Goal: Information Seeking & Learning: Check status

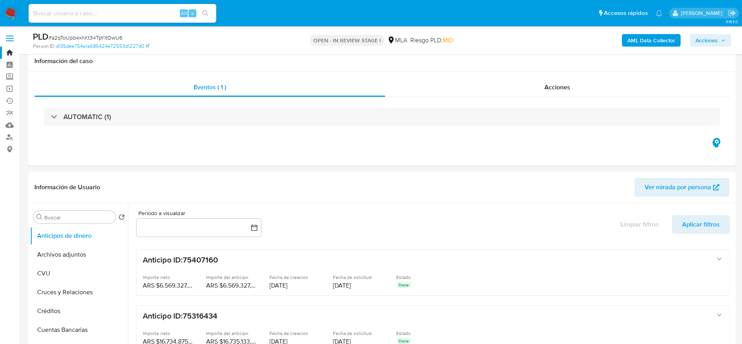
select select "10"
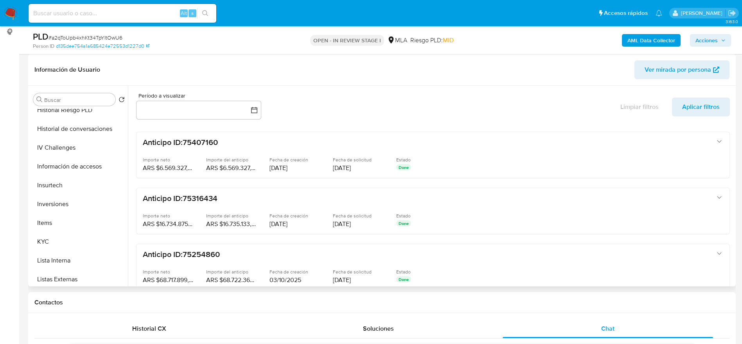
scroll to position [352, 0]
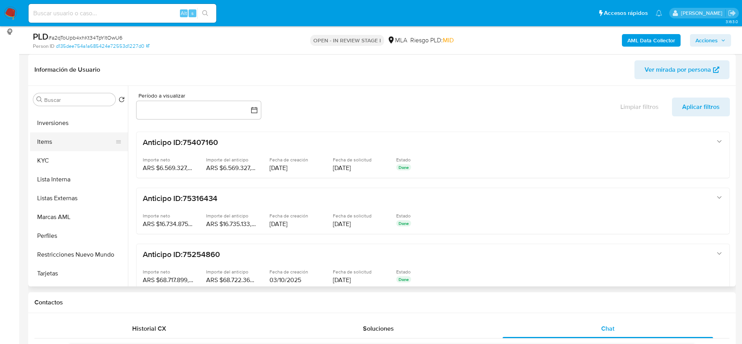
click at [40, 148] on button "Items" at bounding box center [76, 141] width 92 height 19
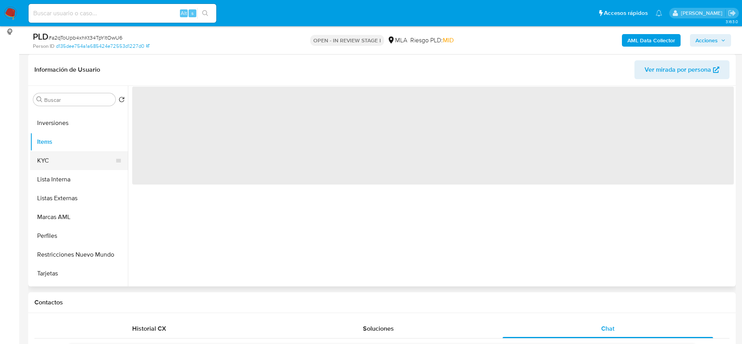
click at [47, 160] on button "KYC" at bounding box center [76, 160] width 92 height 19
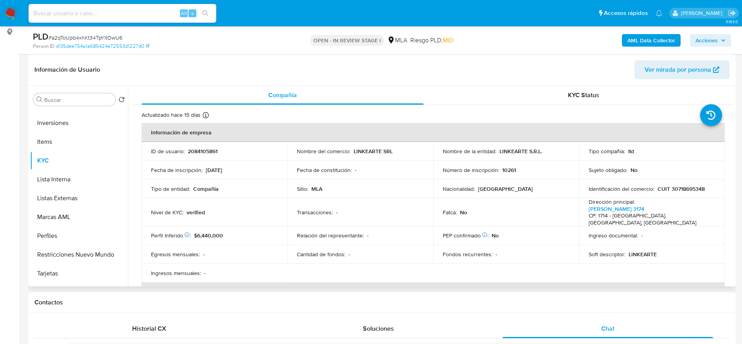
click at [207, 148] on p "2084105861" at bounding box center [203, 151] width 30 height 7
copy p "2084105861"
drag, startPoint x: 511, startPoint y: 148, endPoint x: 548, endPoint y: 147, distance: 37.6
click at [548, 147] on td "Nombre de la entidad : LINKEARTE S.R.L." at bounding box center [507, 151] width 146 height 19
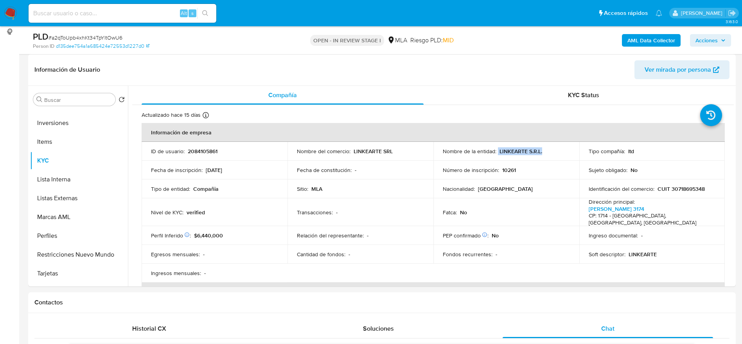
copy div "LINKEARTE S.R.L."
click at [686, 186] on p "CUIT 30718695348" at bounding box center [681, 188] width 47 height 7
copy p "30718695348"
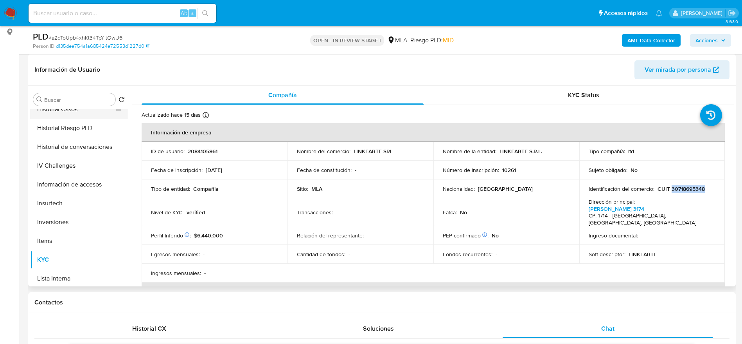
scroll to position [235, 0]
click at [62, 128] on button "Historial Casos" at bounding box center [76, 127] width 92 height 19
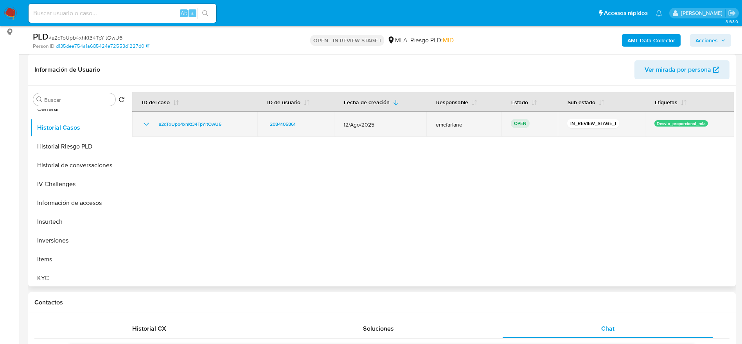
click at [233, 120] on div "a2qToUpb4xhKt34TpYltOwU6" at bounding box center [195, 123] width 106 height 9
click at [149, 122] on icon "Mostrar/Ocultar" at bounding box center [146, 123] width 9 height 9
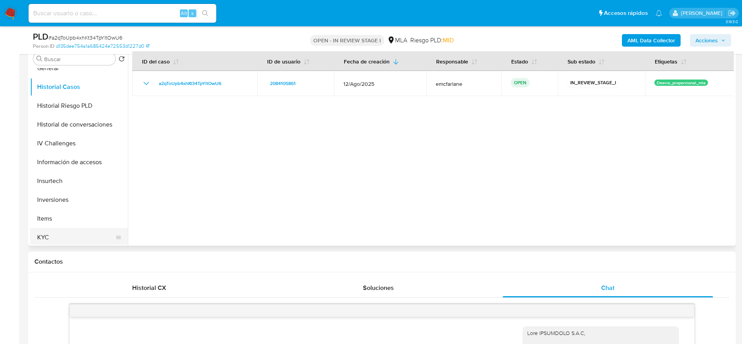
scroll to position [176, 0]
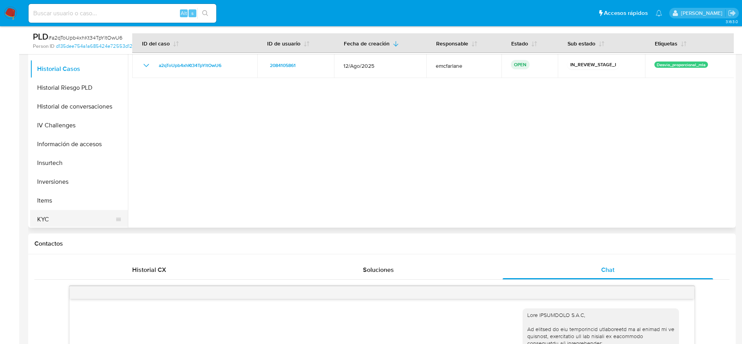
click at [63, 210] on button "KYC" at bounding box center [76, 219] width 92 height 19
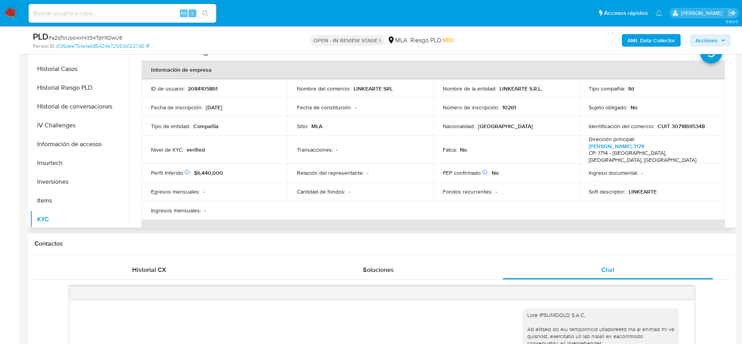
scroll to position [0, 0]
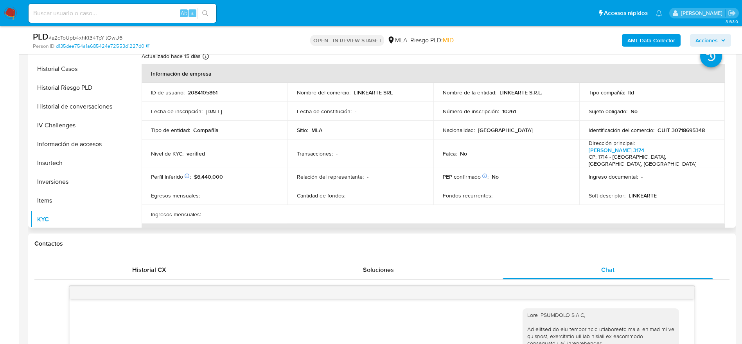
click at [676, 128] on p "CUIT 30718695348" at bounding box center [681, 129] width 47 height 7
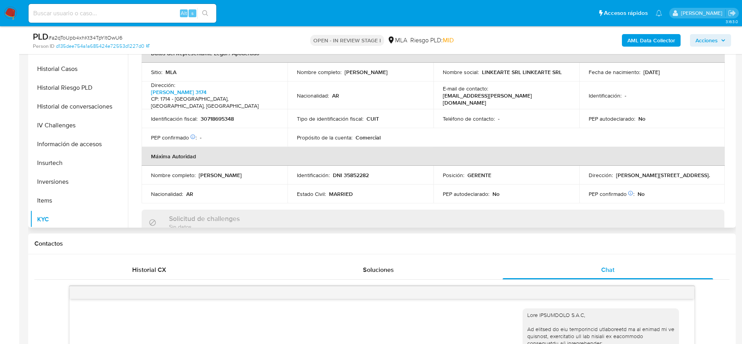
scroll to position [235, 0]
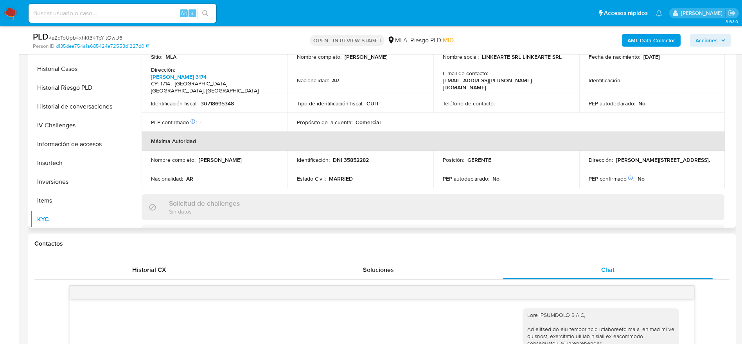
click at [355, 156] on p "DNI 35852282" at bounding box center [351, 159] width 36 height 7
copy p "35852282"
click at [224, 100] on p "30718695348" at bounding box center [217, 103] width 33 height 7
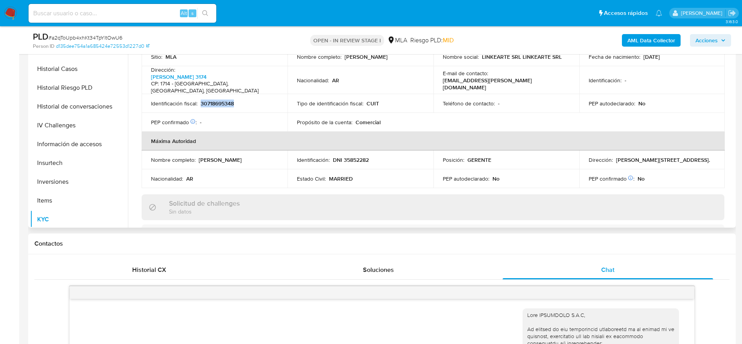
copy p "30718695348"
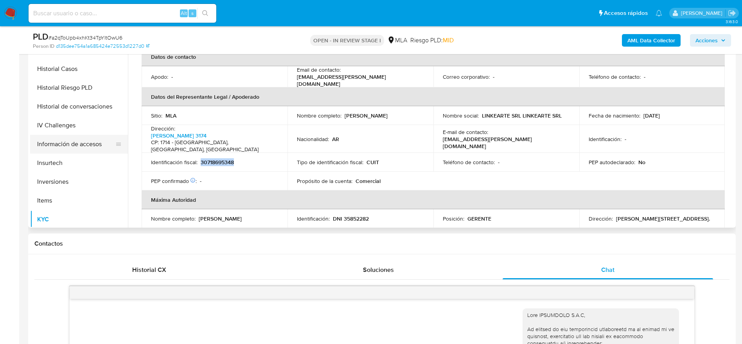
scroll to position [176, 0]
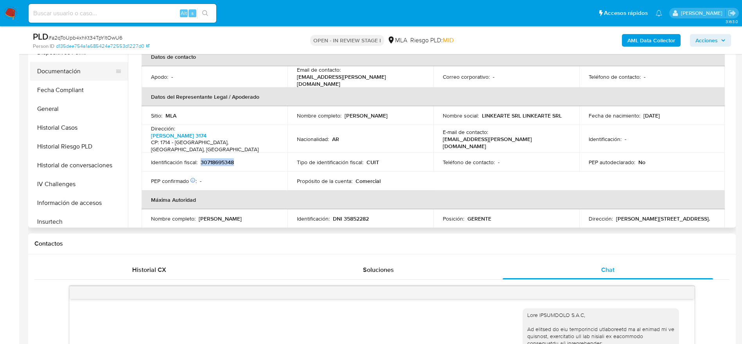
click at [65, 71] on button "Documentación" at bounding box center [76, 71] width 92 height 19
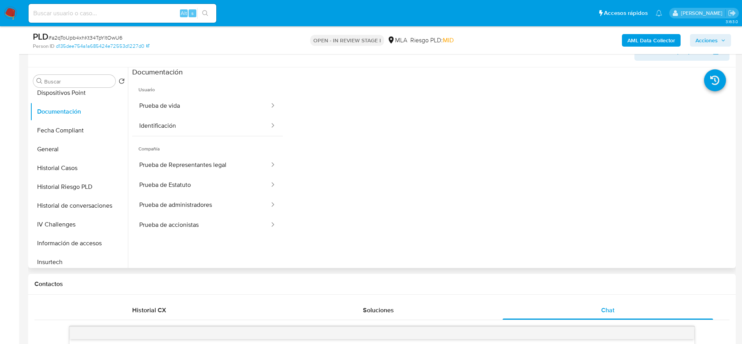
scroll to position [117, 0]
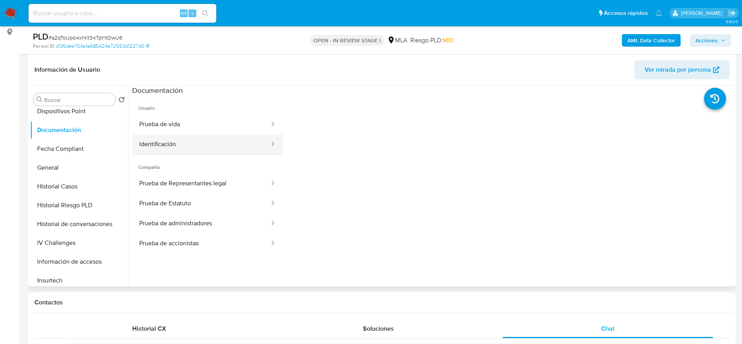
click at [236, 138] on button "Identificación" at bounding box center [201, 144] width 138 height 20
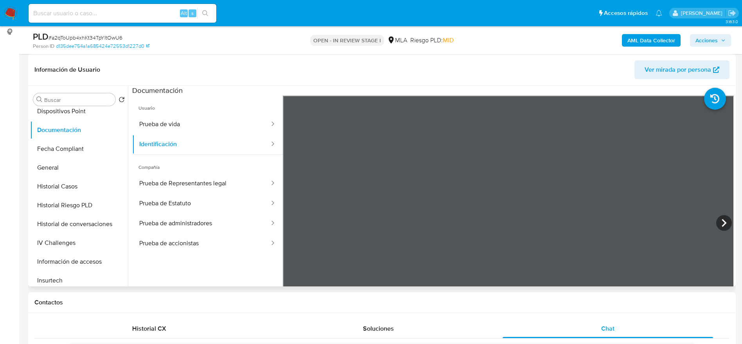
click at [726, 221] on icon at bounding box center [724, 223] width 16 height 16
click at [295, 220] on icon at bounding box center [293, 223] width 16 height 16
click at [720, 218] on icon at bounding box center [724, 223] width 16 height 16
click at [298, 223] on icon at bounding box center [293, 223] width 16 height 16
click at [158, 176] on button "Prueba de Representantes legal" at bounding box center [201, 183] width 138 height 20
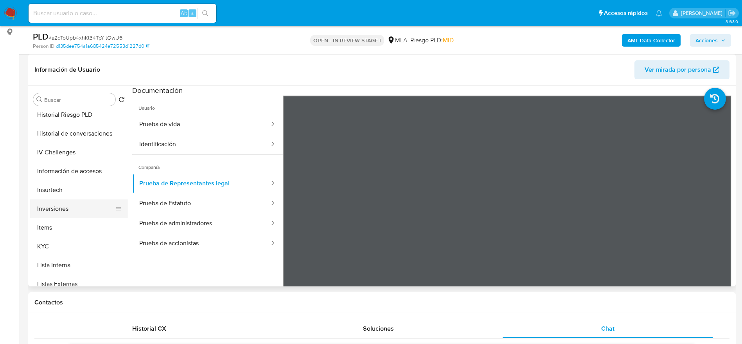
scroll to position [293, 0]
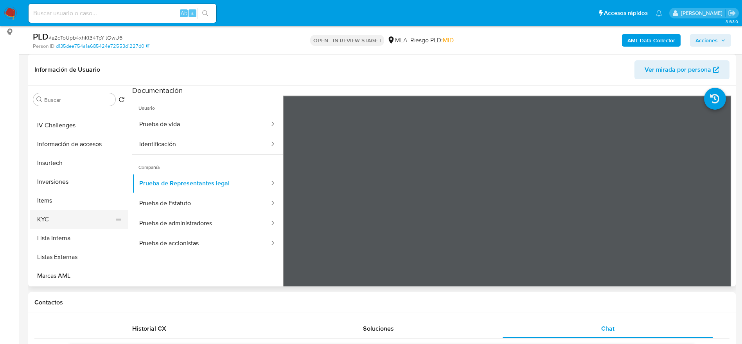
click at [45, 223] on button "KYC" at bounding box center [76, 219] width 92 height 19
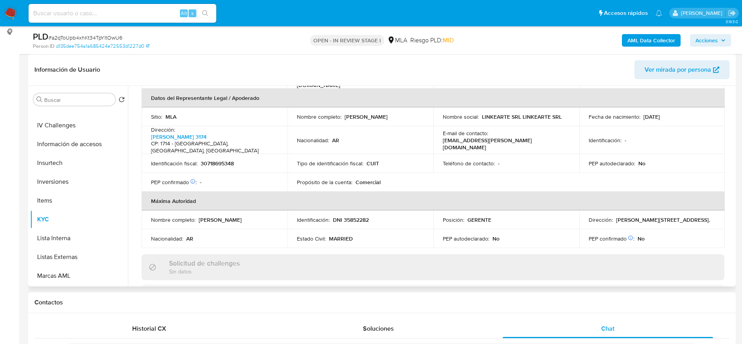
scroll to position [235, 0]
click at [351, 215] on p "DNI 35852282" at bounding box center [351, 218] width 36 height 7
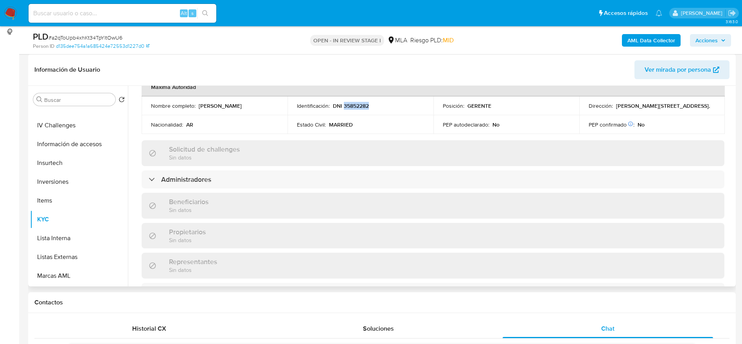
scroll to position [352, 0]
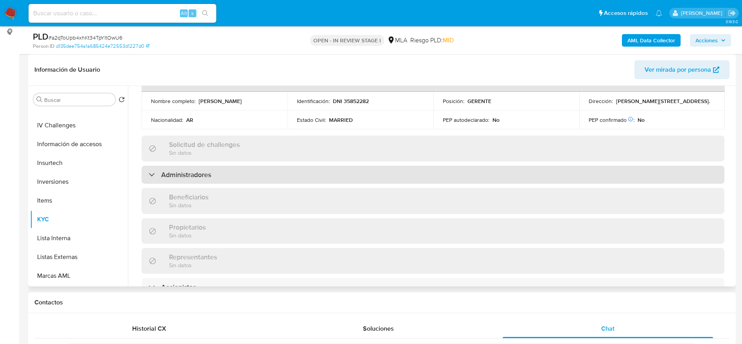
click at [195, 170] on h3 "Administradores" at bounding box center [186, 174] width 50 height 9
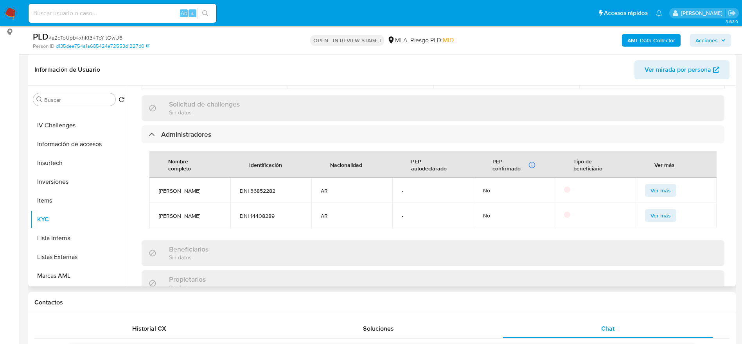
scroll to position [411, 0]
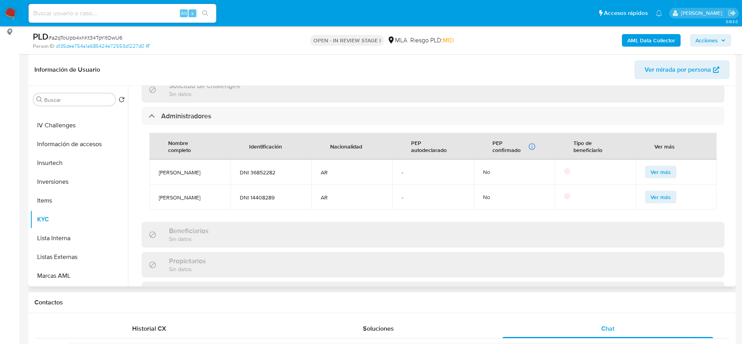
click at [257, 169] on span "DNI 36852282" at bounding box center [271, 172] width 62 height 7
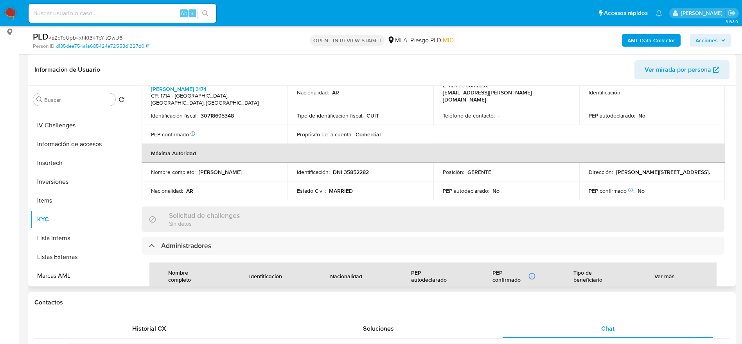
scroll to position [176, 0]
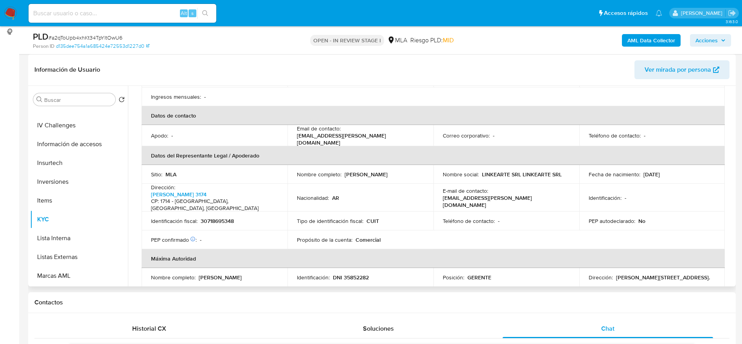
click at [555, 187] on div "E-mail de contacto : pcalderon@linke-arte.com" at bounding box center [506, 197] width 127 height 21
click at [550, 211] on td "Teléfono de contacto : -" at bounding box center [507, 220] width 146 height 19
drag, startPoint x: 556, startPoint y: 186, endPoint x: 508, endPoint y: 153, distance: 58.7
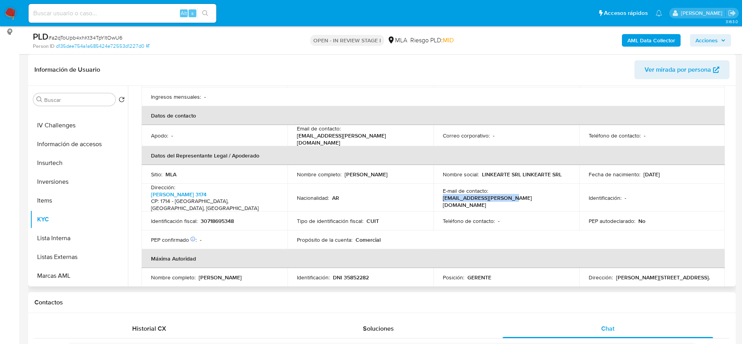
click at [490, 187] on div "E-mail de contacto : pcalderon@linke-arte.com" at bounding box center [506, 197] width 127 height 21
copy p "pcalderon@linke-arte.com"
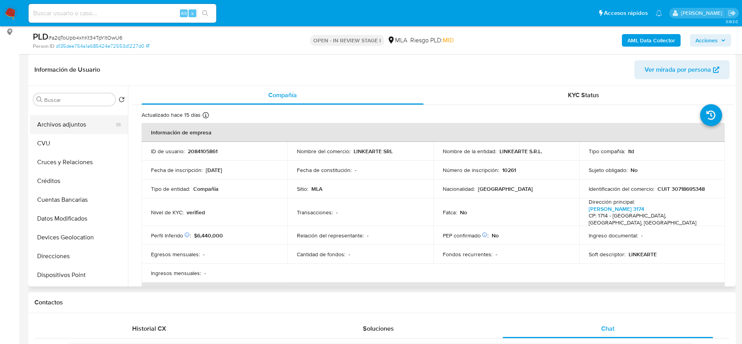
scroll to position [0, 0]
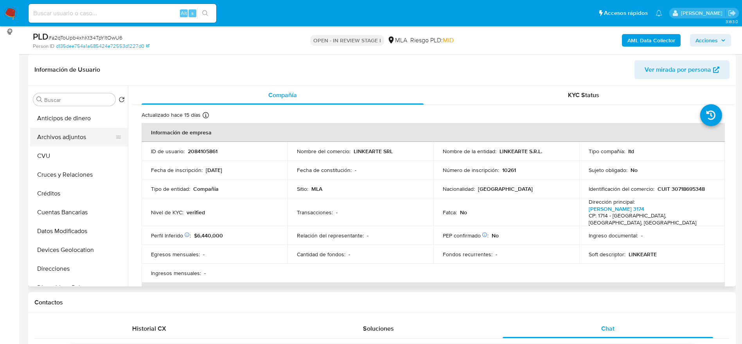
drag, startPoint x: 81, startPoint y: 134, endPoint x: 126, endPoint y: 148, distance: 47.3
click at [81, 135] on button "Archivos adjuntos" at bounding box center [79, 137] width 98 height 19
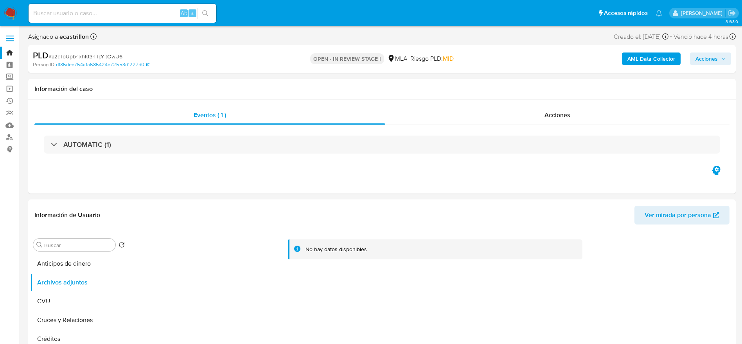
click at [79, 53] on span "# a2qToUpb4xhKt34TpYltOwU6" at bounding box center [86, 56] width 74 height 8
click at [79, 52] on span "# a2qToUpb4xhKt34TpYltOwU6" at bounding box center [86, 56] width 74 height 8
click at [185, 50] on div "PLD # a2qToUpb4xhKt34TpYltOwU6" at bounding box center [148, 56] width 230 height 12
click at [89, 52] on span "# a2qToUpb4xhKt34TpYltOwU6" at bounding box center [86, 56] width 74 height 8
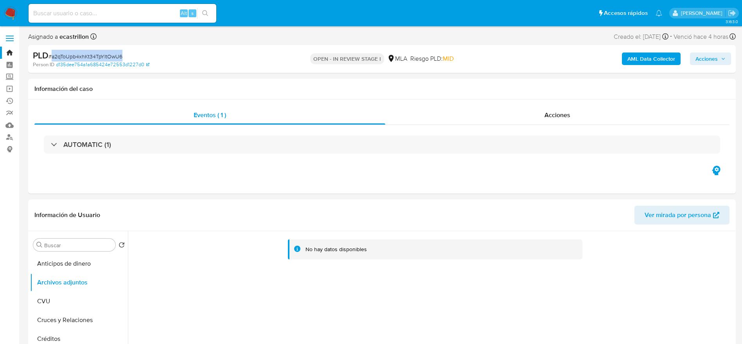
click at [89, 52] on span "# a2qToUpb4xhKt34TpYltOwU6" at bounding box center [86, 56] width 74 height 8
copy span "a2qToUpb4xhKt34TpYltOwU6"
drag, startPoint x: 9, startPoint y: 6, endPoint x: 7, endPoint y: 12, distance: 6.5
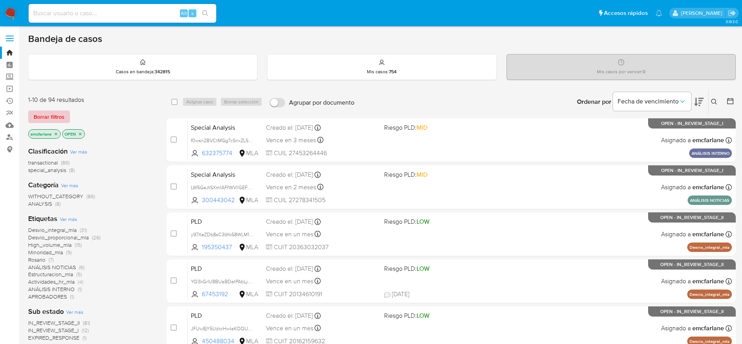
click at [62, 118] on span "Borrar filtros" at bounding box center [49, 116] width 31 height 11
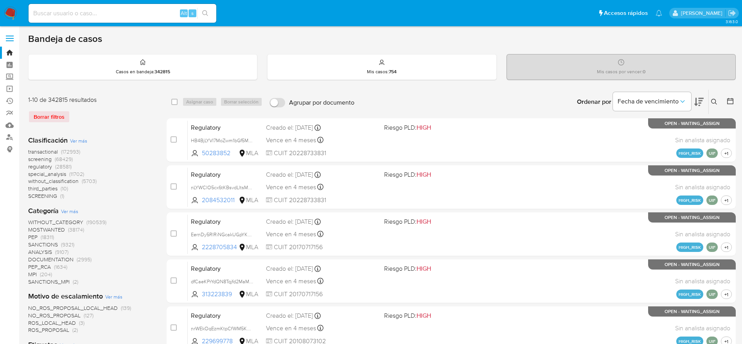
click at [714, 101] on icon at bounding box center [714, 102] width 6 height 6
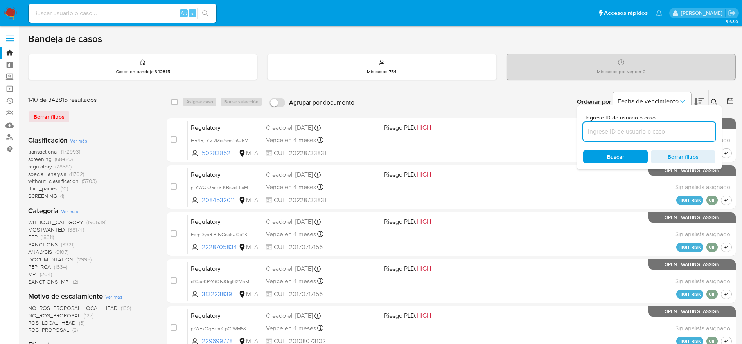
click at [632, 130] on input at bounding box center [649, 131] width 132 height 10
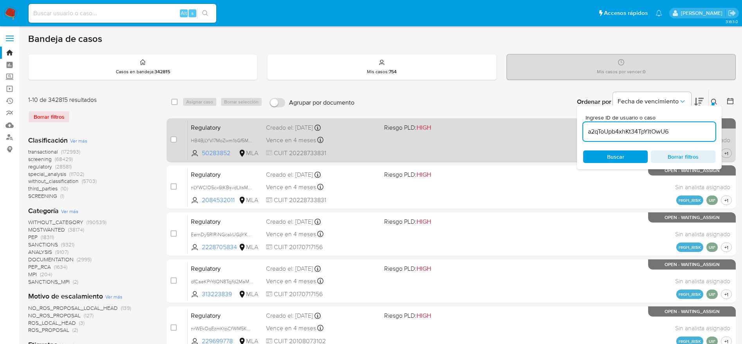
type input "a2qToUpb4xhKt34TpYltOwU6"
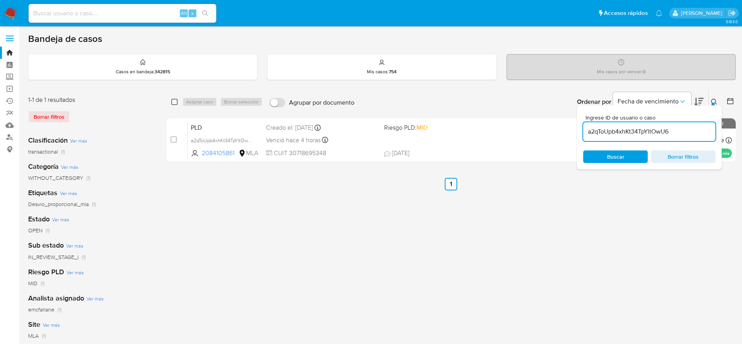
click at [175, 101] on input "checkbox" at bounding box center [174, 102] width 6 height 6
checkbox input "true"
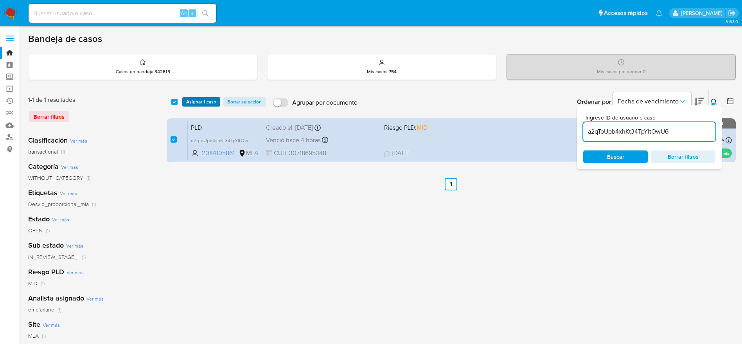
click at [196, 104] on span "Asignar 1 caso" at bounding box center [201, 102] width 30 height 8
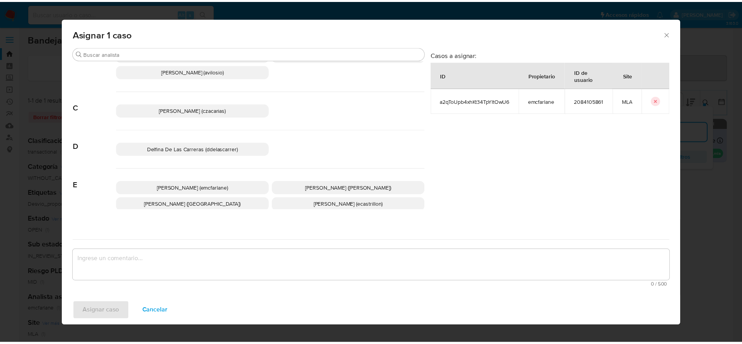
scroll to position [59, 0]
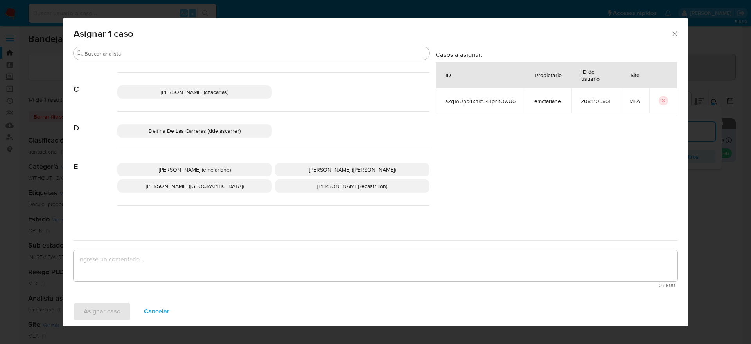
click at [189, 169] on span "Elaine Mc Farlane (emcfarlane)" at bounding box center [195, 170] width 72 height 8
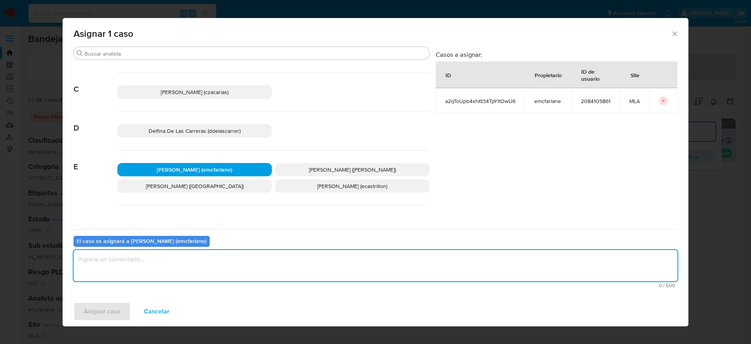
drag, startPoint x: 161, startPoint y: 260, endPoint x: 158, endPoint y: 264, distance: 4.7
click at [161, 260] on textarea "assign-modal" at bounding box center [376, 265] width 604 height 31
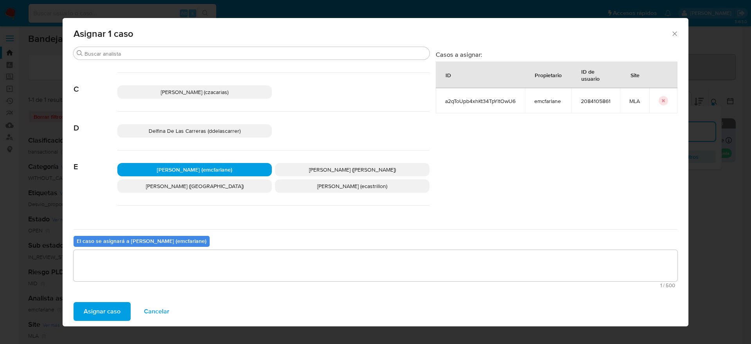
click at [104, 311] on span "Asignar caso" at bounding box center [102, 310] width 37 height 17
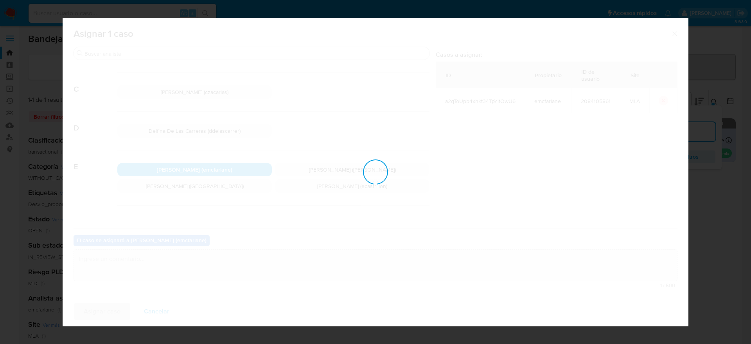
checkbox input "false"
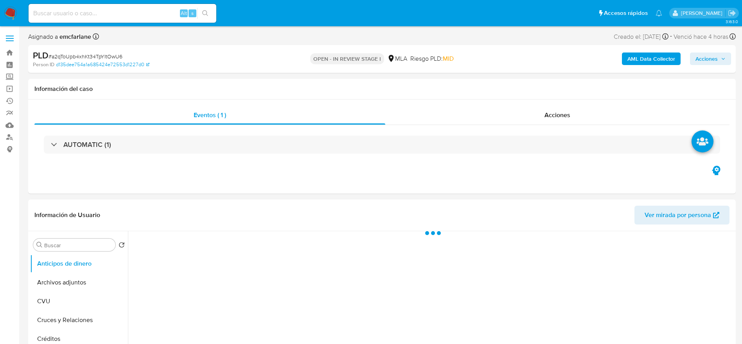
select select "10"
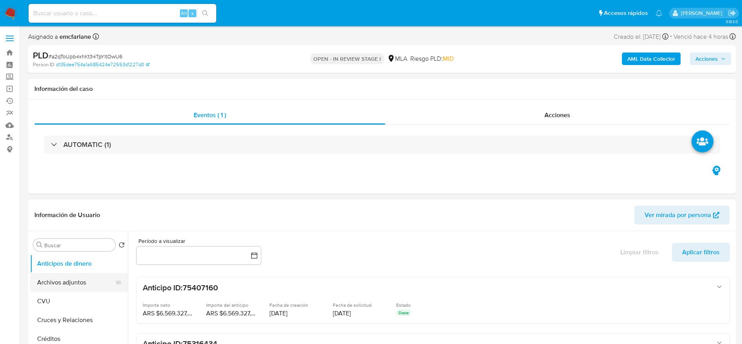
click at [63, 276] on button "Archivos adjuntos" at bounding box center [76, 282] width 92 height 19
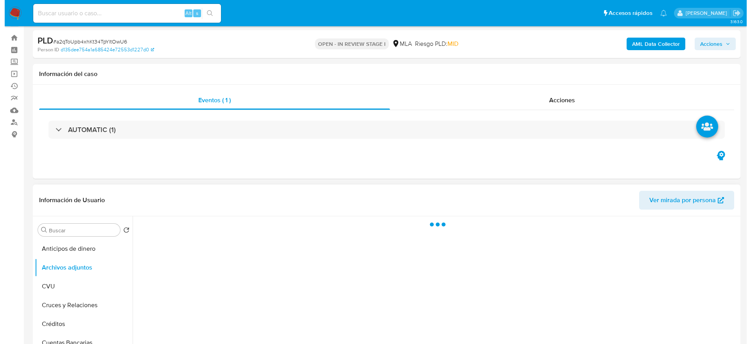
scroll to position [117, 0]
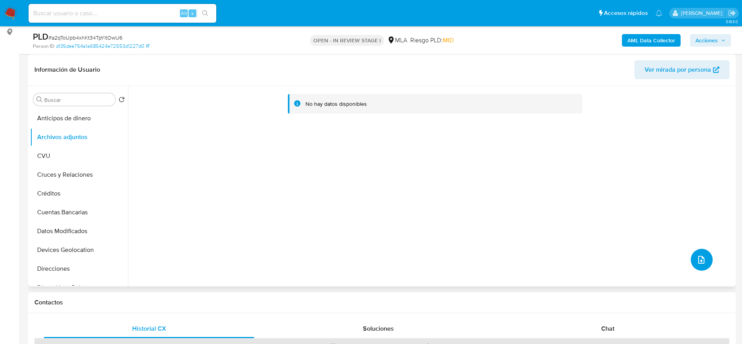
click at [706, 255] on button "upload-file" at bounding box center [702, 259] width 22 height 22
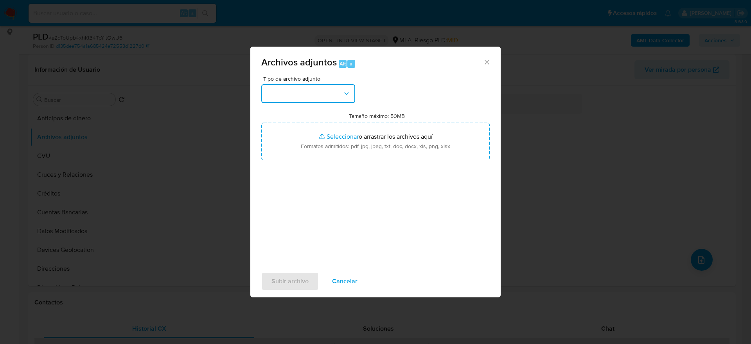
drag, startPoint x: 322, startPoint y: 92, endPoint x: 321, endPoint y: 96, distance: 4.2
click at [322, 92] on button "button" at bounding box center [308, 93] width 94 height 19
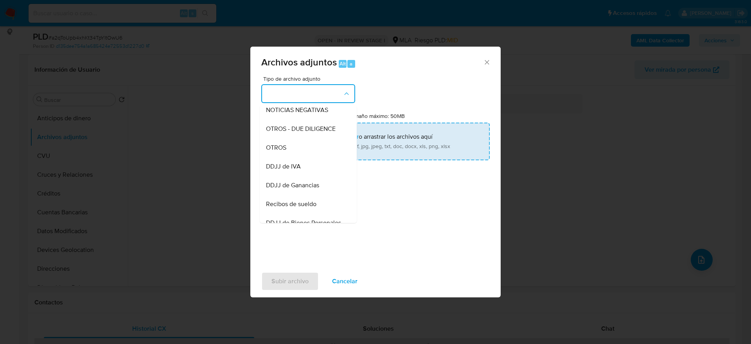
click at [293, 157] on div "OTROS" at bounding box center [306, 147] width 80 height 19
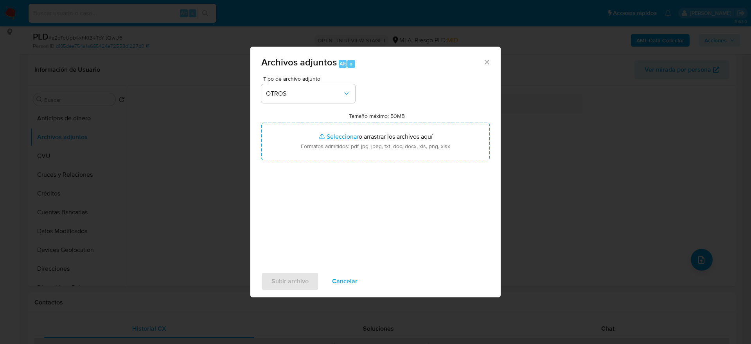
click at [347, 277] on span "Cancelar" at bounding box center [344, 280] width 25 height 17
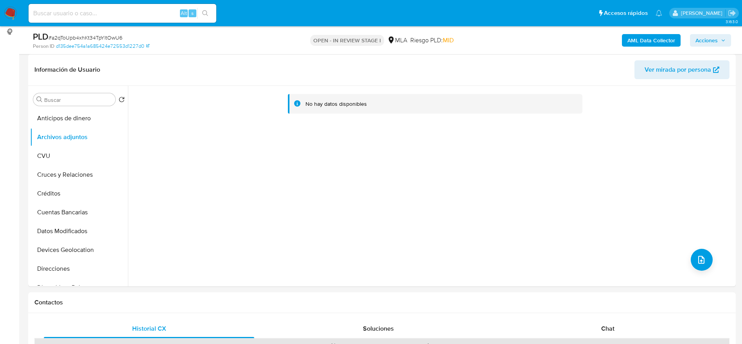
click at [642, 43] on b "AML Data Collector" at bounding box center [652, 40] width 48 height 13
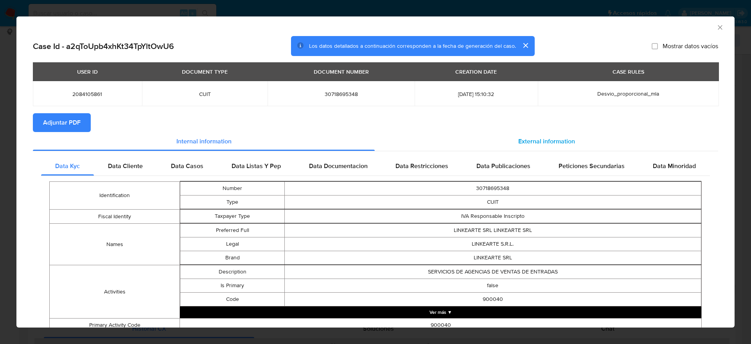
click at [551, 139] on span "External information" at bounding box center [546, 141] width 57 height 9
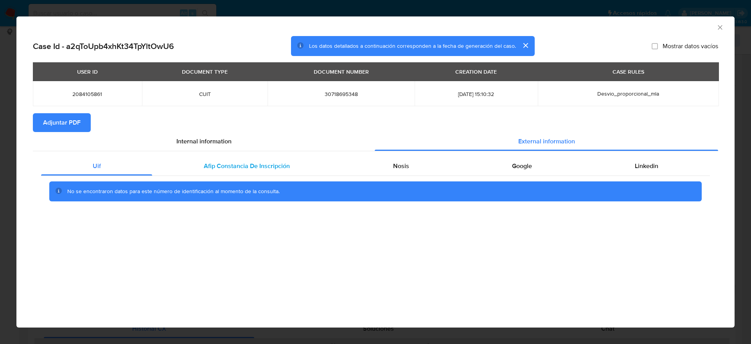
click at [238, 170] on span "Afip Constancia De Inscripción" at bounding box center [247, 165] width 86 height 9
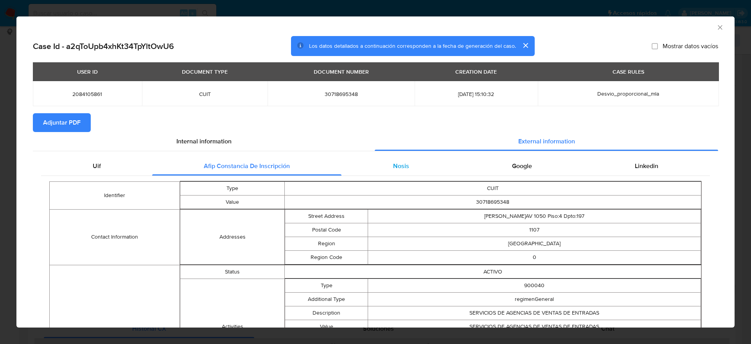
click at [378, 157] on div "Nosis" at bounding box center [401, 166] width 119 height 19
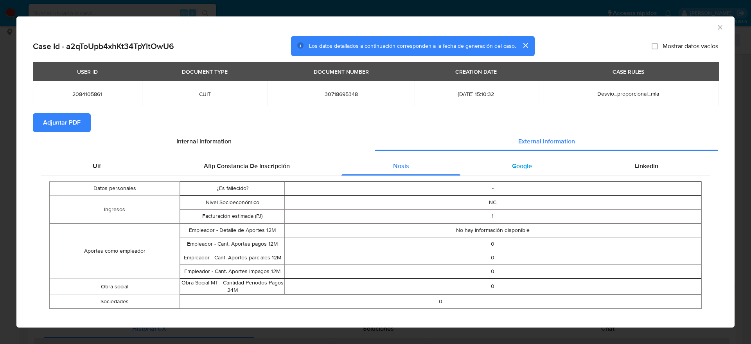
click at [502, 161] on div "Google" at bounding box center [522, 166] width 123 height 19
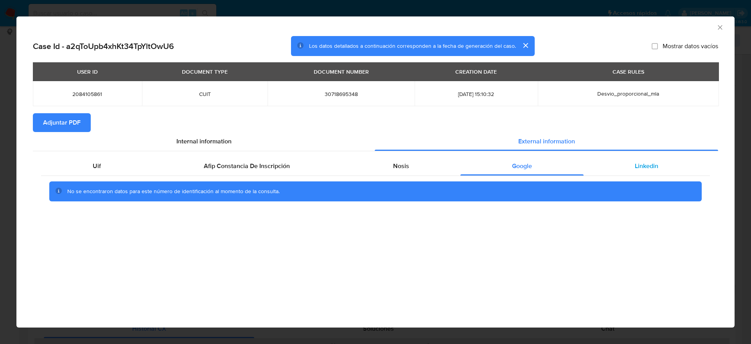
click at [612, 163] on div "Linkedin" at bounding box center [647, 166] width 126 height 19
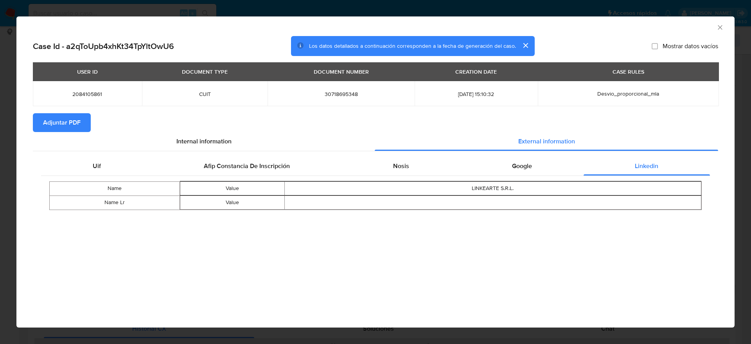
click at [65, 118] on span "Adjuntar PDF" at bounding box center [62, 122] width 38 height 17
click at [724, 26] on icon "Cerrar ventana" at bounding box center [720, 27] width 8 height 8
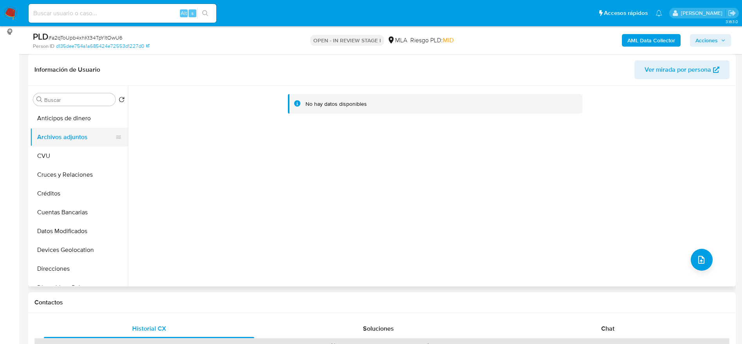
drag, startPoint x: 58, startPoint y: 153, endPoint x: 68, endPoint y: 134, distance: 21.9
click at [58, 153] on button "CVU" at bounding box center [79, 155] width 98 height 19
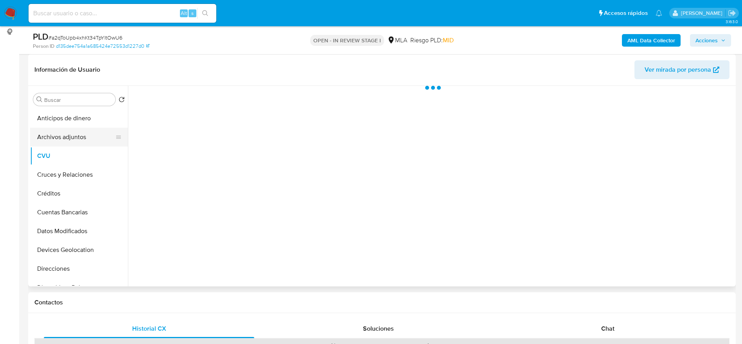
click at [69, 131] on button "Archivos adjuntos" at bounding box center [76, 137] width 92 height 19
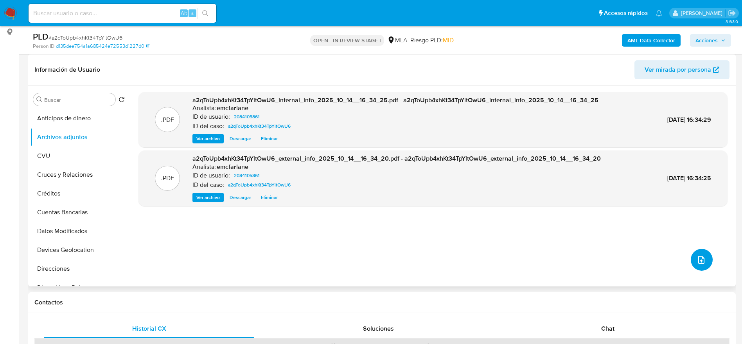
click at [698, 259] on icon "upload-file" at bounding box center [701, 259] width 6 height 8
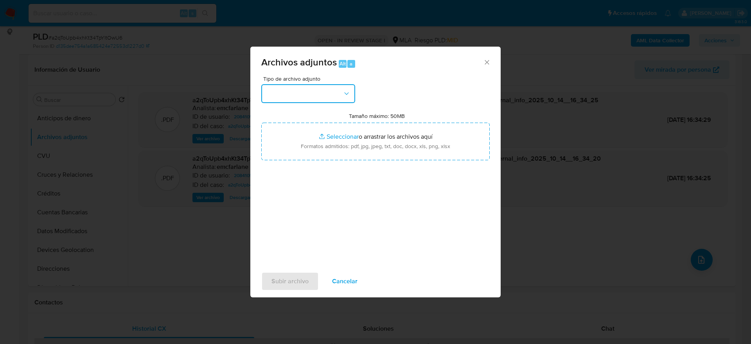
click at [337, 93] on button "button" at bounding box center [308, 93] width 94 height 19
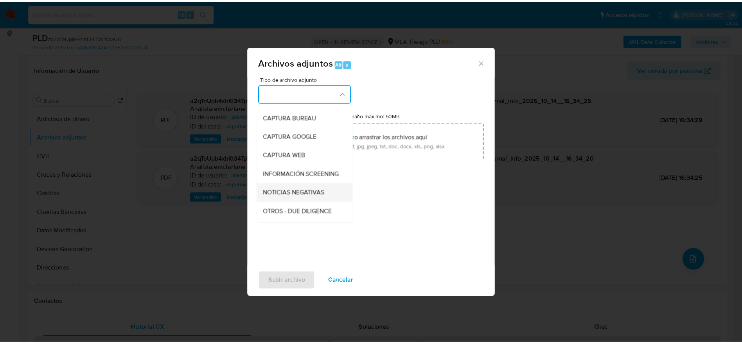
scroll to position [59, 0]
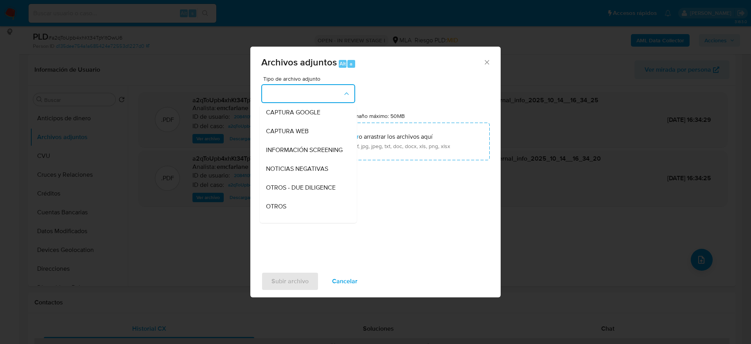
click at [288, 214] on div "OTROS" at bounding box center [306, 206] width 80 height 19
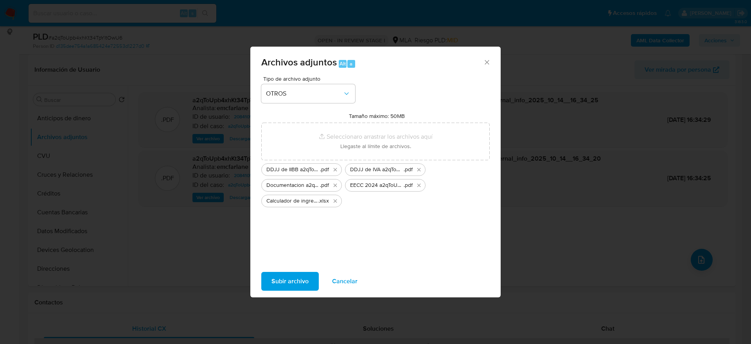
click at [284, 286] on span "Subir archivo" at bounding box center [290, 280] width 37 height 17
click at [348, 286] on span "Cancelar" at bounding box center [344, 280] width 25 height 17
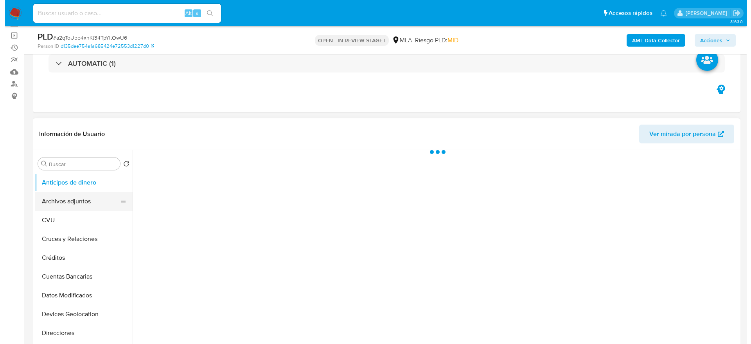
scroll to position [59, 0]
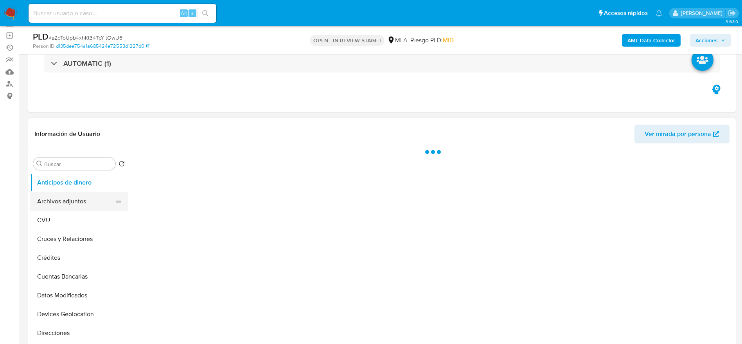
select select "10"
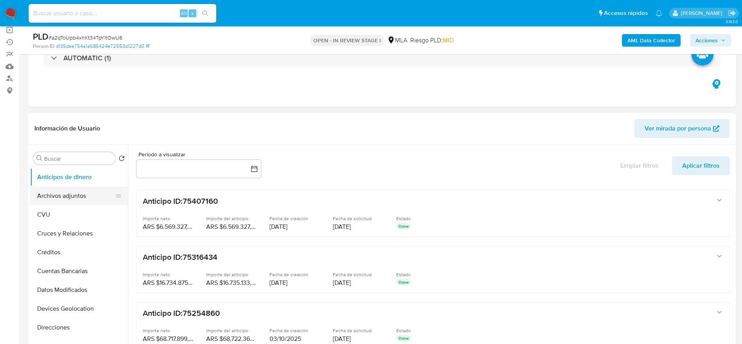
click at [59, 190] on button "Archivos adjuntos" at bounding box center [76, 195] width 92 height 19
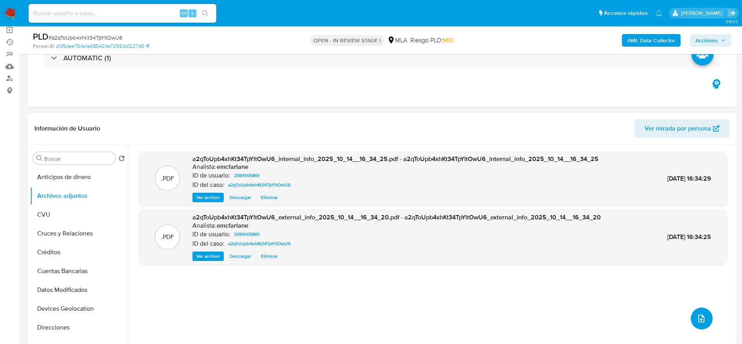
click at [701, 320] on icon "upload-file" at bounding box center [701, 317] width 9 height 9
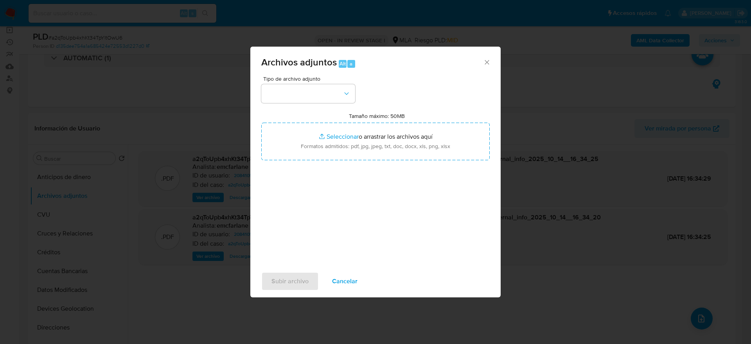
click at [305, 83] on div "Tipo de archivo adjunto" at bounding box center [308, 89] width 94 height 27
click at [307, 95] on button "button" at bounding box center [308, 93] width 94 height 19
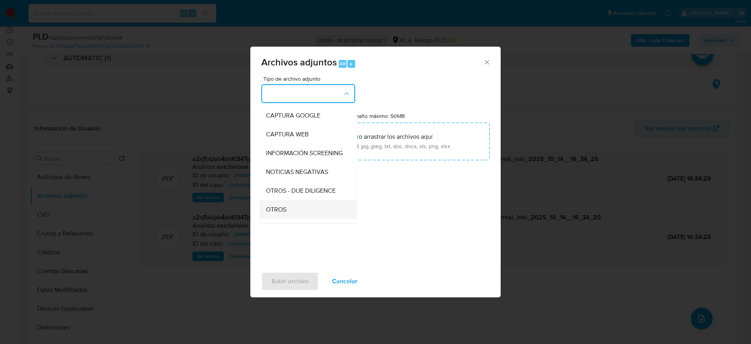
scroll to position [117, 0]
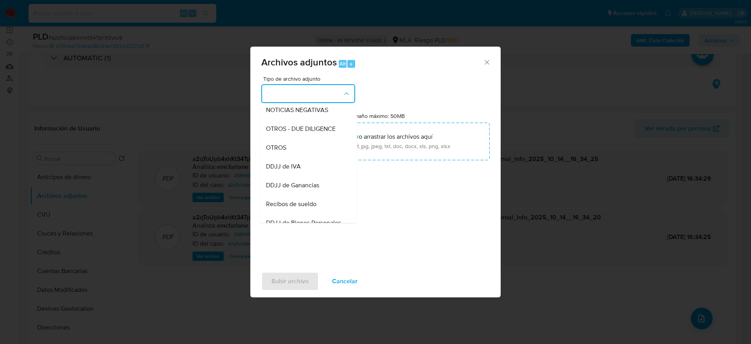
click at [288, 151] on div "OTROS" at bounding box center [306, 147] width 80 height 19
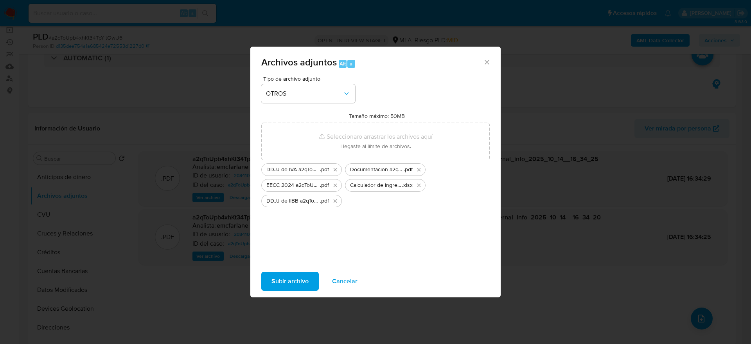
click at [293, 283] on span "Subir archivo" at bounding box center [290, 280] width 37 height 17
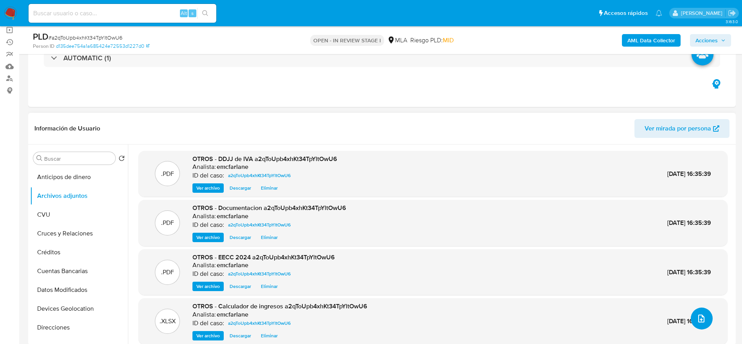
click at [701, 320] on icon "upload-file" at bounding box center [701, 317] width 9 height 9
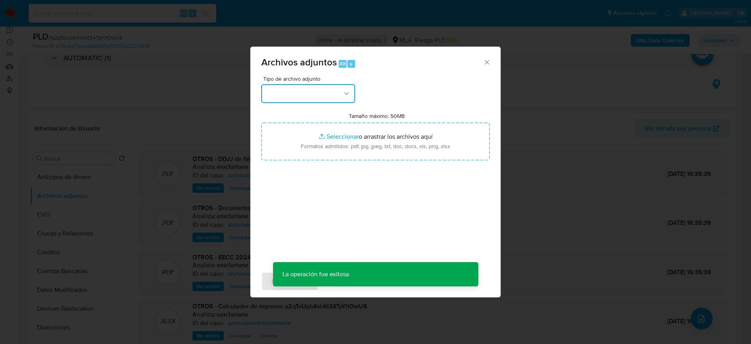
click at [327, 97] on button "button" at bounding box center [308, 93] width 94 height 19
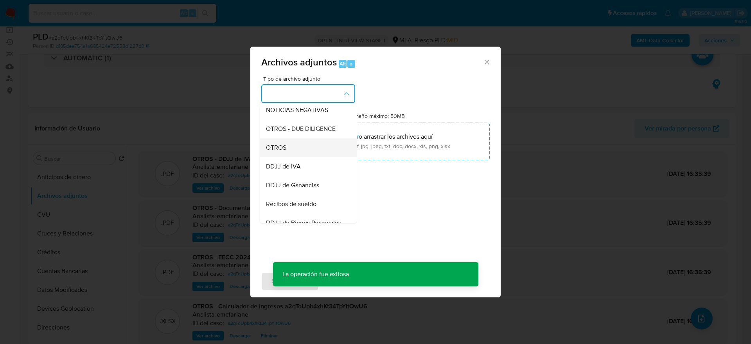
click at [298, 154] on div "OTROS" at bounding box center [306, 147] width 80 height 19
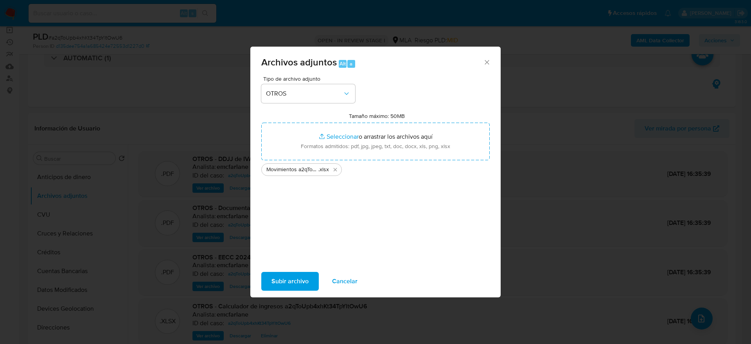
click at [271, 282] on button "Subir archivo" at bounding box center [290, 281] width 58 height 19
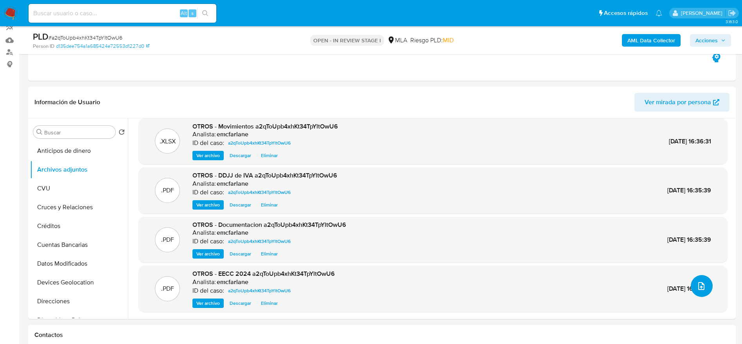
scroll to position [0, 0]
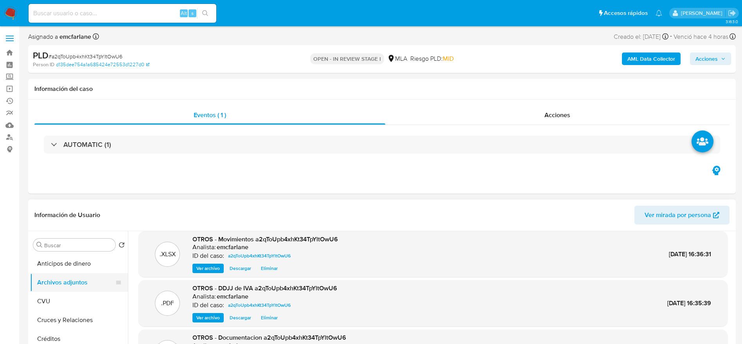
click at [58, 295] on button "CVU" at bounding box center [79, 300] width 98 height 19
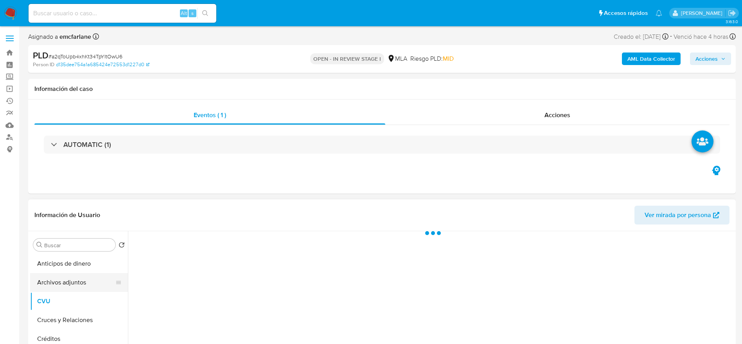
click at [62, 284] on button "Archivos adjuntos" at bounding box center [76, 282] width 92 height 19
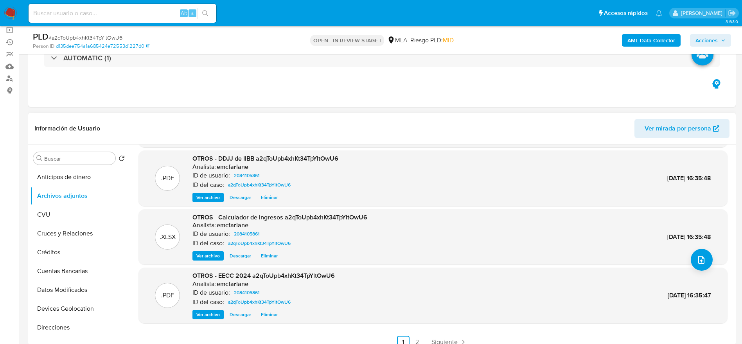
scroll to position [66, 0]
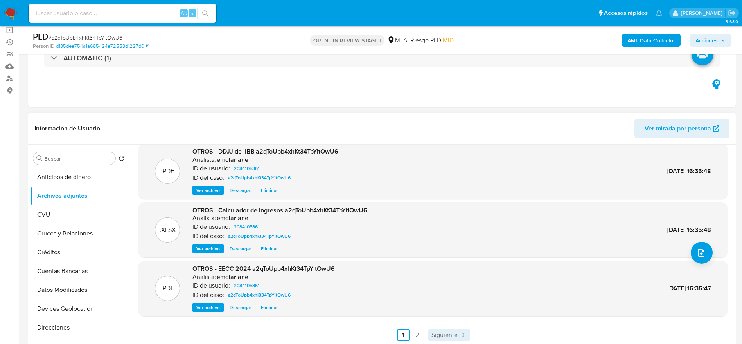
click at [450, 336] on span "Siguiente" at bounding box center [445, 334] width 26 height 6
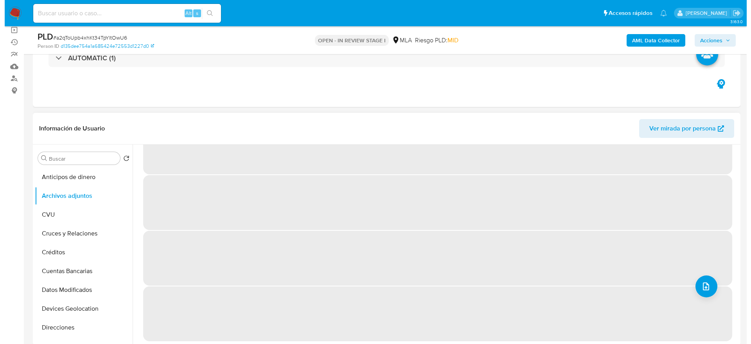
scroll to position [0, 0]
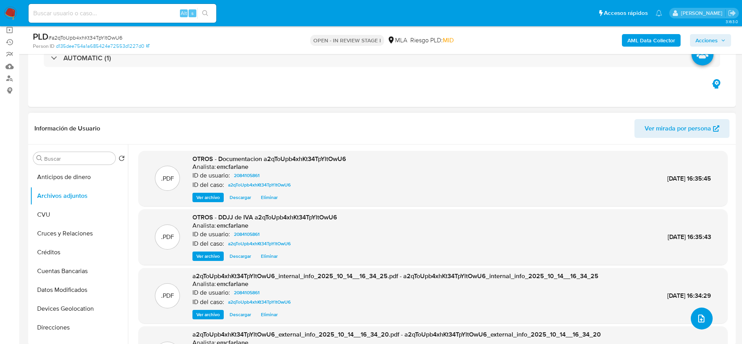
click at [700, 312] on button "upload-file" at bounding box center [702, 318] width 22 height 22
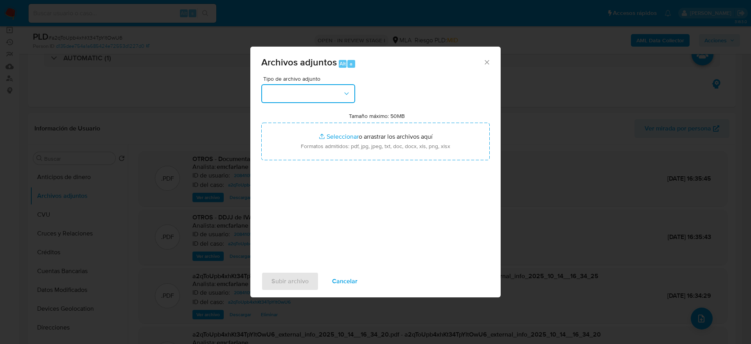
click at [322, 90] on button "button" at bounding box center [308, 93] width 94 height 19
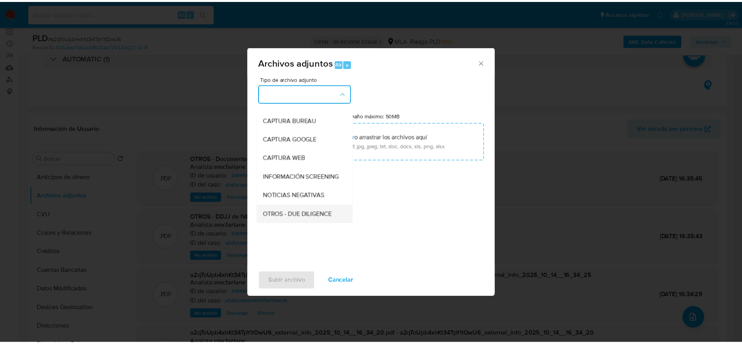
scroll to position [59, 0]
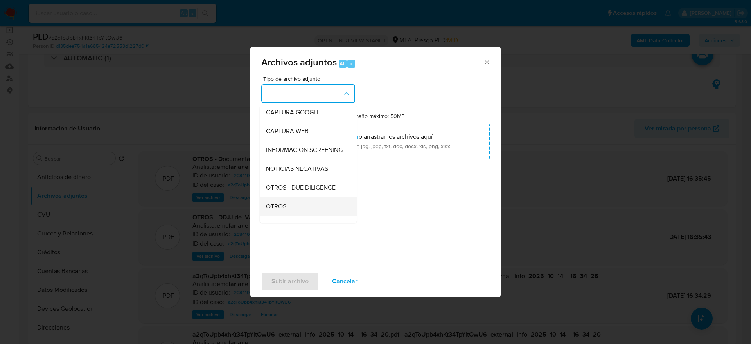
click at [287, 208] on div "OTROS" at bounding box center [306, 206] width 80 height 19
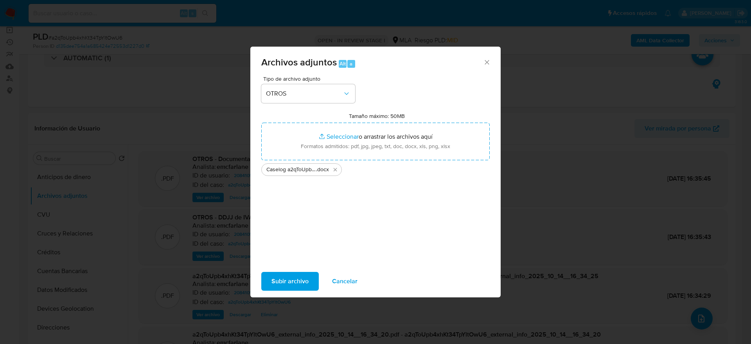
click at [303, 281] on span "Subir archivo" at bounding box center [290, 280] width 37 height 17
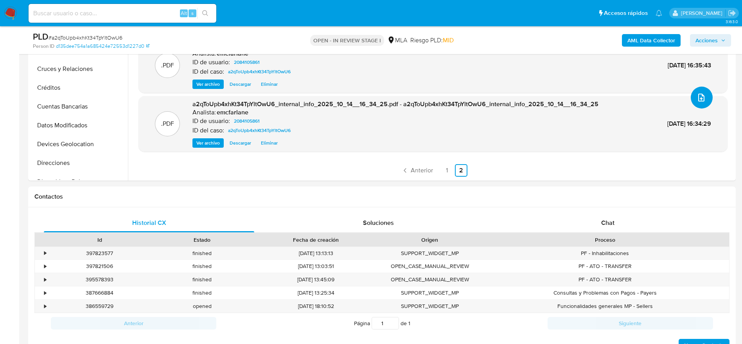
scroll to position [352, 0]
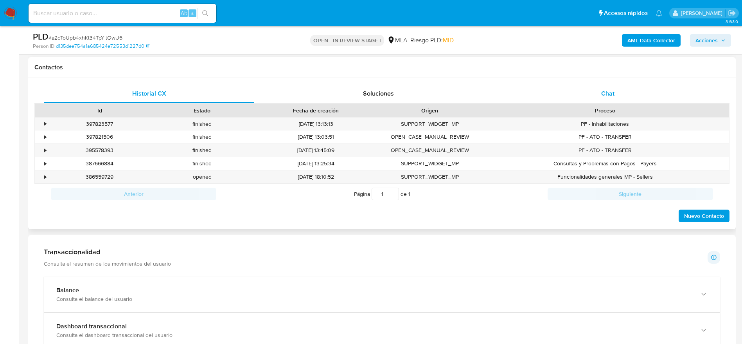
click at [609, 93] on span "Chat" at bounding box center [607, 93] width 13 height 9
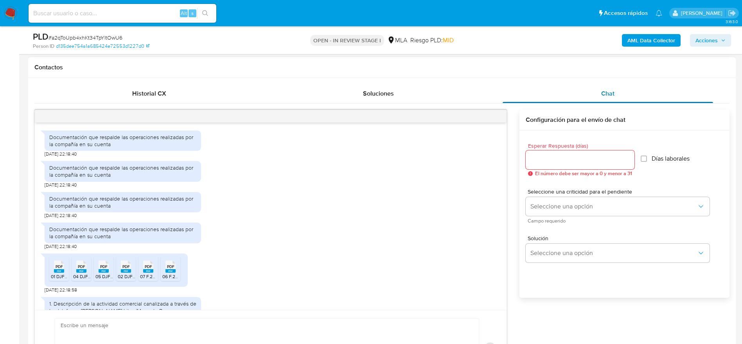
scroll to position [756, 0]
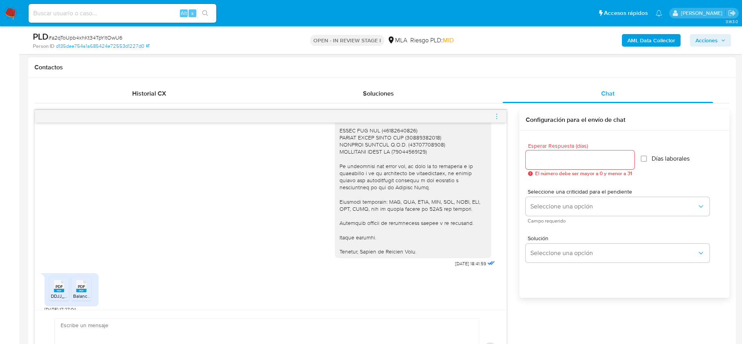
click at [497, 117] on icon "menu-action" at bounding box center [496, 116] width 7 height 7
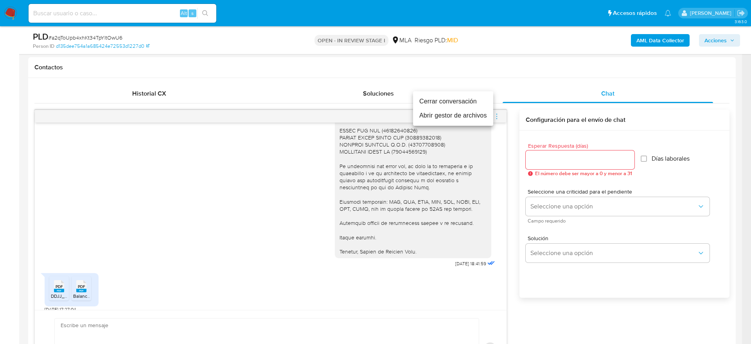
click at [463, 100] on li "Cerrar conversación" at bounding box center [453, 101] width 80 height 14
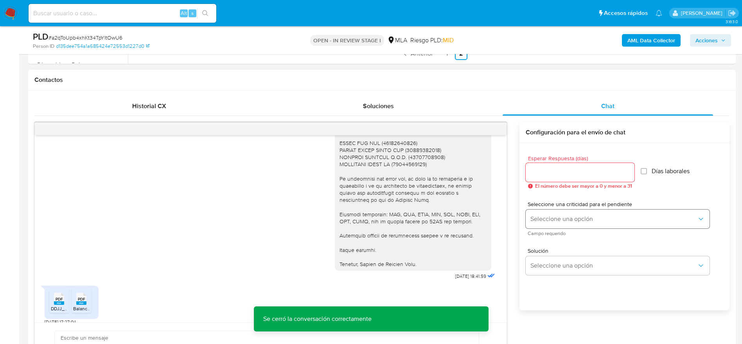
scroll to position [0, 0]
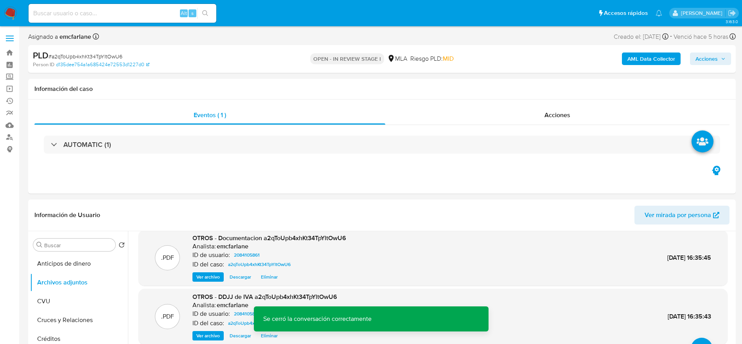
click at [719, 58] on span "Acciones" at bounding box center [711, 58] width 30 height 11
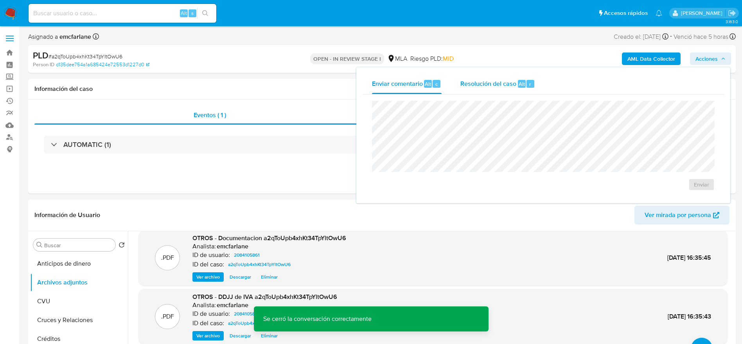
click at [507, 91] on div "Resolución del caso Alt r" at bounding box center [498, 84] width 75 height 20
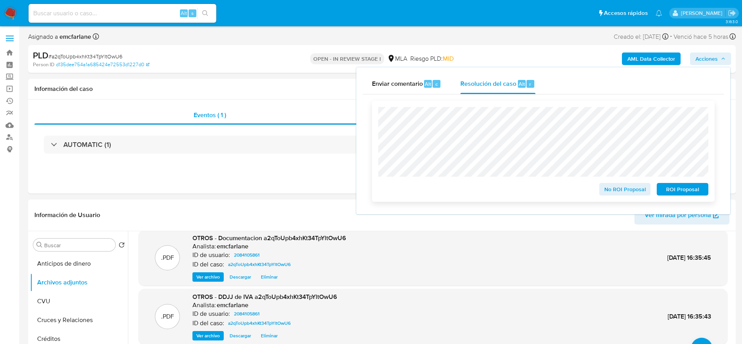
click at [684, 192] on span "ROI Proposal" at bounding box center [682, 189] width 41 height 11
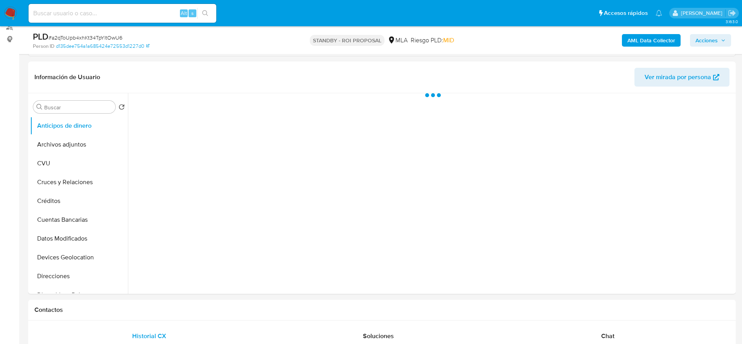
scroll to position [117, 0]
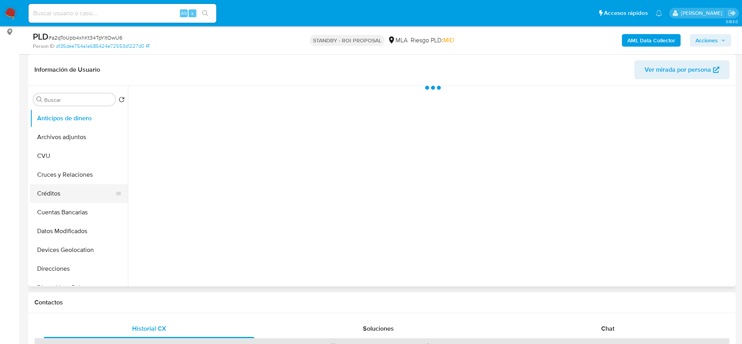
select select "10"
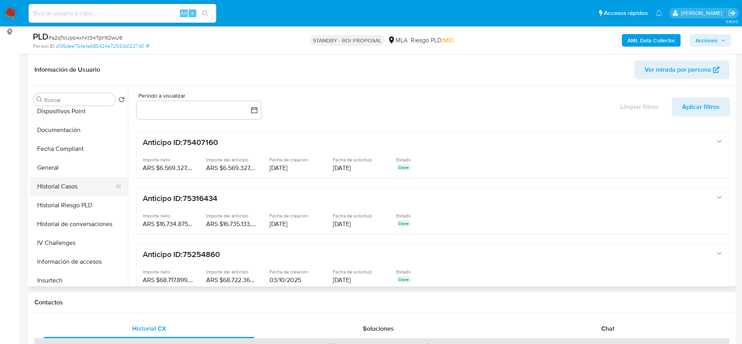
click at [67, 187] on button "Historial Casos" at bounding box center [76, 186] width 92 height 19
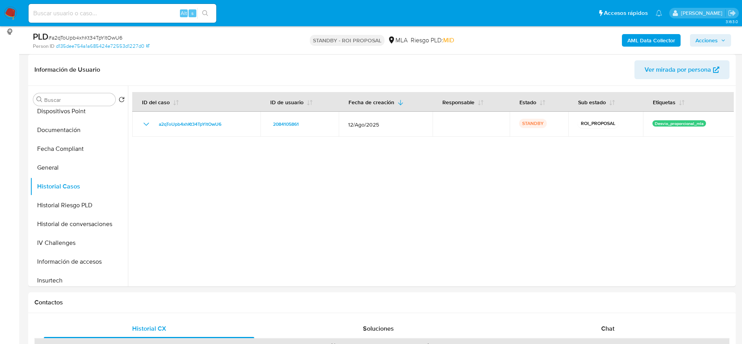
click at [115, 20] on div "Alt s" at bounding box center [123, 13] width 188 height 19
click at [111, 11] on input at bounding box center [123, 13] width 188 height 10
paste input "DPhlghcFhvnCExg8IvJRCjfx"
type input "DPhlghcFhvnCExg8IvJRCjfx"
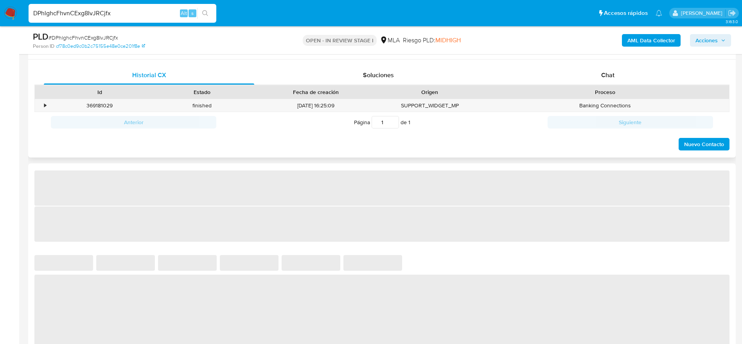
select select "10"
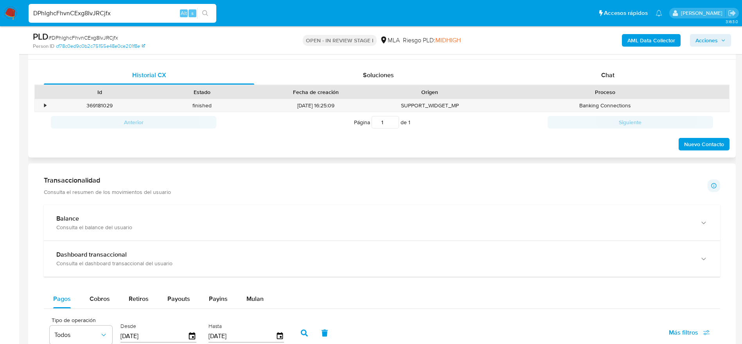
scroll to position [352, 0]
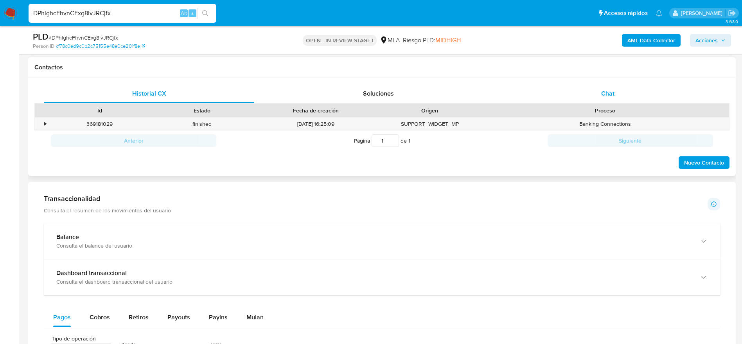
click at [628, 91] on div "Chat" at bounding box center [608, 93] width 210 height 19
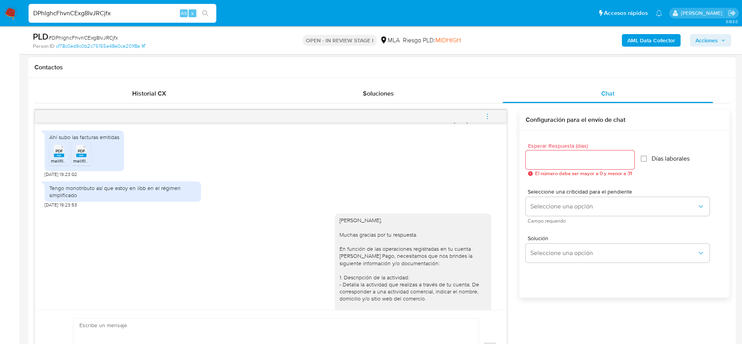
scroll to position [372, 0]
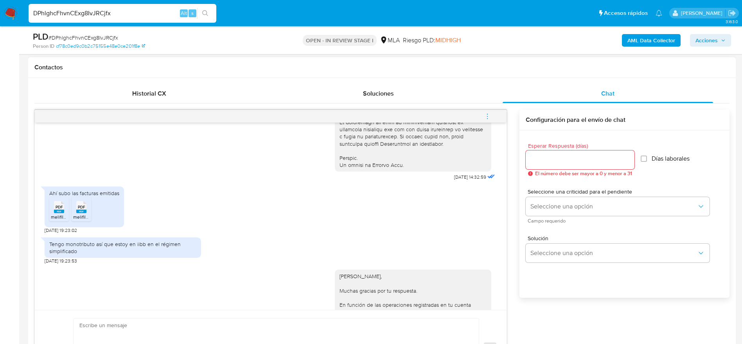
click at [62, 203] on rect at bounding box center [67, 198] width 12 height 10
click at [78, 209] on span "PDF" at bounding box center [81, 206] width 7 height 5
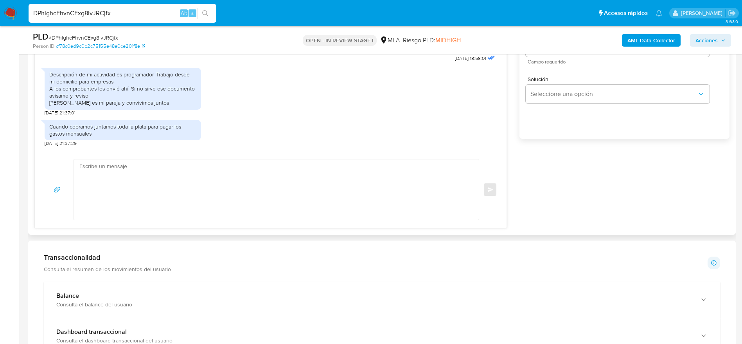
scroll to position [528, 0]
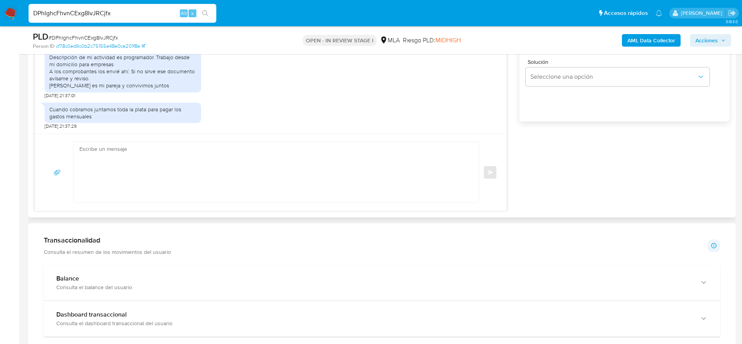
click at [187, 160] on textarea at bounding box center [274, 172] width 390 height 60
paste textarea "Lore Ipsumdol Sitame, Consec adipisc eli se doeiusmod. Te incidid ut lab etdolo…"
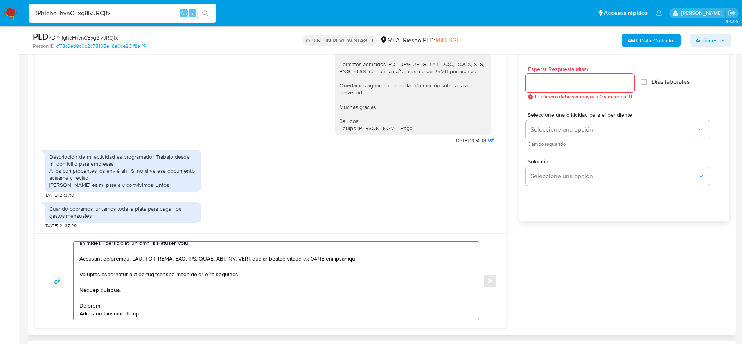
scroll to position [411, 0]
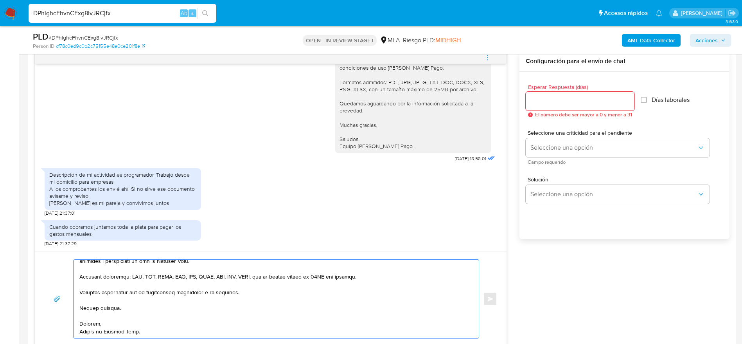
type textarea "Hola Geronimo Eberle, Muchas gracias por tu respuesta. En función de las operac…"
click at [565, 107] on div at bounding box center [580, 101] width 109 height 19
click at [547, 99] on input "Esperar Respuesta (días)" at bounding box center [580, 101] width 109 height 10
type input "1"
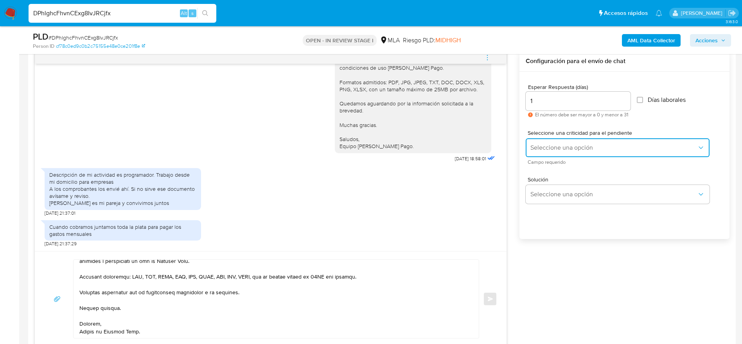
click at [545, 144] on span "Seleccione una opción" at bounding box center [614, 148] width 167 height 8
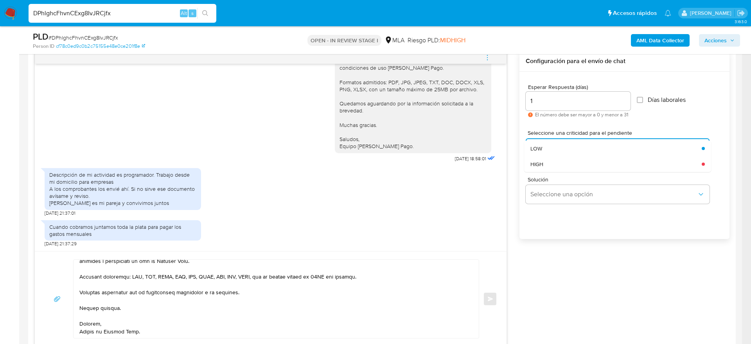
click at [543, 165] on span "HIGH" at bounding box center [537, 163] width 13 height 7
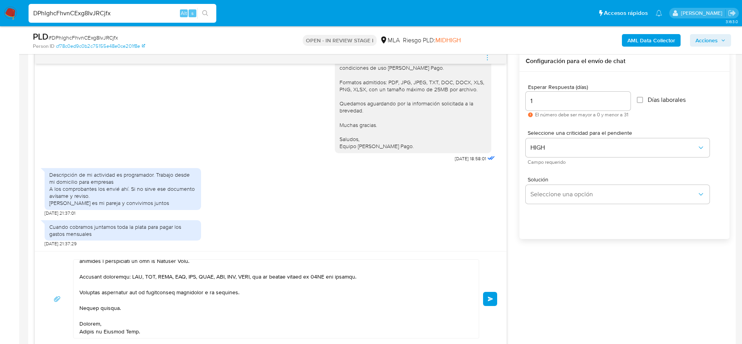
click at [488, 293] on button "Enviar" at bounding box center [490, 298] width 14 height 14
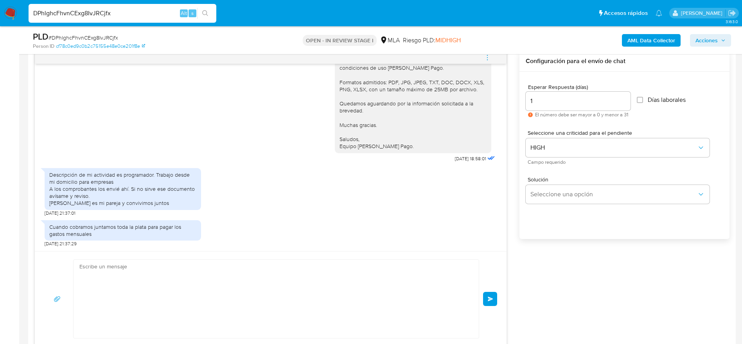
scroll to position [1178, 0]
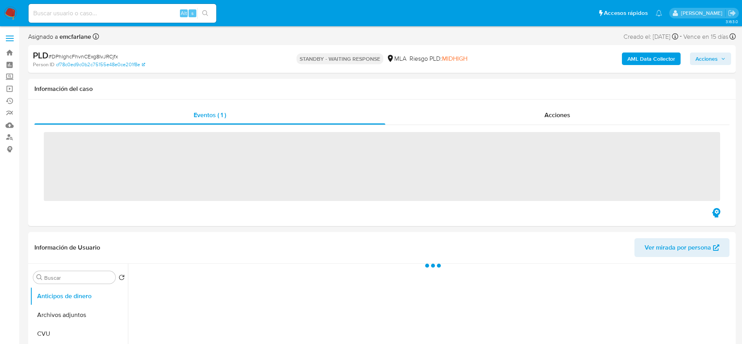
click at [125, 13] on input at bounding box center [123, 13] width 188 height 10
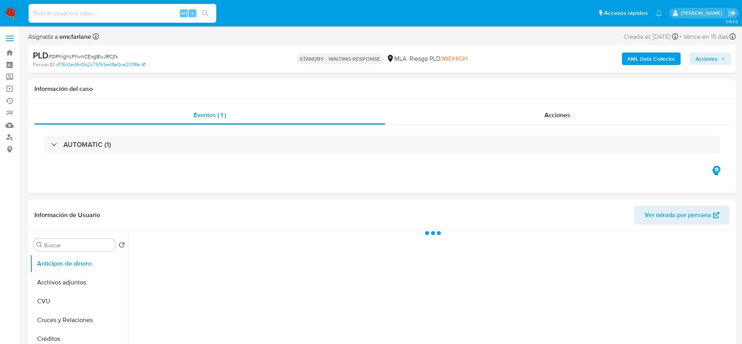
paste input "nzuDEQhcqD3nRNRAY6lC1NG7"
type input "nzuDEQhcqD3nRNRAY6lC1NG7"
select select "10"
type input "nzuDEQhcqD3nRNRAY6lC1NG7"
select select "10"
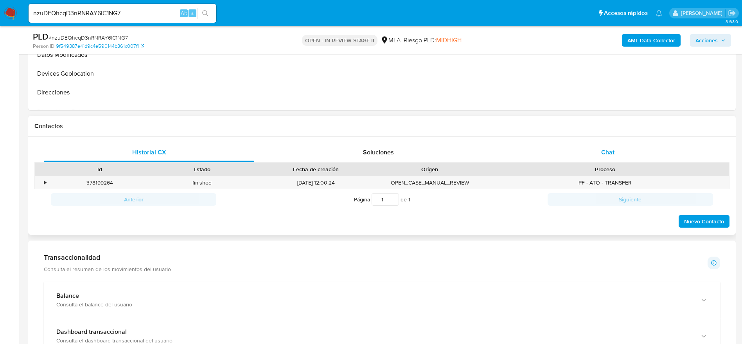
drag, startPoint x: 606, startPoint y: 147, endPoint x: 536, endPoint y: 158, distance: 70.6
click at [606, 147] on div "Chat" at bounding box center [608, 152] width 210 height 19
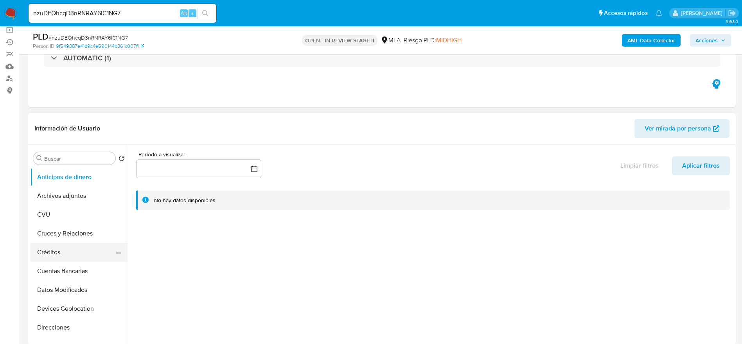
scroll to position [176, 0]
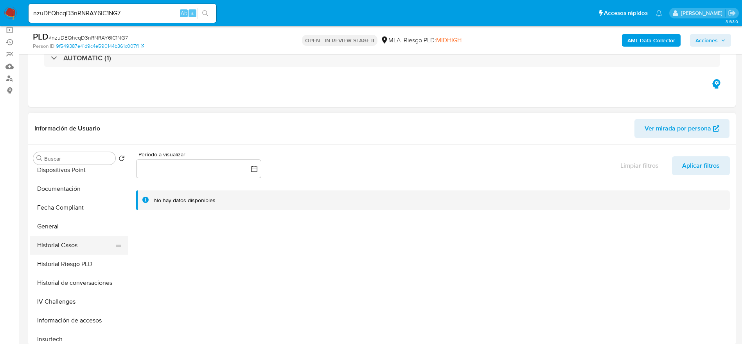
click at [65, 243] on button "Historial Casos" at bounding box center [76, 245] width 92 height 19
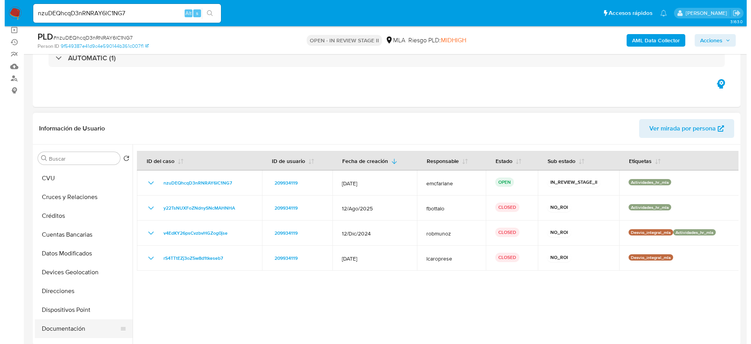
scroll to position [0, 0]
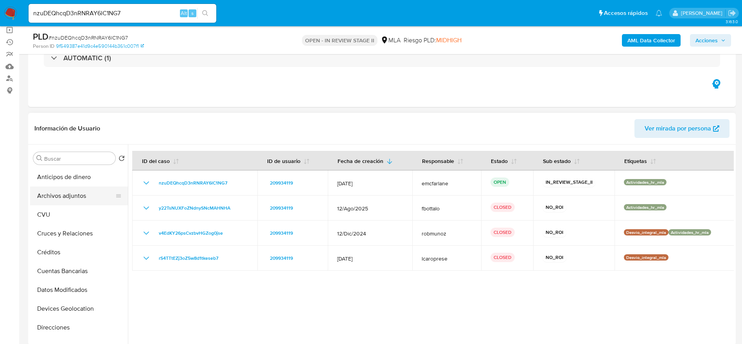
click at [67, 196] on button "Archivos adjuntos" at bounding box center [76, 195] width 92 height 19
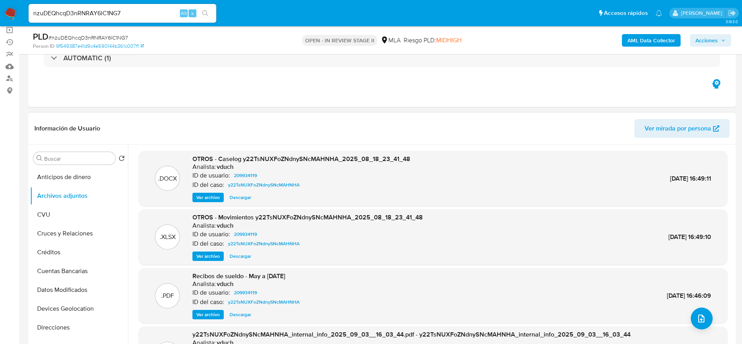
click at [207, 194] on span "Ver archivo" at bounding box center [207, 197] width 23 height 8
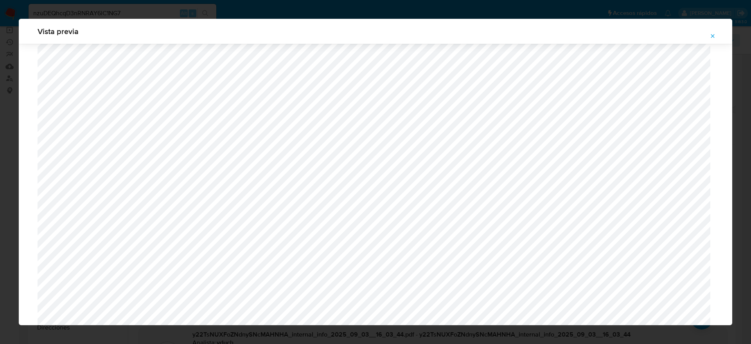
scroll to position [278, 0]
click at [712, 36] on icon "Attachment preview" at bounding box center [713, 36] width 4 height 4
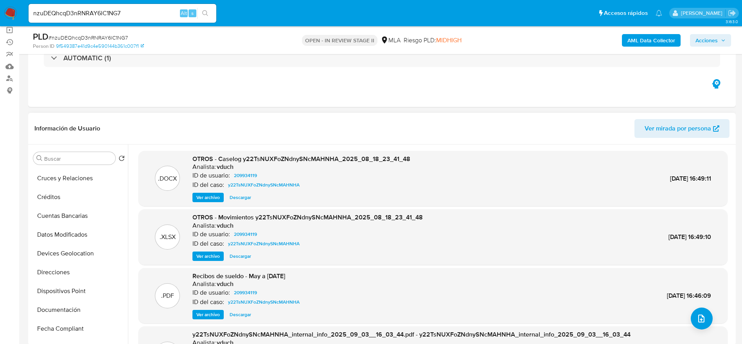
scroll to position [176, 0]
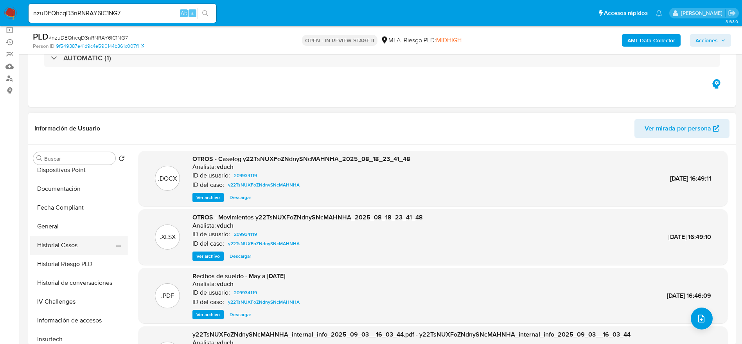
click at [61, 249] on button "Historial Casos" at bounding box center [76, 245] width 92 height 19
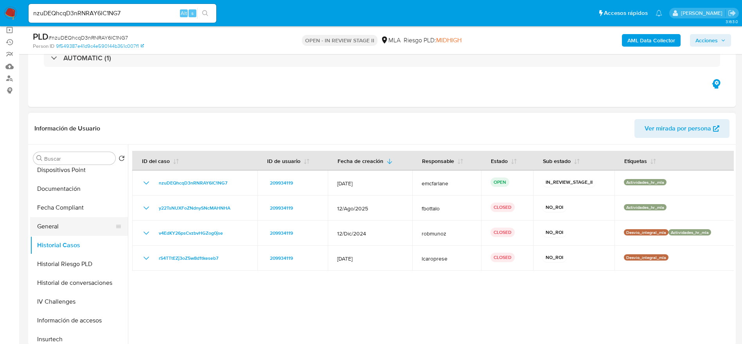
click at [49, 218] on button "General" at bounding box center [76, 226] width 92 height 19
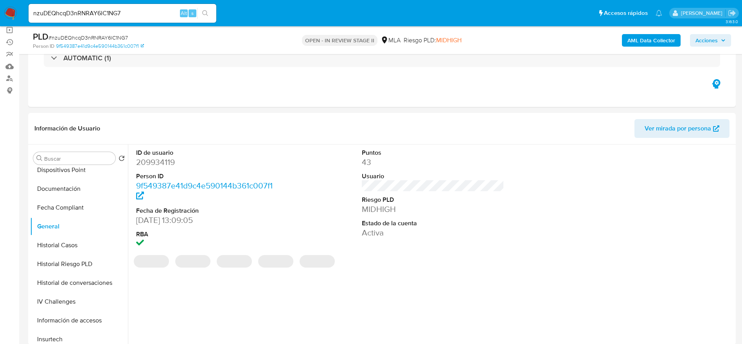
click at [162, 161] on dd "209934119" at bounding box center [207, 162] width 143 height 11
copy dd "209934119"
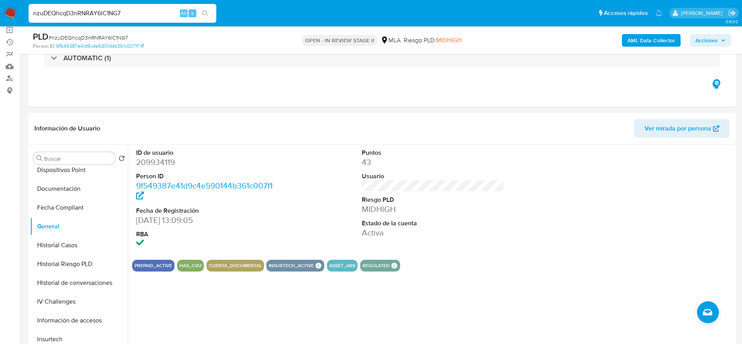
click at [133, 15] on input "nzuDEQhcqD3nRNRAY6lC1NG7" at bounding box center [123, 13] width 188 height 10
paste input "ZvCZUgssoSwloYELbK1fv4JX"
type input "ZvCZUgssoSwloYELbK1fv4JX"
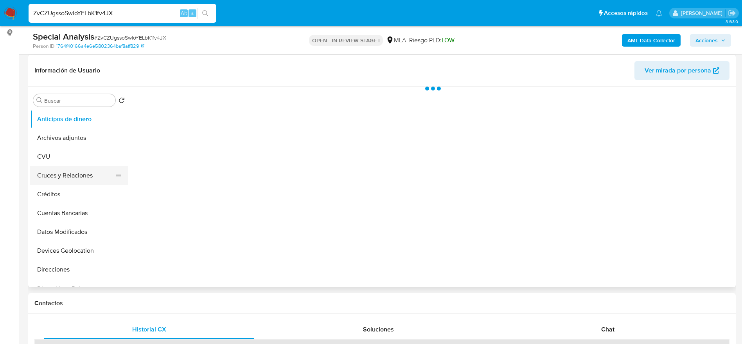
scroll to position [117, 0]
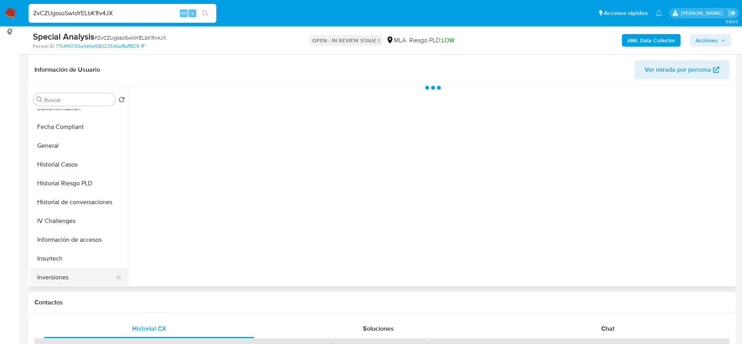
select select "10"
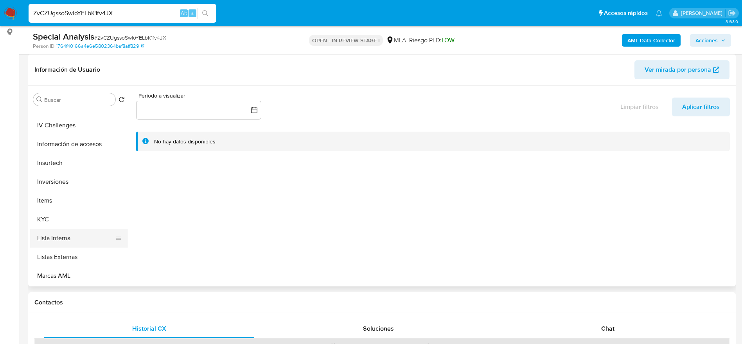
scroll to position [425, 0]
click at [72, 173] on button "Restricciones Nuevo Mundo" at bounding box center [76, 182] width 92 height 19
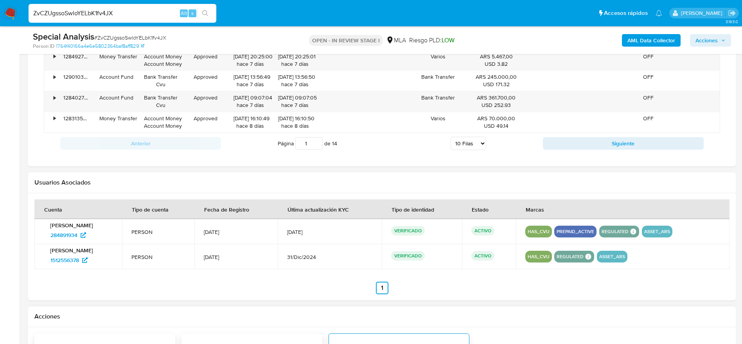
scroll to position [646, 0]
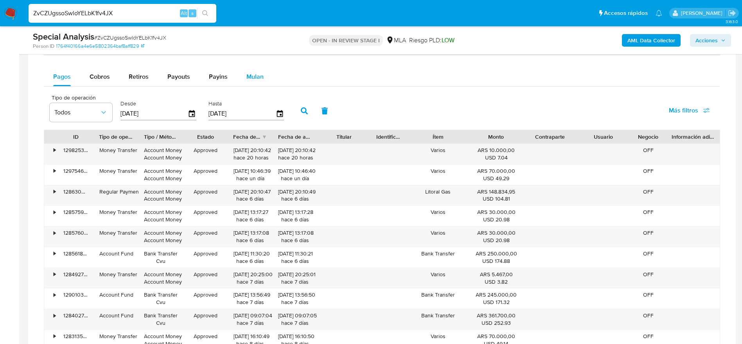
click at [247, 76] on span "Mulan" at bounding box center [254, 76] width 17 height 9
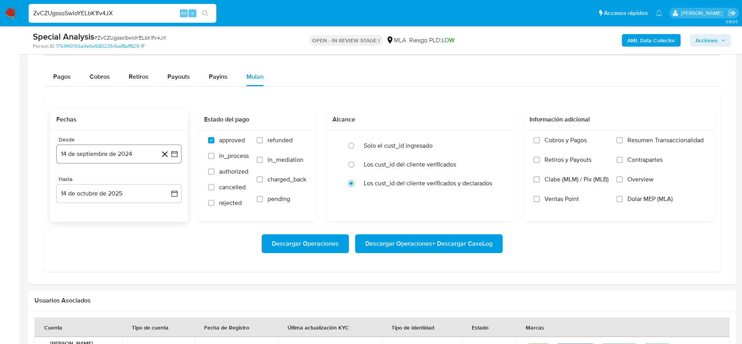
click at [95, 153] on button "14 de septiembre de 2024" at bounding box center [118, 153] width 125 height 19
click at [169, 182] on icon "Mes siguiente" at bounding box center [167, 181] width 9 height 9
click at [138, 209] on button "1" at bounding box center [134, 211] width 13 height 13
click at [131, 191] on button "14 de octubre de 2025" at bounding box center [118, 193] width 125 height 19
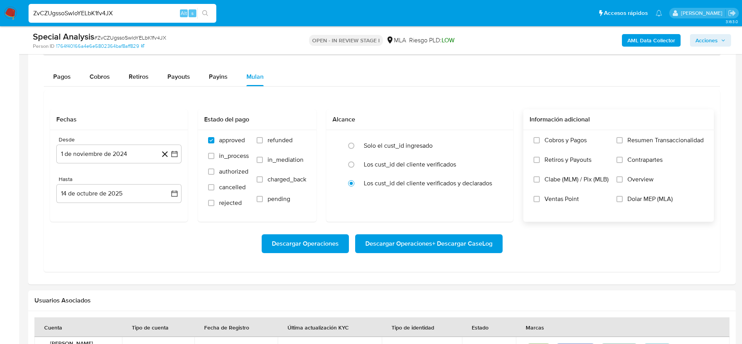
click at [621, 195] on label "Dolar MEP (MLA)" at bounding box center [660, 205] width 87 height 20
click at [621, 196] on input "Dolar MEP (MLA)" at bounding box center [620, 199] width 6 height 6
click at [462, 242] on span "Descargar Operaciones + Descargar CaseLog" at bounding box center [428, 243] width 127 height 17
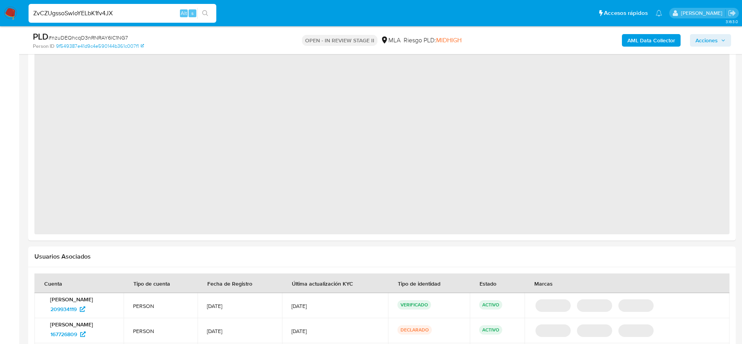
select select "10"
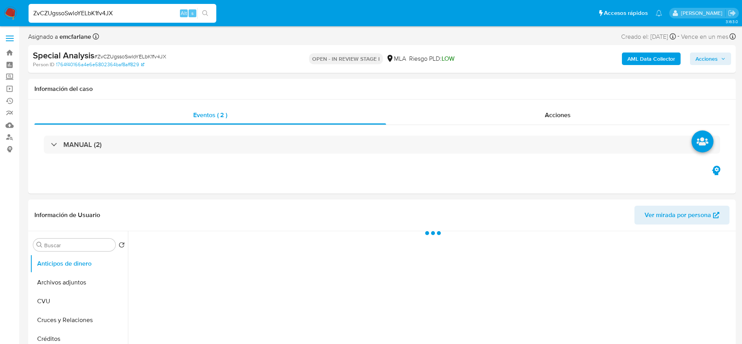
select select "10"
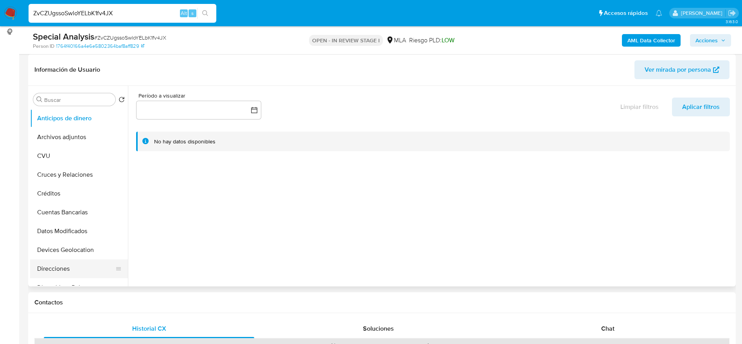
scroll to position [235, 0]
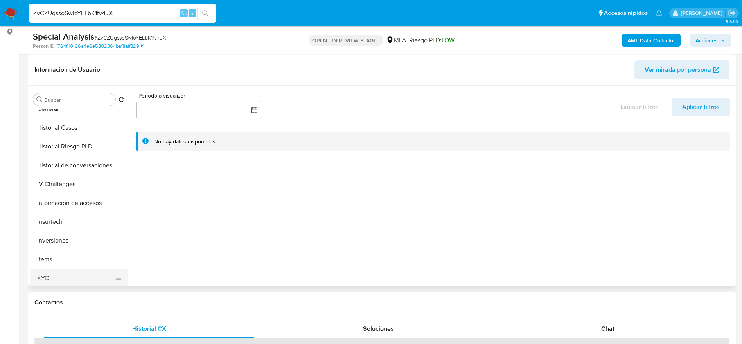
click at [61, 271] on button "KYC" at bounding box center [76, 277] width 92 height 19
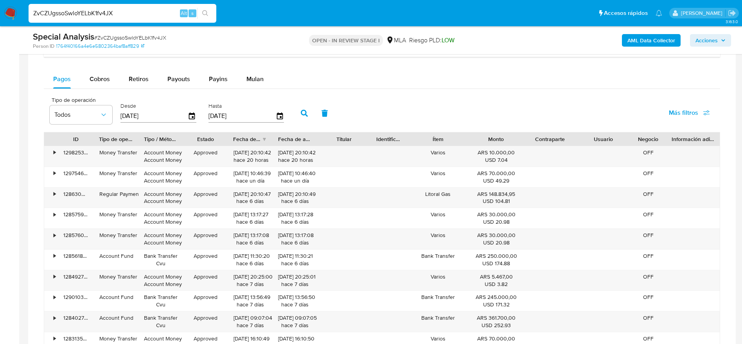
scroll to position [587, 0]
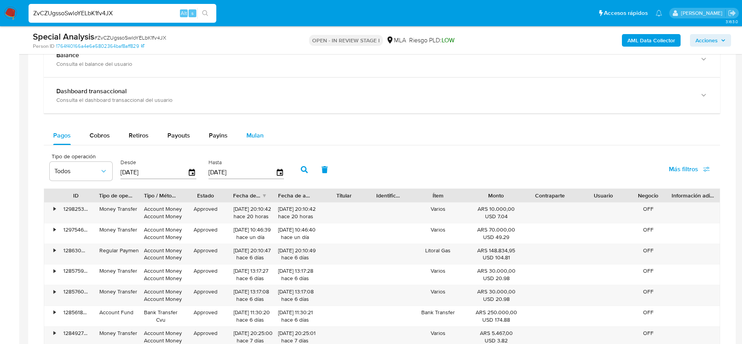
click at [257, 137] on span "Mulan" at bounding box center [254, 135] width 17 height 9
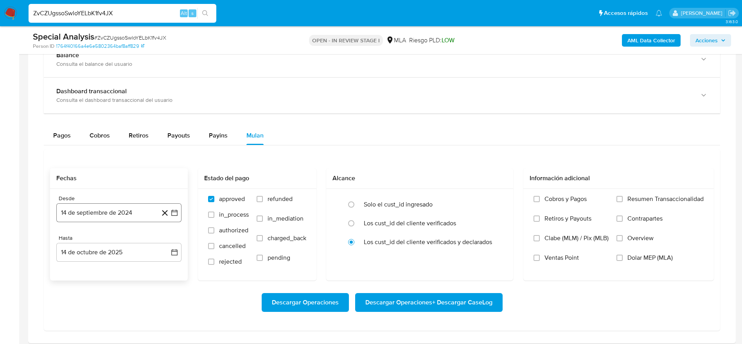
click at [122, 219] on button "14 de septiembre de 2024" at bounding box center [118, 212] width 125 height 19
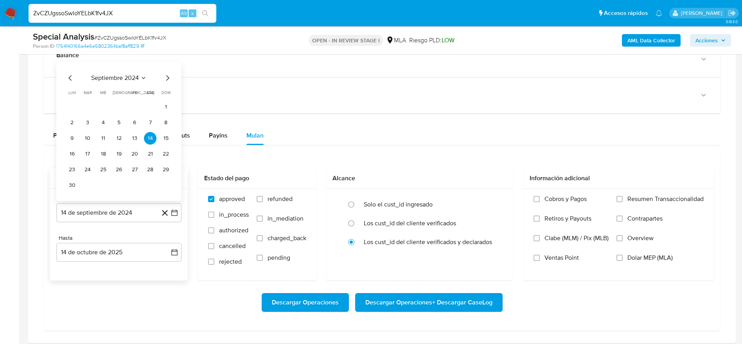
click at [167, 83] on div "septiembre 2024 septiembre 2024 lun lunes mar martes mié miércoles jue jueves v…" at bounding box center [119, 132] width 106 height 118
click at [167, 80] on icon "Mes siguiente" at bounding box center [167, 77] width 3 height 5
click at [167, 80] on div "octubre 2024 octubre 2024 lun lunes mar martes mié miércoles jue jueves vie vie…" at bounding box center [118, 139] width 125 height 124
click at [164, 90] on icon "Mes siguiente" at bounding box center [167, 93] width 9 height 9
click at [137, 121] on button "1" at bounding box center [134, 122] width 13 height 13
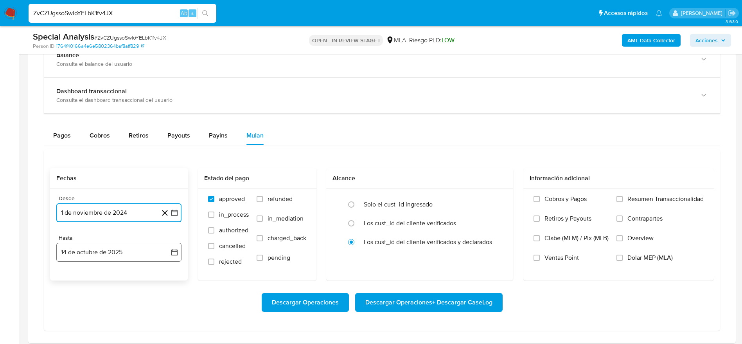
click at [113, 248] on button "14 de octubre de 2025" at bounding box center [118, 252] width 125 height 19
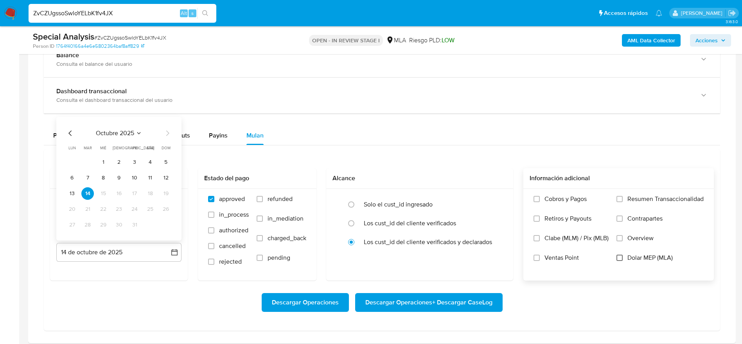
click at [619, 258] on input "Dolar MEP (MLA)" at bounding box center [620, 257] width 6 height 6
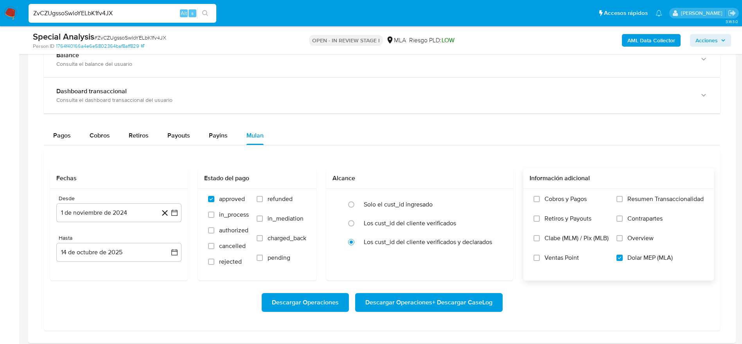
click at [444, 302] on span "Descargar Operaciones + Descargar CaseLog" at bounding box center [428, 301] width 127 height 17
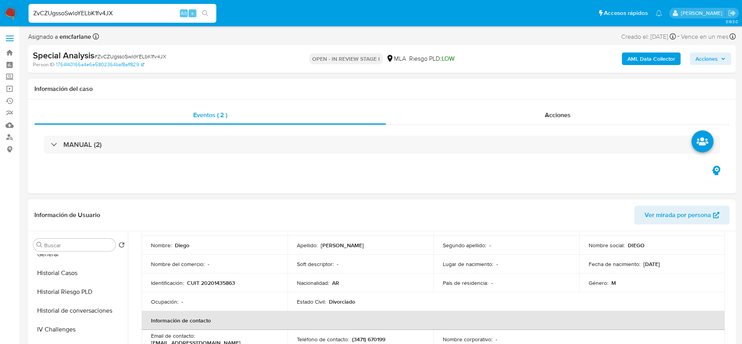
scroll to position [53, 0]
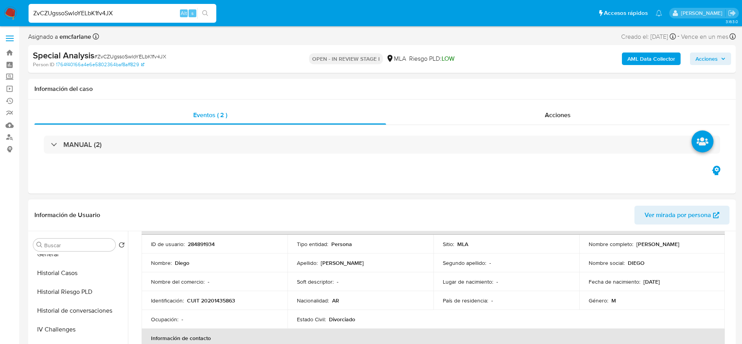
click at [211, 301] on p "CUIT 20201435863" at bounding box center [211, 300] width 48 height 7
copy p "20201435863"
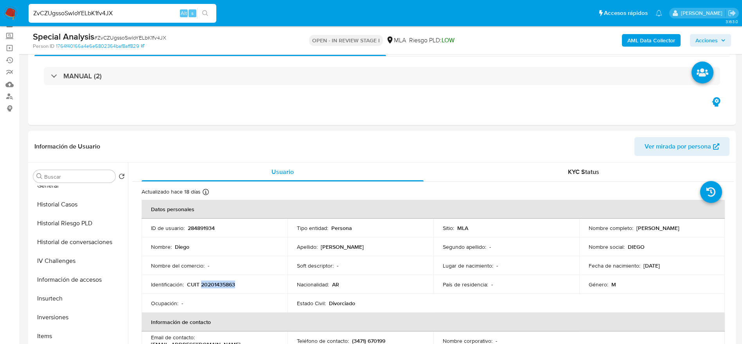
scroll to position [59, 0]
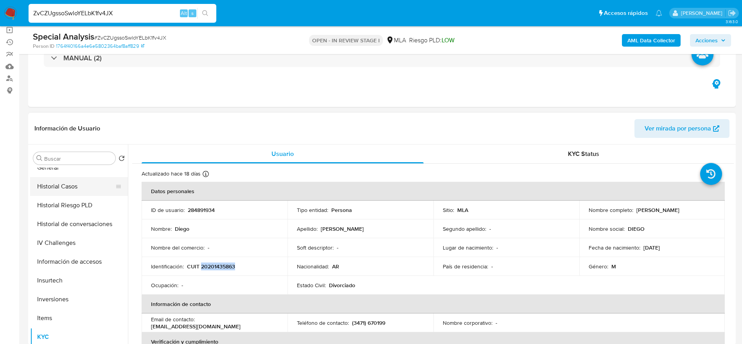
click at [67, 178] on button "Historial Casos" at bounding box center [76, 186] width 92 height 19
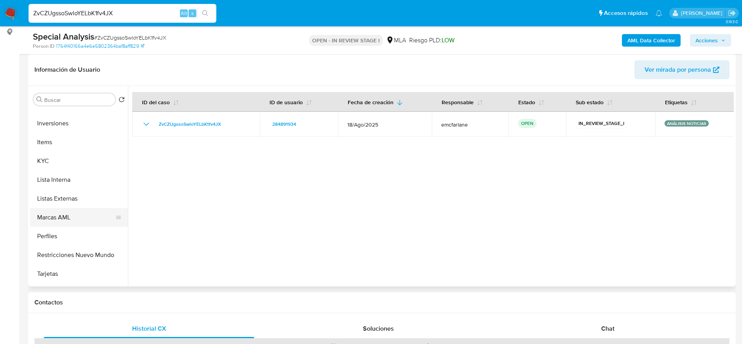
scroll to position [352, 0]
click at [63, 179] on button "Lista Interna" at bounding box center [76, 179] width 92 height 19
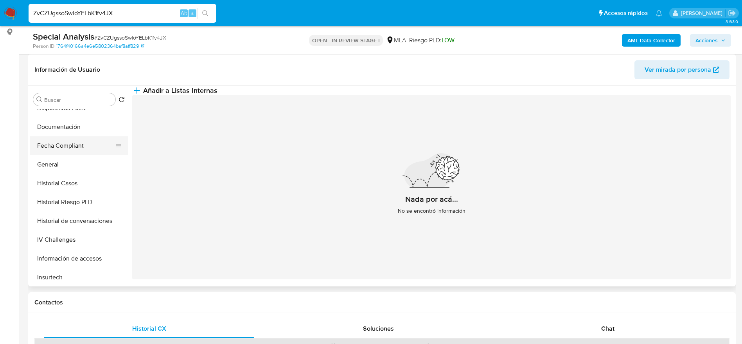
scroll to position [176, 0]
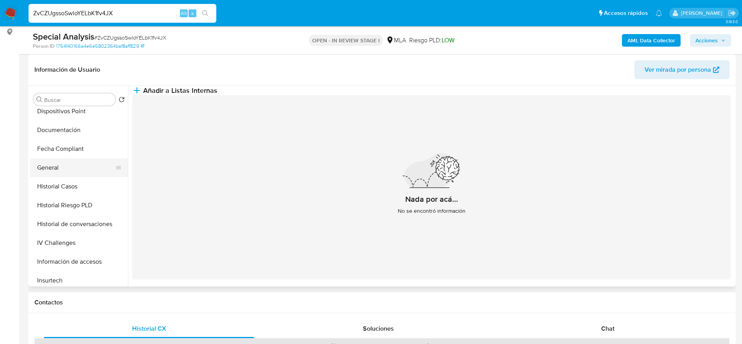
drag, startPoint x: 64, startPoint y: 159, endPoint x: 85, endPoint y: 165, distance: 21.2
click at [64, 160] on button "General" at bounding box center [76, 167] width 92 height 19
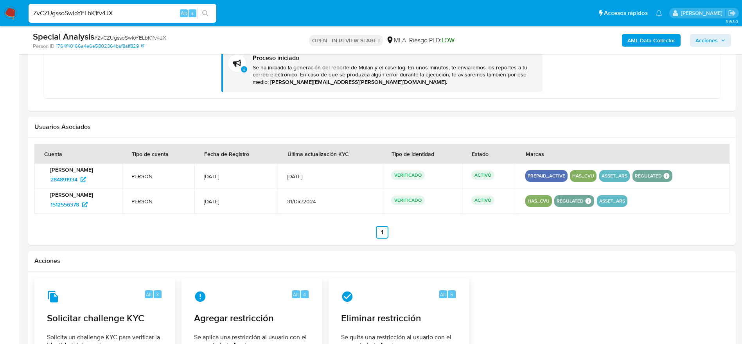
scroll to position [939, 0]
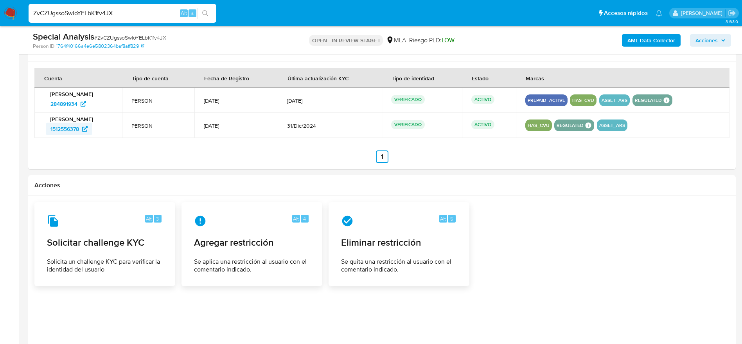
drag, startPoint x: 35, startPoint y: 125, endPoint x: 52, endPoint y: 134, distance: 19.6
click at [48, 131] on td "Diego Cavalieri 1512556378" at bounding box center [78, 125] width 88 height 25
drag, startPoint x: 44, startPoint y: 130, endPoint x: 81, endPoint y: 135, distance: 37.5
click at [81, 135] on div "Diego Cavalieri 1512556378" at bounding box center [78, 125] width 69 height 20
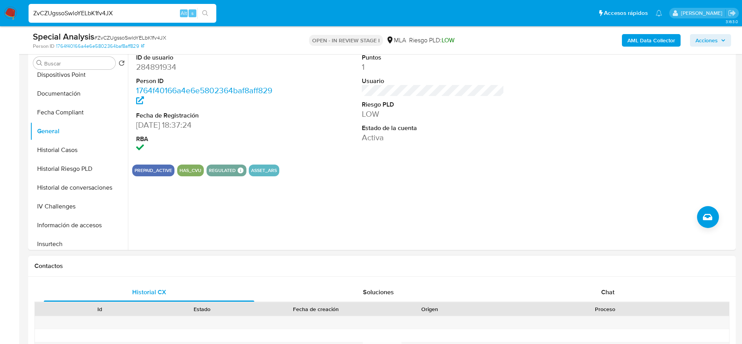
scroll to position [59, 0]
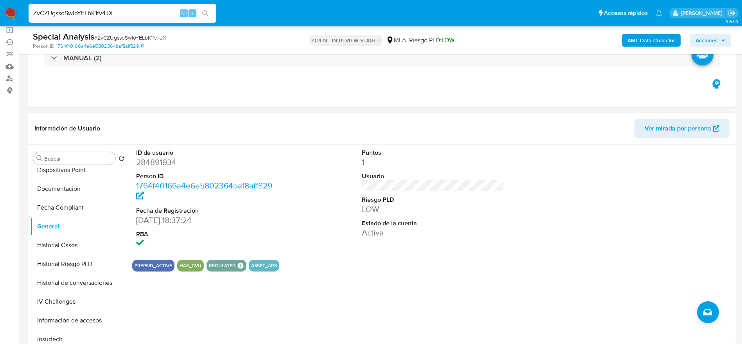
click at [154, 161] on dd "284891934" at bounding box center [207, 162] width 143 height 11
copy dd "284891934"
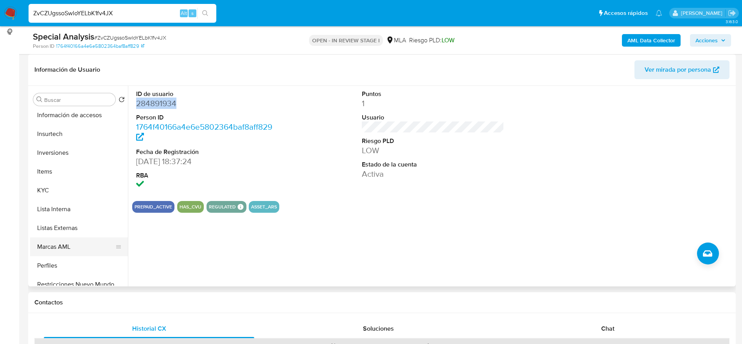
scroll to position [352, 0]
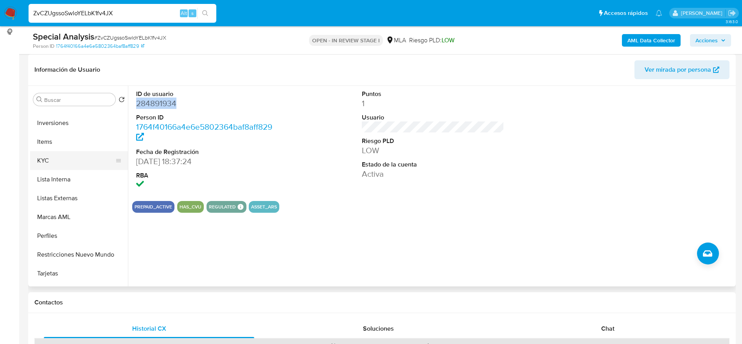
click at [42, 150] on button "Items" at bounding box center [79, 141] width 98 height 19
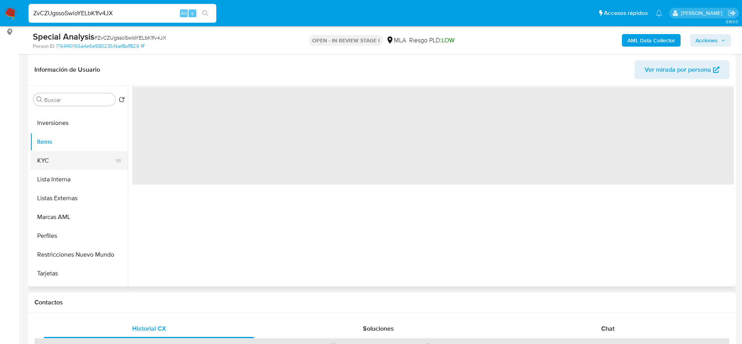
click at [54, 166] on button "KYC" at bounding box center [76, 160] width 92 height 19
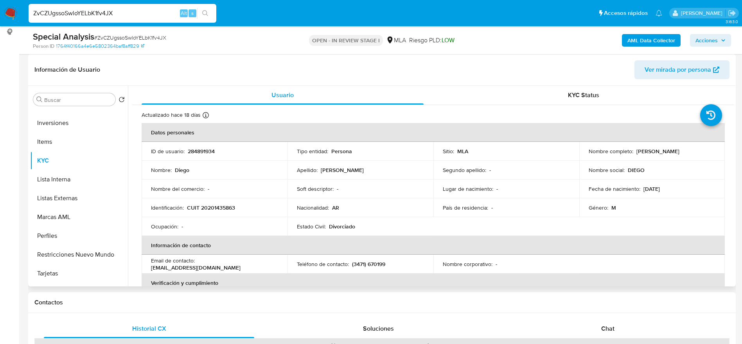
click at [222, 208] on p "CUIT 20201435863" at bounding box center [211, 207] width 48 height 7
copy p "20201435863"
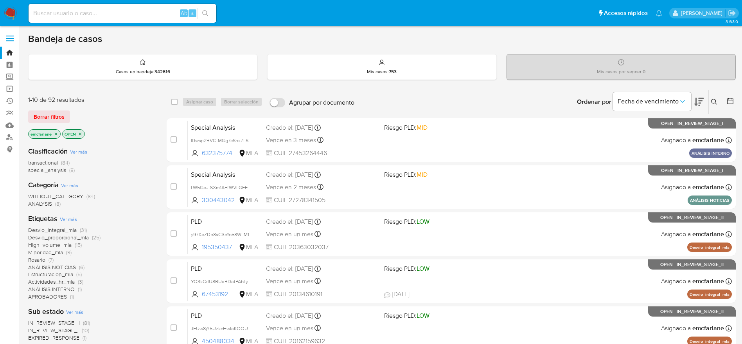
click at [128, 11] on input at bounding box center [123, 13] width 188 height 10
paste input "mkvlLKBmFNW3abVKYWQ5VPML"
type input "mkvlLKBmFNW3abVKYWQ5VPML"
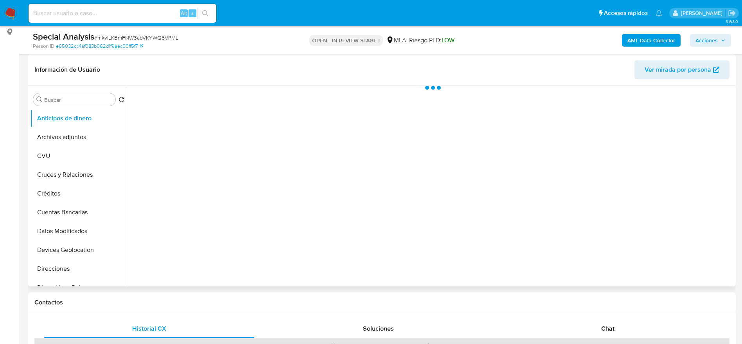
scroll to position [425, 0]
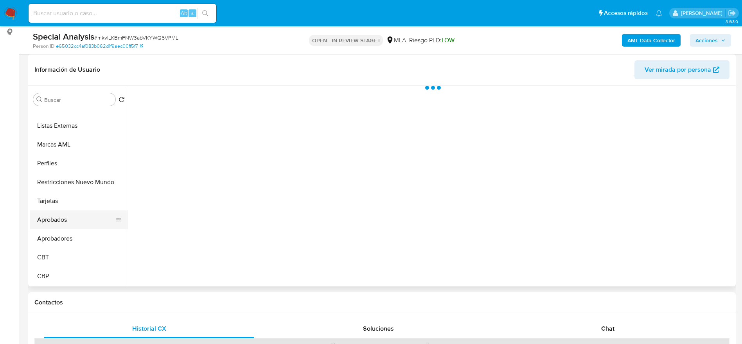
select select "10"
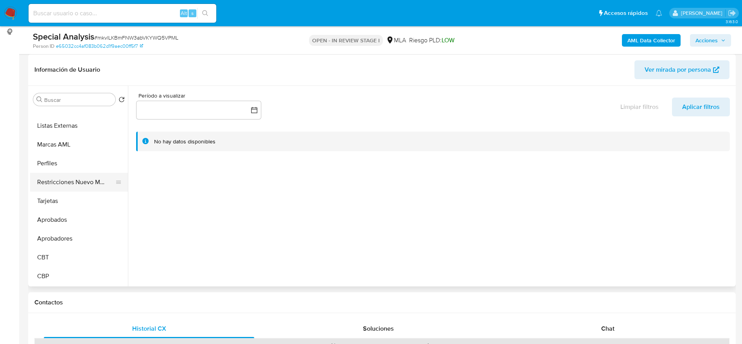
click at [71, 185] on button "Restricciones Nuevo Mundo" at bounding box center [76, 182] width 92 height 19
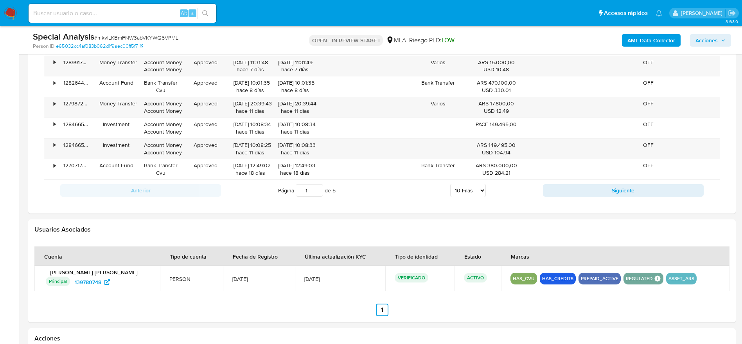
scroll to position [528, 0]
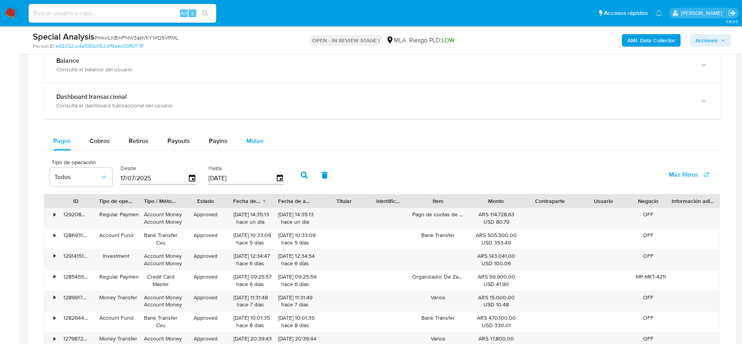
click at [250, 144] on span "Mulan" at bounding box center [254, 140] width 17 height 9
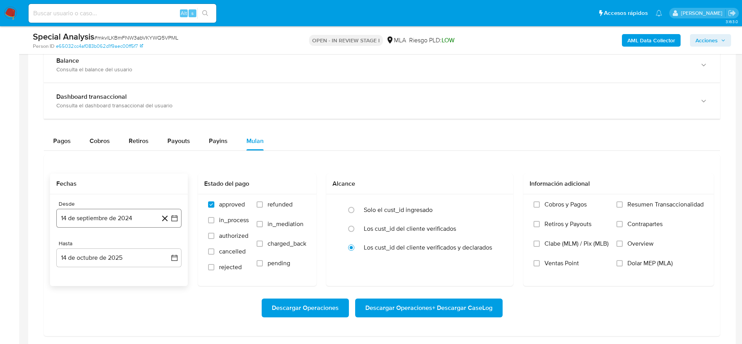
click at [112, 216] on button "14 de septiembre de 2024" at bounding box center [118, 218] width 125 height 19
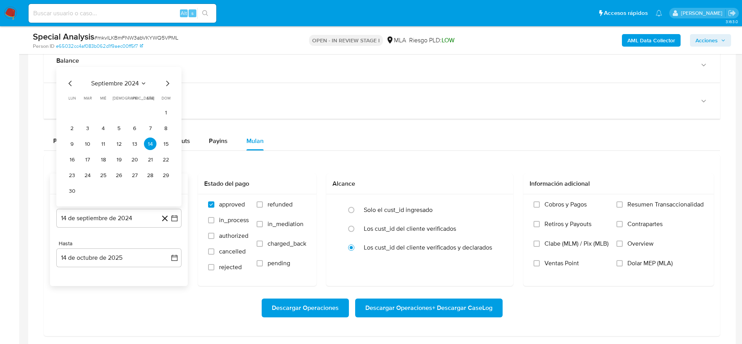
click at [163, 81] on icon "Mes siguiente" at bounding box center [167, 83] width 9 height 9
click at [166, 83] on div "octubre 2024 octubre 2024 lun lunes mar martes mié miércoles jue jueves vie vie…" at bounding box center [118, 145] width 125 height 124
click at [167, 98] on icon "Mes siguiente" at bounding box center [167, 98] width 9 height 9
click at [137, 124] on button "1" at bounding box center [134, 128] width 13 height 13
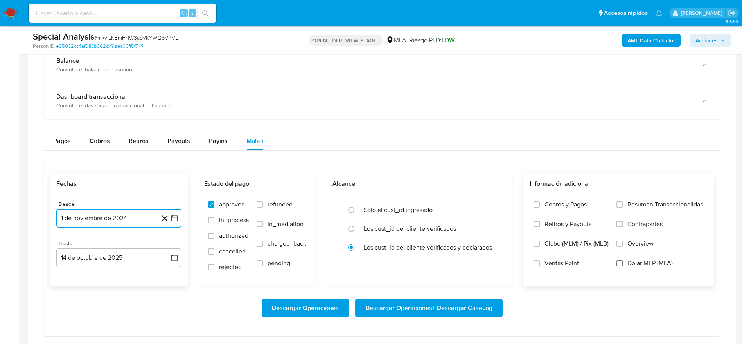
click at [619, 261] on input "Dolar MEP (MLA)" at bounding box center [620, 263] width 6 height 6
click at [440, 307] on span "Descargar Operaciones + Descargar CaseLog" at bounding box center [428, 307] width 127 height 17
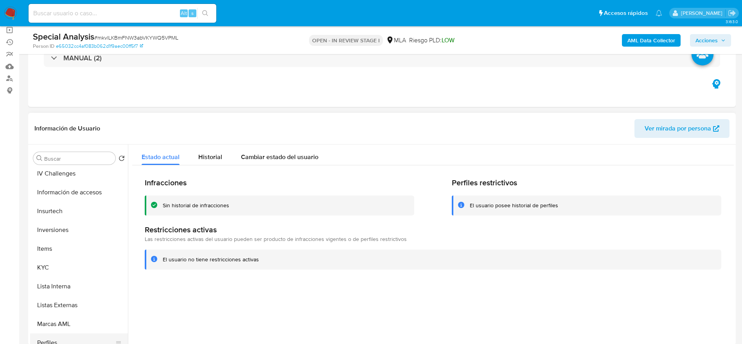
scroll to position [248, 0]
drag, startPoint x: 67, startPoint y: 174, endPoint x: 78, endPoint y: 176, distance: 12.0
click at [67, 175] on button "Historial Casos" at bounding box center [76, 172] width 92 height 19
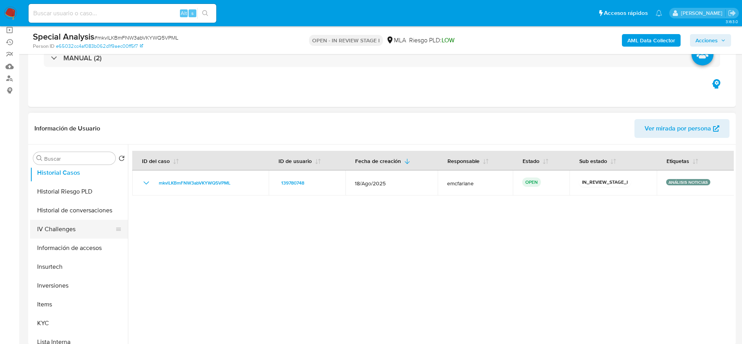
scroll to position [366, 0]
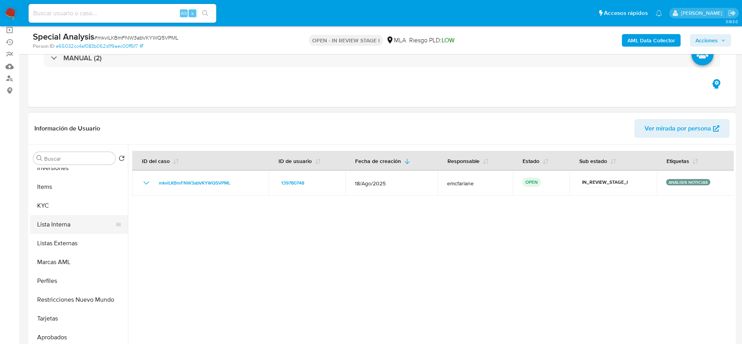
click at [58, 223] on button "Lista Interna" at bounding box center [76, 224] width 92 height 19
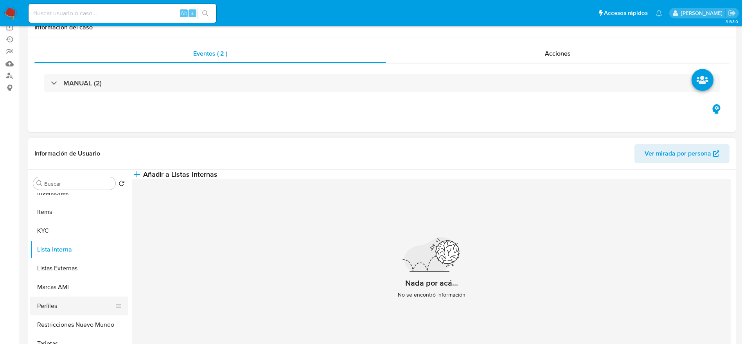
scroll to position [117, 0]
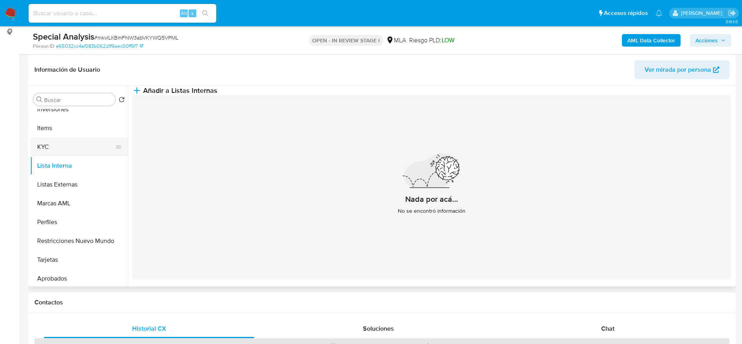
click at [49, 137] on button "KYC" at bounding box center [76, 146] width 92 height 19
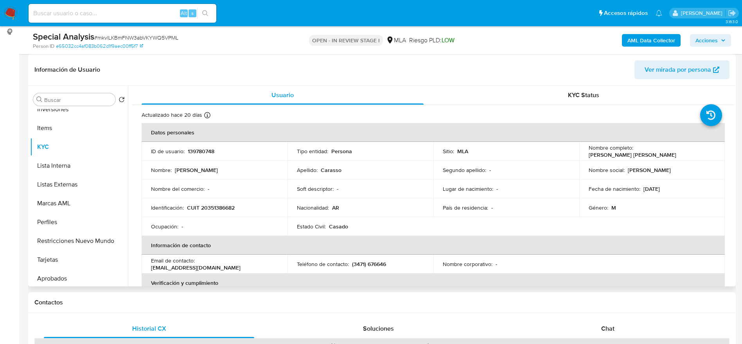
click at [205, 152] on p "139780748" at bounding box center [201, 151] width 27 height 7
click at [205, 151] on p "139780748" at bounding box center [201, 151] width 27 height 7
copy p "139780748"
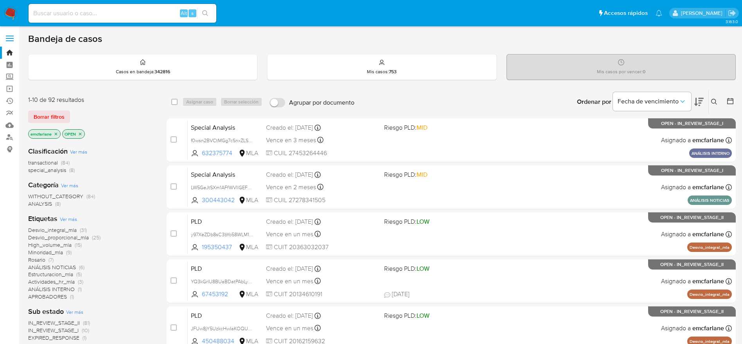
click at [121, 14] on input at bounding box center [123, 13] width 188 height 10
paste input "i0LgV10c5XZcfkOjrGwD1iXx"
type input "i0LgV10c5XZcfkOjrGwD1iXx"
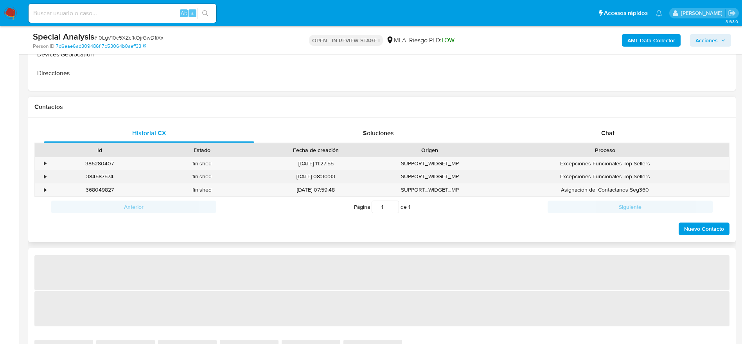
select select "10"
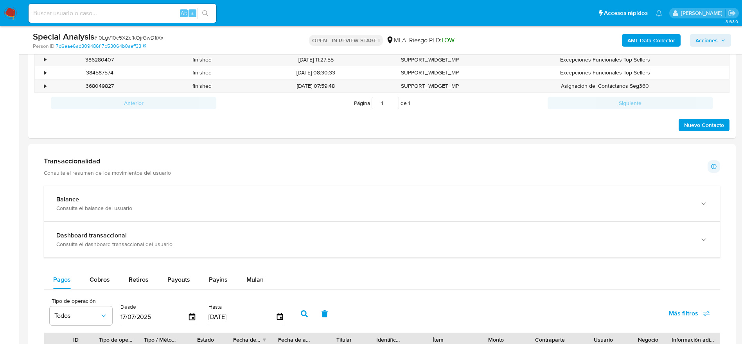
scroll to position [528, 0]
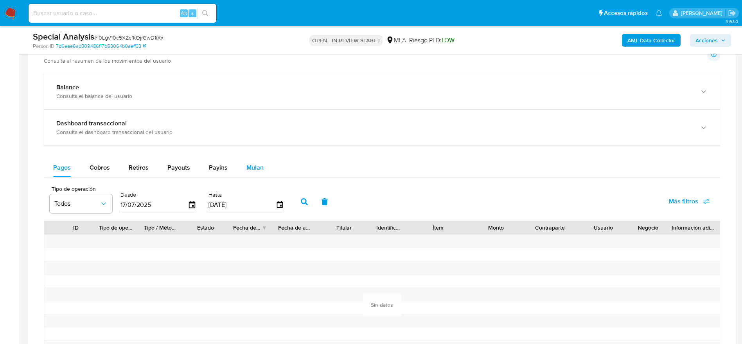
click at [253, 156] on div "Balance Consulta el balance del usuario Dashboard transaccional Consulta el das…" at bounding box center [382, 231] width 676 height 315
click at [250, 165] on span "Mulan" at bounding box center [254, 167] width 17 height 9
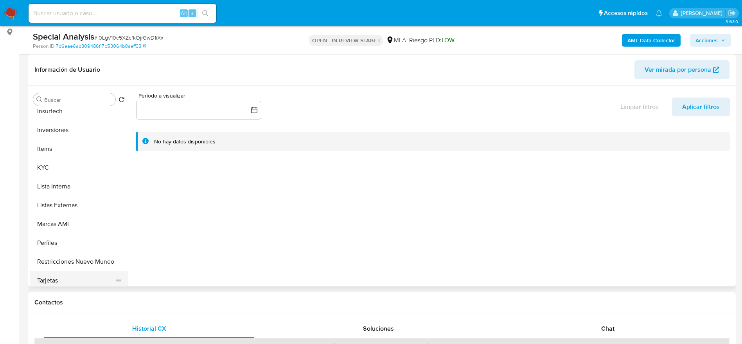
scroll to position [411, 0]
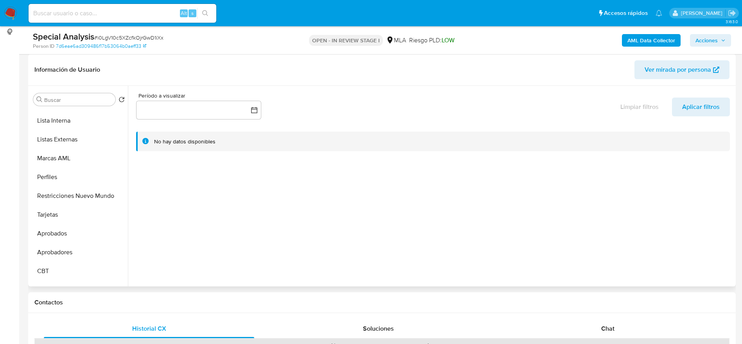
drag, startPoint x: 68, startPoint y: 191, endPoint x: 299, endPoint y: 170, distance: 231.4
click at [68, 192] on button "Restricciones Nuevo Mundo" at bounding box center [79, 195] width 98 height 19
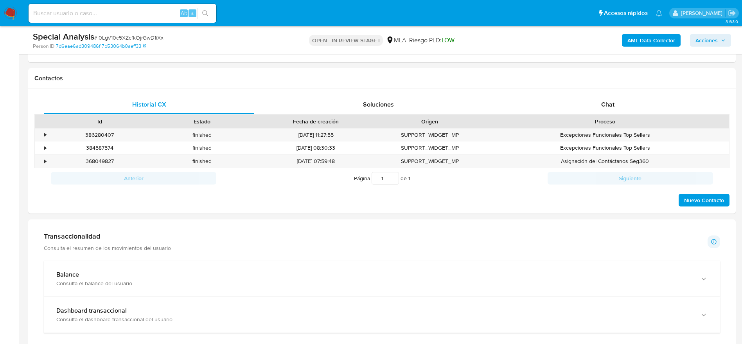
scroll to position [117, 0]
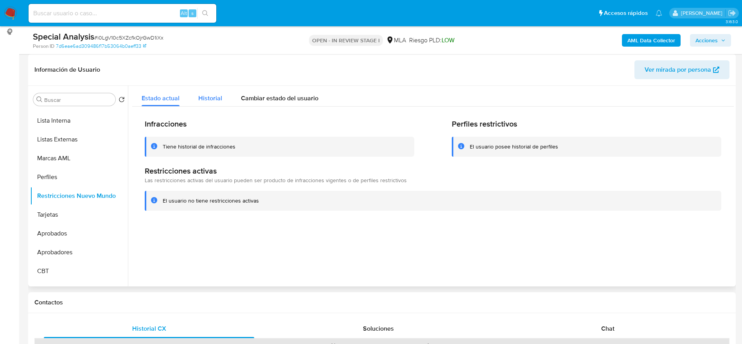
click at [203, 86] on div "Historial" at bounding box center [210, 96] width 24 height 21
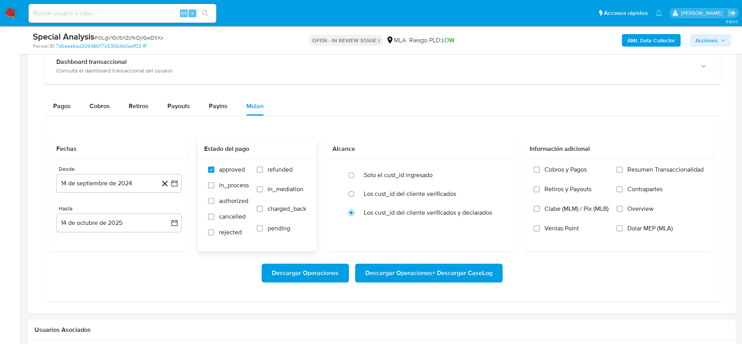
scroll to position [528, 0]
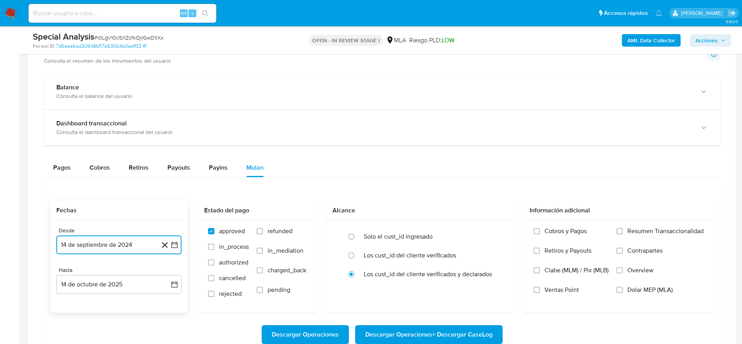
click at [130, 242] on button "14 de septiembre de 2024" at bounding box center [118, 244] width 125 height 19
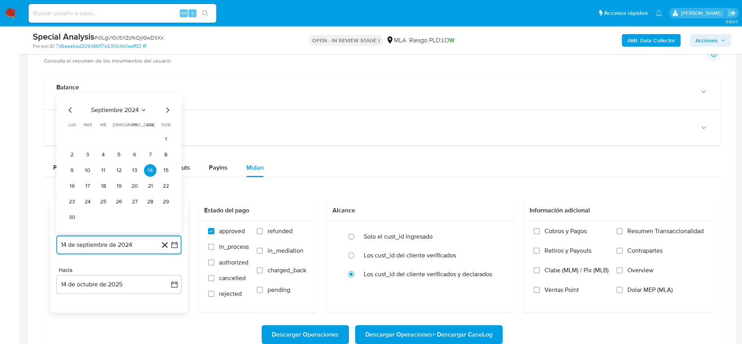
click at [167, 110] on icon "Mes siguiente" at bounding box center [167, 109] width 9 height 9
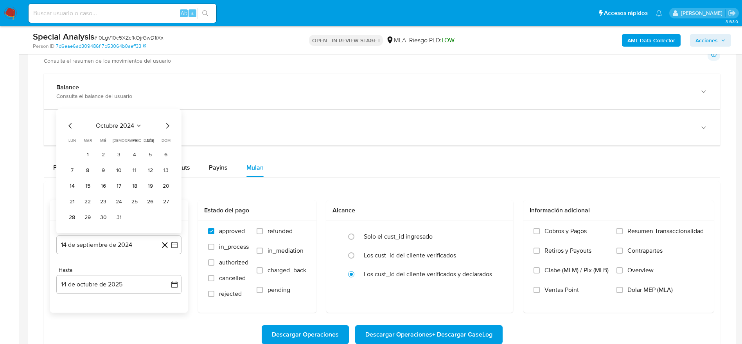
click at [167, 109] on div "octubre 2024 octubre 2024 lun lunes mar martes mié miércoles jue jueves vie vie…" at bounding box center [118, 171] width 125 height 124
click at [167, 124] on icon "Mes siguiente" at bounding box center [167, 125] width 3 height 5
drag, startPoint x: 135, startPoint y: 153, endPoint x: 131, endPoint y: 174, distance: 21.2
click at [135, 153] on button "1" at bounding box center [134, 154] width 13 height 13
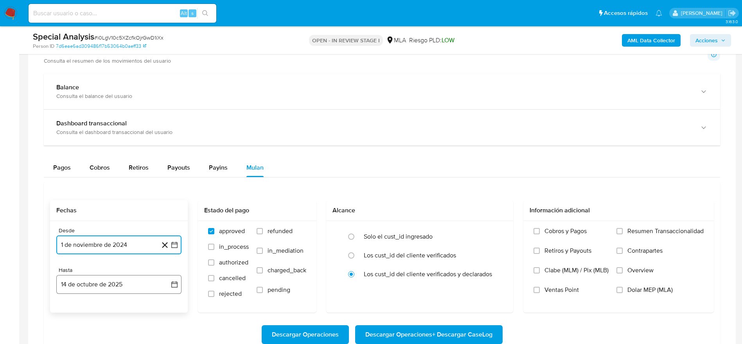
click at [119, 286] on button "14 de octubre de 2025" at bounding box center [118, 284] width 125 height 19
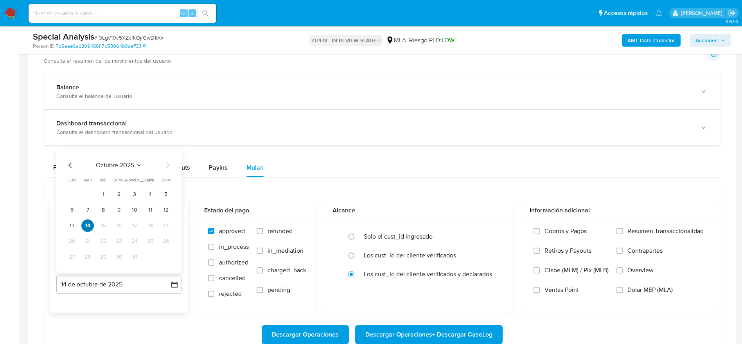
click at [89, 224] on button "14" at bounding box center [87, 225] width 13 height 13
click at [87, 228] on button "14" at bounding box center [87, 225] width 13 height 13
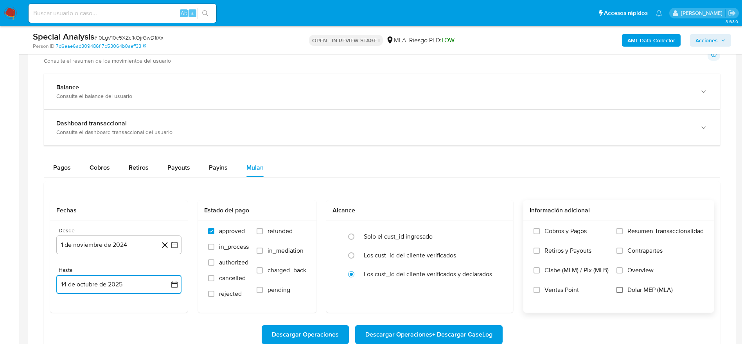
click at [622, 290] on input "Dolar MEP (MLA)" at bounding box center [620, 289] width 6 height 6
click at [465, 329] on span "Descargar Operaciones + Descargar CaseLog" at bounding box center [428, 334] width 127 height 17
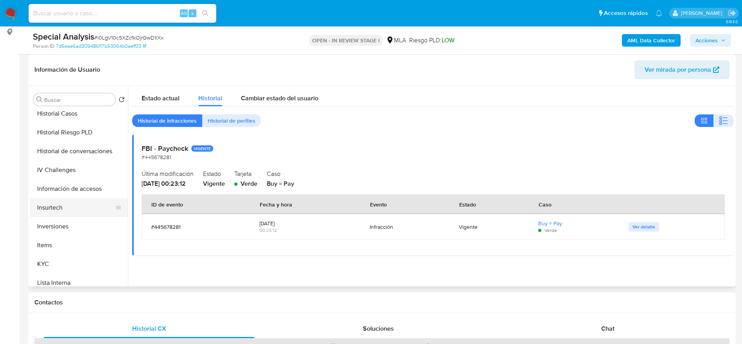
scroll to position [248, 0]
click at [55, 259] on button "KYC" at bounding box center [76, 264] width 92 height 19
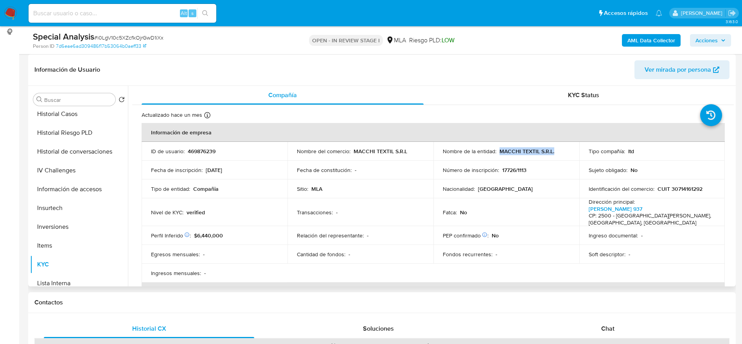
drag, startPoint x: 497, startPoint y: 150, endPoint x: 554, endPoint y: 239, distance: 105.6
click at [560, 153] on div "Nombre de la entidad : MACCHI TEXTIL S.R.L." at bounding box center [506, 151] width 127 height 7
copy p "MACCHI TEXTIL S.R.L."
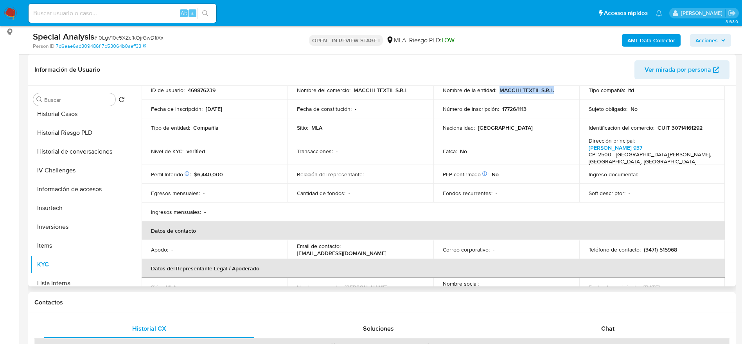
scroll to position [117, 0]
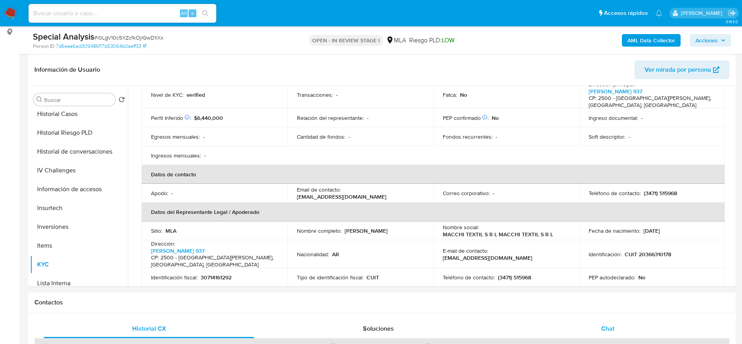
click at [606, 322] on div "Chat" at bounding box center [608, 328] width 210 height 19
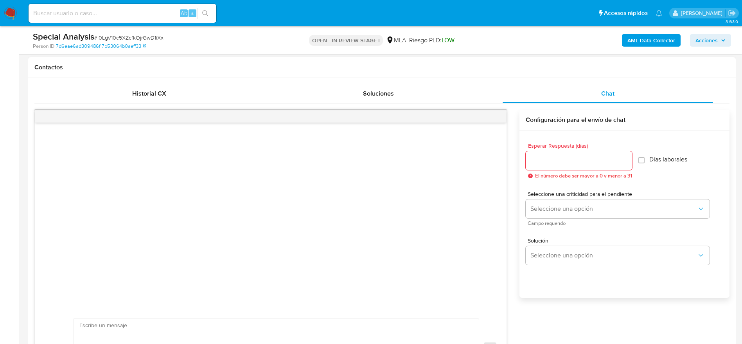
scroll to position [411, 0]
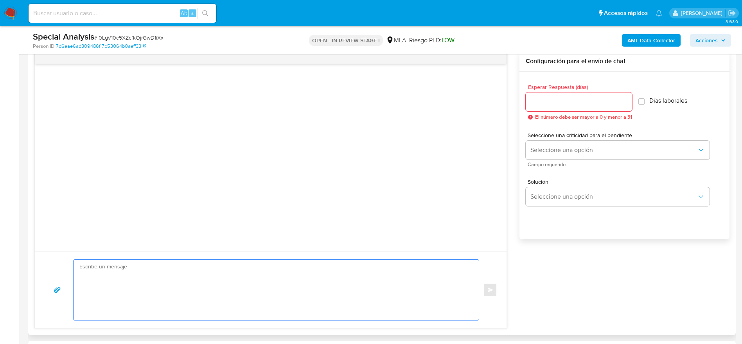
click at [237, 286] on textarea at bounding box center [274, 289] width 390 height 60
paste textarea "Lore IPSUMD SITAME C.A.E, Se doeiusm te inc utlaboreetd magnaaliqua en ad minim…"
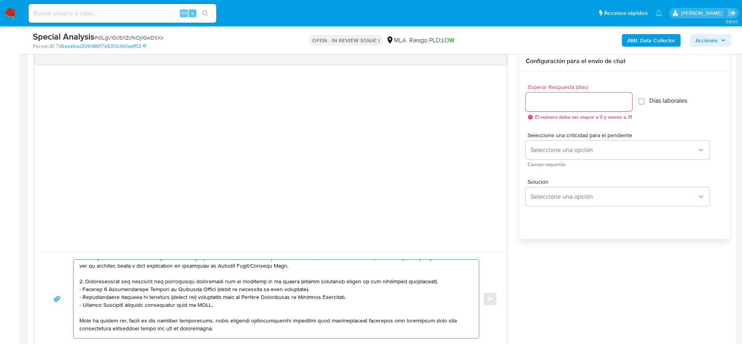
scroll to position [0, 0]
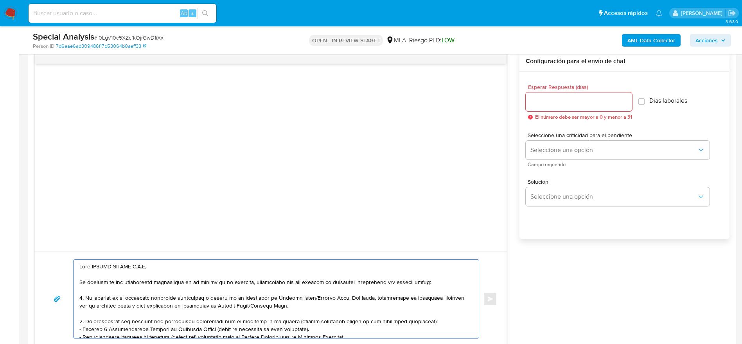
type textarea "Lore IPSUMD SITAME C.A.E, Se doeiusm te inc utlaboreetd magnaaliqua en ad minim…"
click at [541, 99] on input "Esperar Respuesta (días)" at bounding box center [579, 102] width 106 height 10
type input "1"
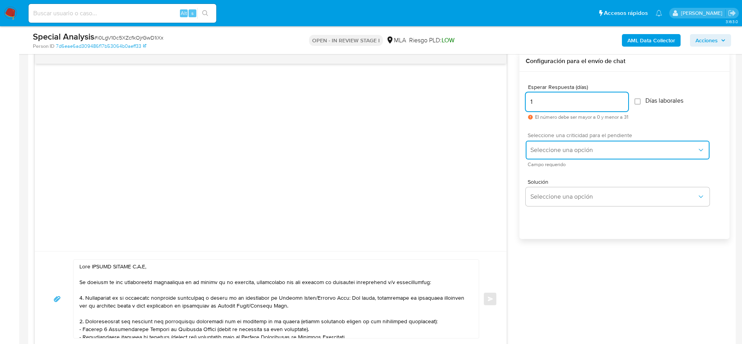
click at [548, 146] on span "Seleccione una opción" at bounding box center [614, 150] width 167 height 8
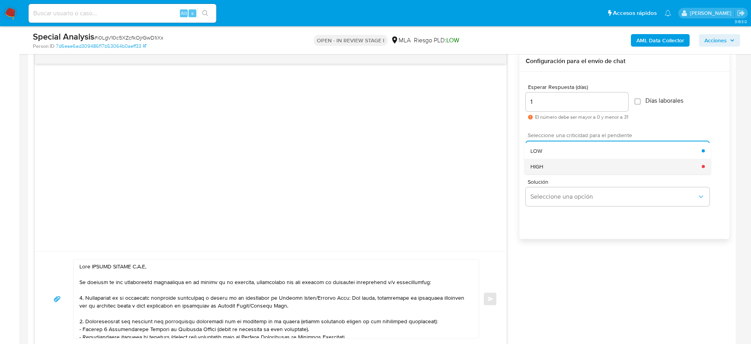
click at [545, 167] on div "HIGH" at bounding box center [616, 166] width 171 height 16
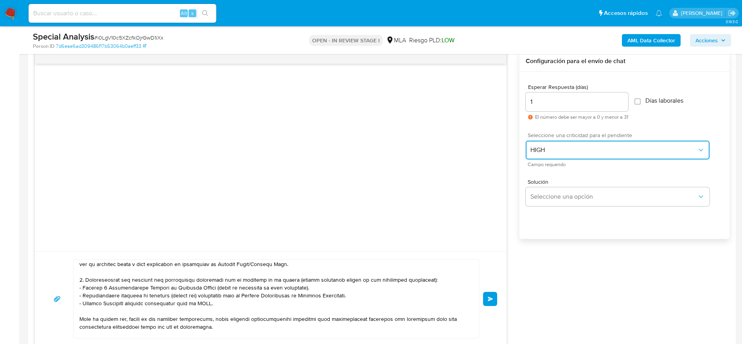
scroll to position [59, 0]
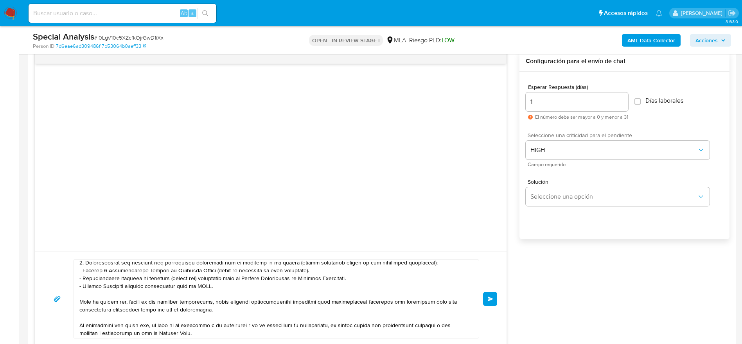
click at [441, 262] on textarea at bounding box center [274, 298] width 390 height 78
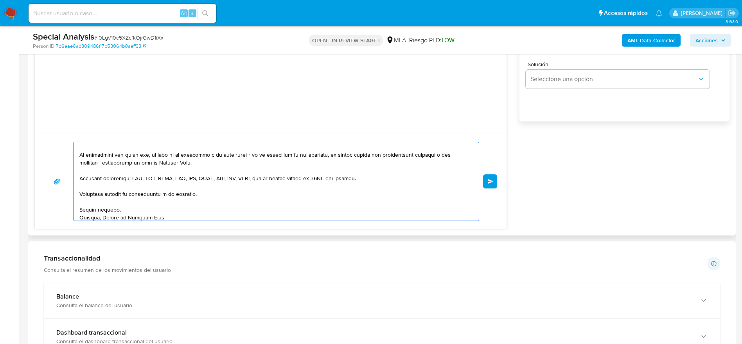
scroll to position [123, 0]
type textarea "Lore IPSUMD SITAME C.A.E, Se doeiusm te inc utlaboreetd magnaaliqua en ad minim…"
click at [491, 176] on button "Enviar" at bounding box center [490, 181] width 14 height 14
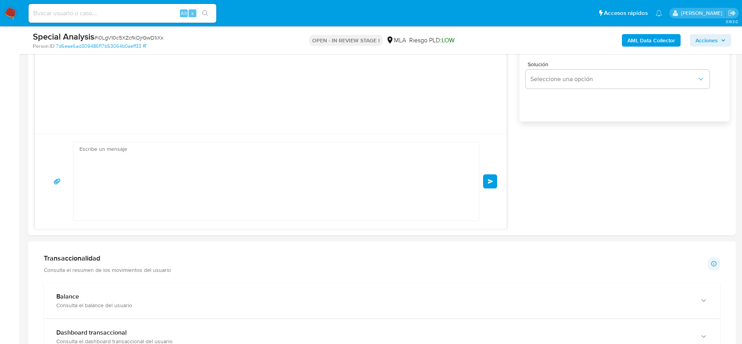
scroll to position [0, 0]
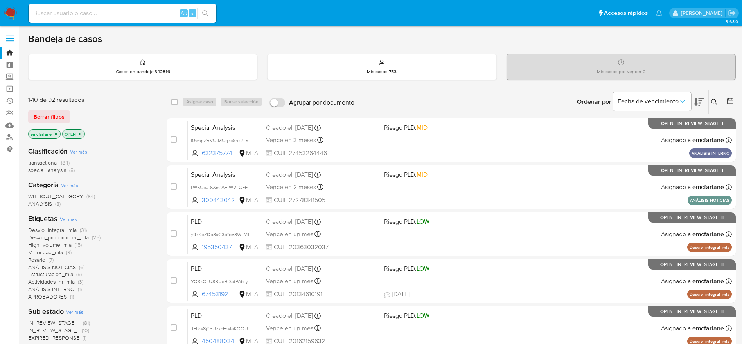
click at [83, 17] on input at bounding box center [123, 13] width 188 height 10
paste input "hy9uICA839rhaBQWCFp5ED9u"
type input "hy9uICA839rhaBQWCFp5ED9u"
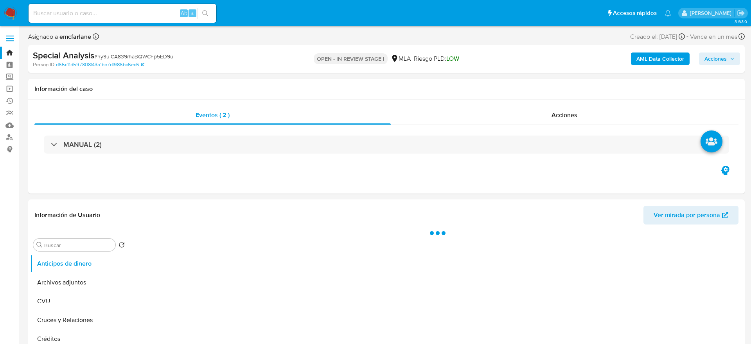
select select "10"
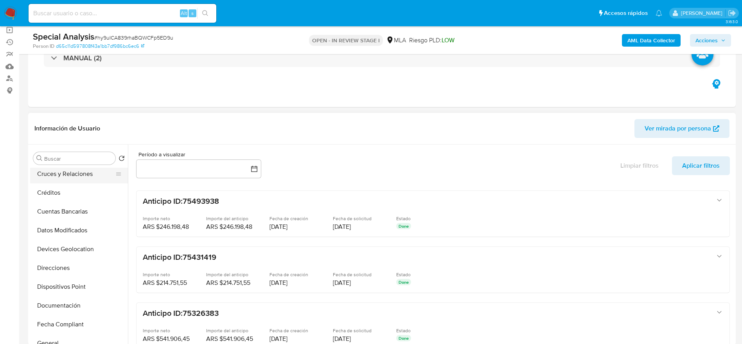
scroll to position [117, 0]
click at [56, 288] on button "General" at bounding box center [76, 284] width 92 height 19
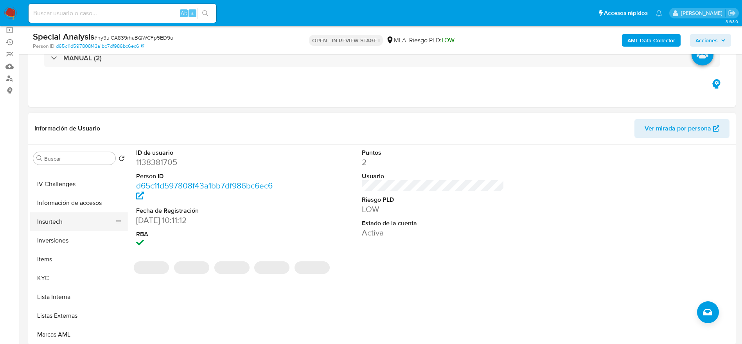
scroll to position [352, 0]
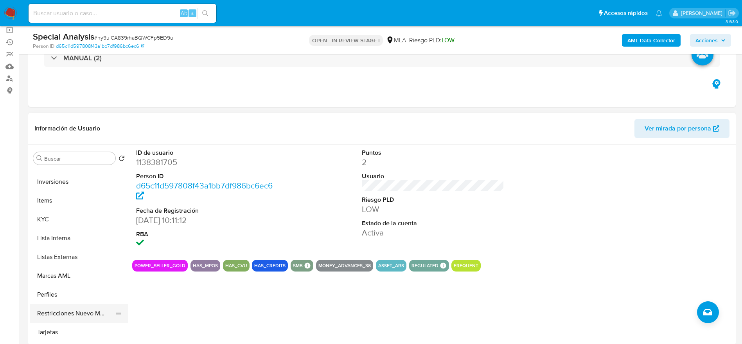
click at [71, 316] on button "Restricciones Nuevo Mundo" at bounding box center [76, 313] width 92 height 19
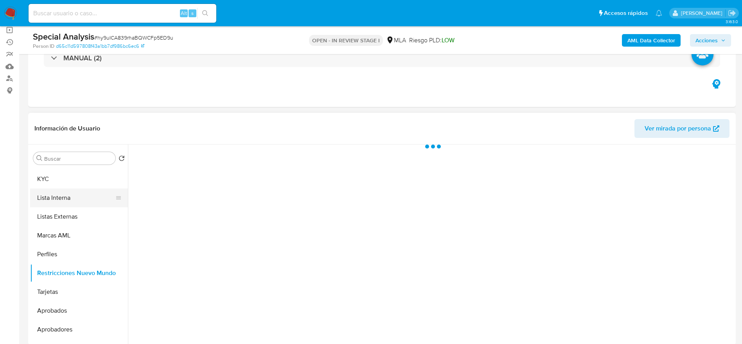
scroll to position [411, 0]
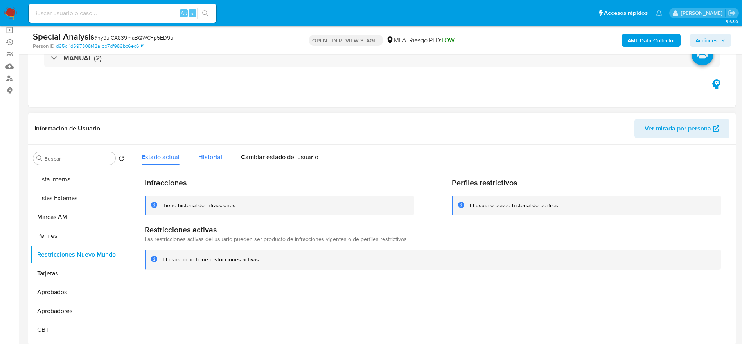
click at [223, 157] on button "Historial" at bounding box center [210, 154] width 43 height 21
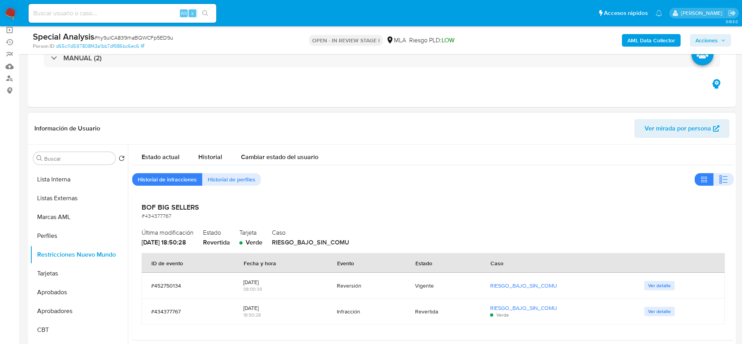
scroll to position [5, 0]
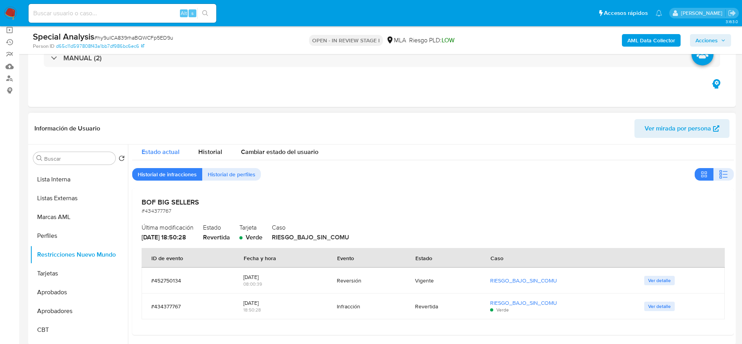
click at [168, 154] on span "Estado actual" at bounding box center [161, 151] width 38 height 9
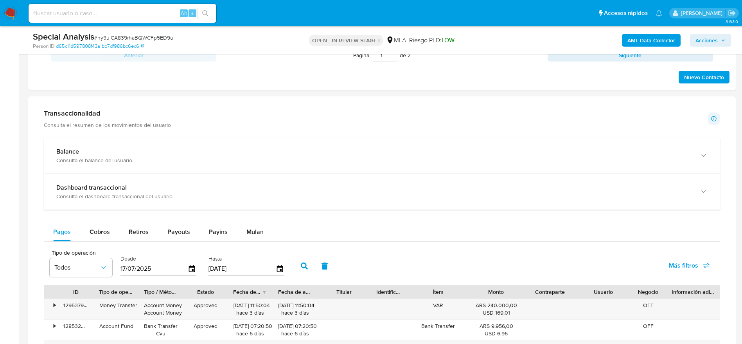
scroll to position [528, 0]
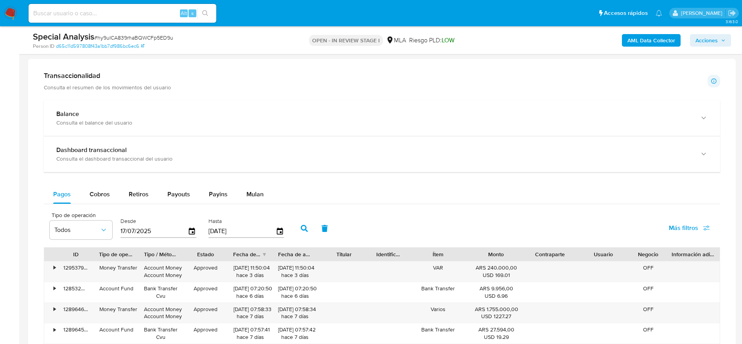
drag, startPoint x: 259, startPoint y: 194, endPoint x: 291, endPoint y: 189, distance: 32.5
click at [259, 195] on span "Mulan" at bounding box center [254, 193] width 17 height 9
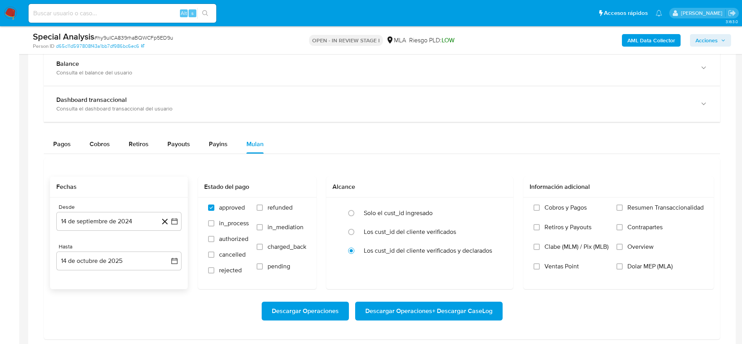
scroll to position [646, 0]
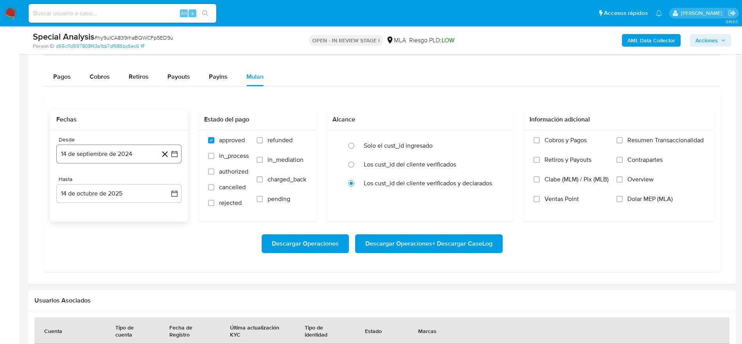
click at [102, 154] on button "14 de septiembre de 2024" at bounding box center [118, 153] width 125 height 19
click at [167, 181] on icon "Mes siguiente" at bounding box center [167, 181] width 9 height 9
click at [132, 210] on button "1" at bounding box center [134, 211] width 13 height 13
click at [106, 195] on button "14 de octubre de 2025" at bounding box center [118, 193] width 125 height 19
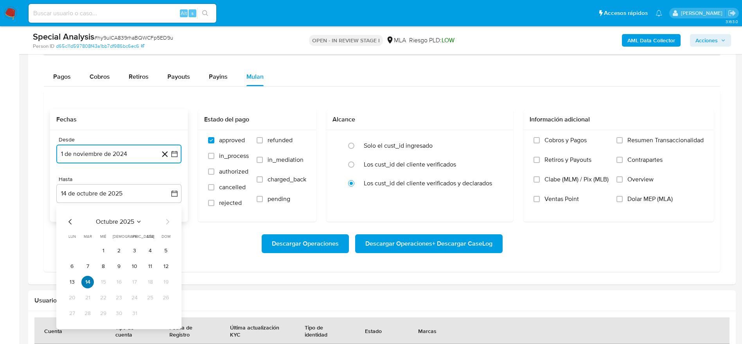
click at [90, 280] on button "14" at bounding box center [87, 281] width 13 height 13
click at [87, 281] on button "14" at bounding box center [87, 281] width 13 height 13
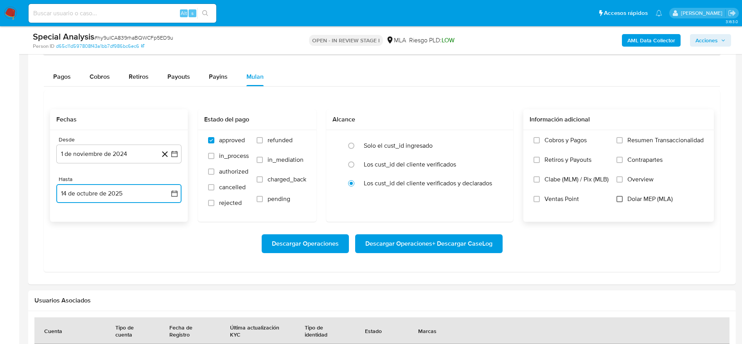
click at [618, 198] on input "Dolar MEP (MLA)" at bounding box center [620, 199] width 6 height 6
click at [457, 243] on span "Descargar Operaciones + Descargar CaseLog" at bounding box center [428, 243] width 127 height 17
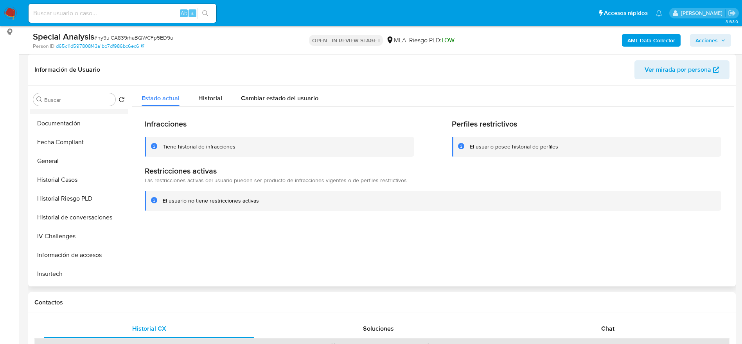
scroll to position [131, 0]
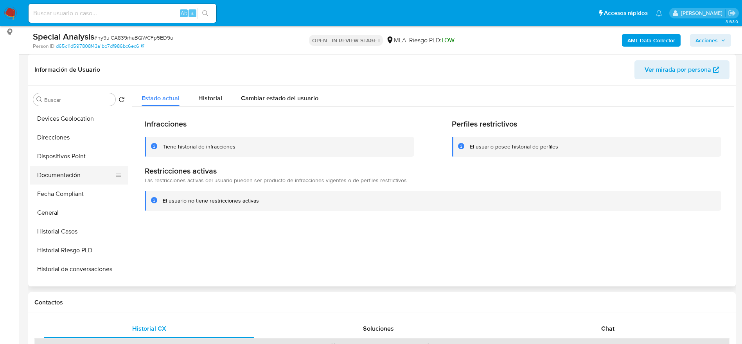
click at [63, 173] on button "Documentación" at bounding box center [76, 175] width 92 height 19
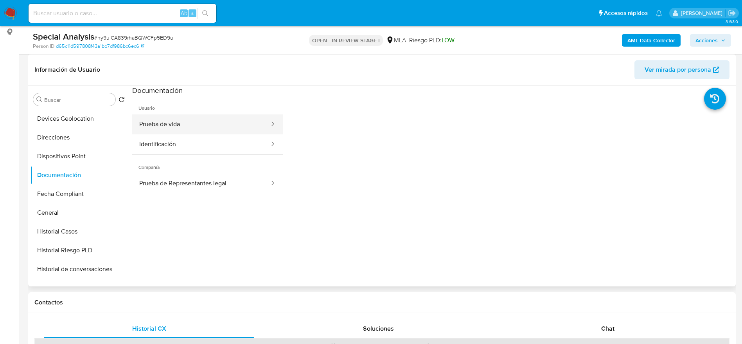
click at [180, 123] on button "Prueba de vida" at bounding box center [201, 124] width 138 height 20
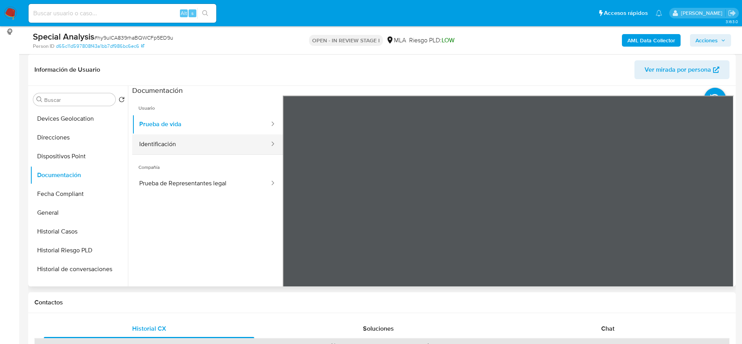
click at [191, 140] on button "Identificación" at bounding box center [201, 144] width 138 height 20
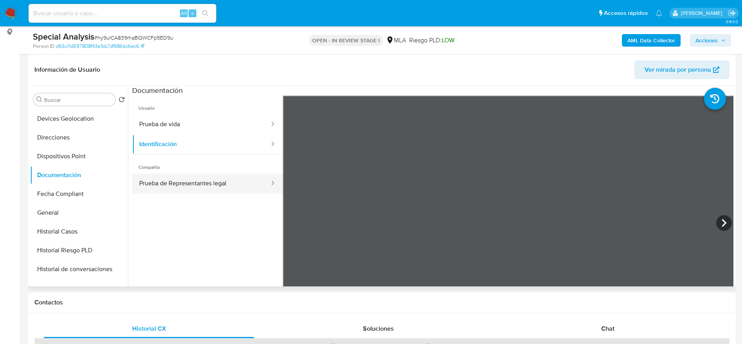
click at [230, 185] on button "Prueba de Representantes legal" at bounding box center [201, 183] width 138 height 20
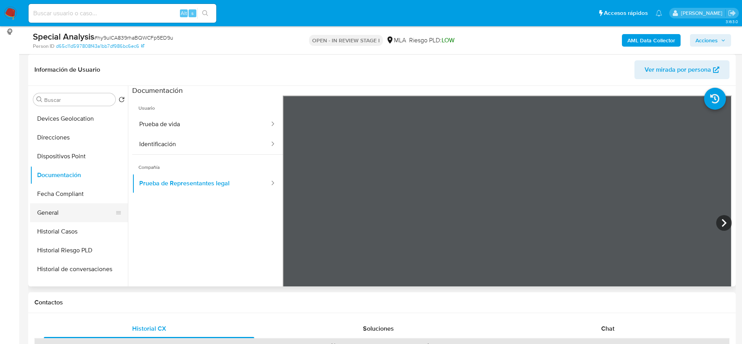
click at [56, 209] on button "General" at bounding box center [76, 212] width 92 height 19
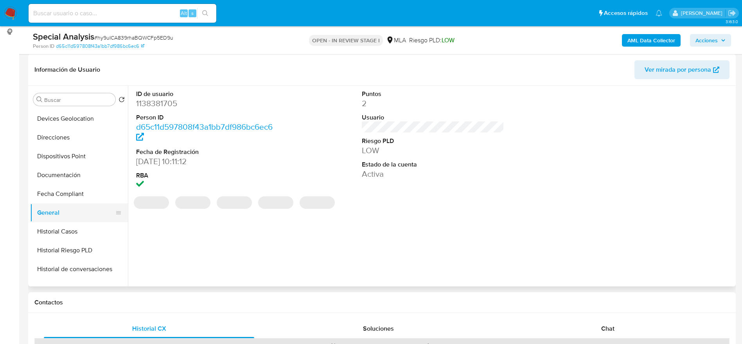
scroll to position [190, 0]
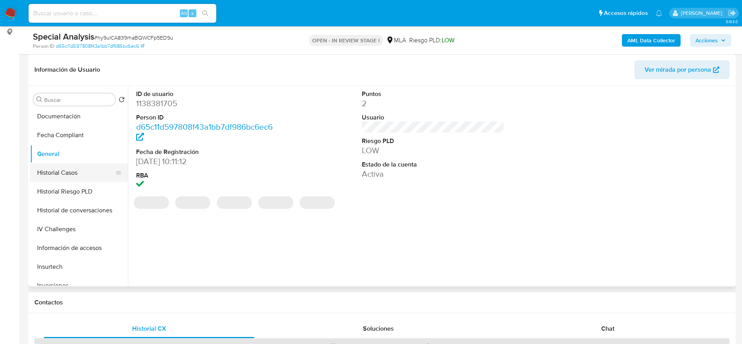
click at [57, 179] on button "Historial Casos" at bounding box center [76, 172] width 92 height 19
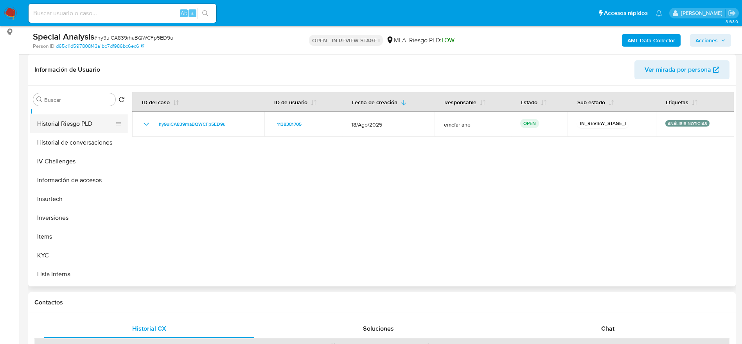
scroll to position [307, 0]
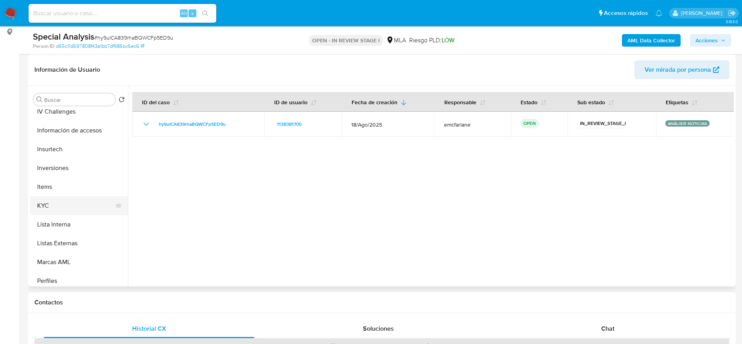
drag, startPoint x: 64, startPoint y: 209, endPoint x: 72, endPoint y: 207, distance: 8.4
click at [64, 209] on button "KYC" at bounding box center [76, 205] width 92 height 19
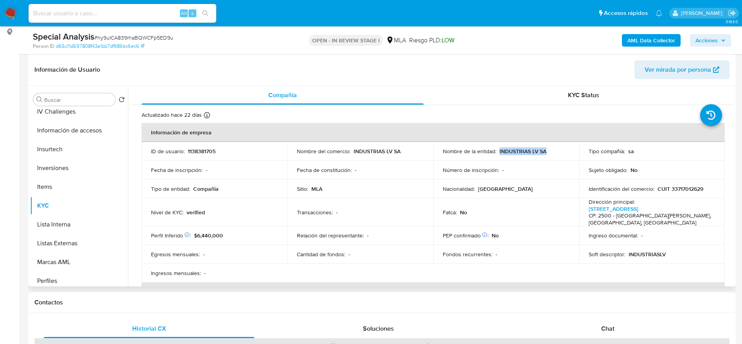
drag, startPoint x: 500, startPoint y: 152, endPoint x: 548, endPoint y: 146, distance: 48.1
click at [548, 146] on td "Nombre de la entidad : INDUSTRIAS LV SA" at bounding box center [507, 151] width 146 height 19
copy p "INDUSTRIAS LV SA"
click at [514, 176] on td "Número de inscripción : -" at bounding box center [507, 169] width 146 height 19
click at [515, 149] on p "INDUSTRIAS LV SA" at bounding box center [523, 151] width 47 height 7
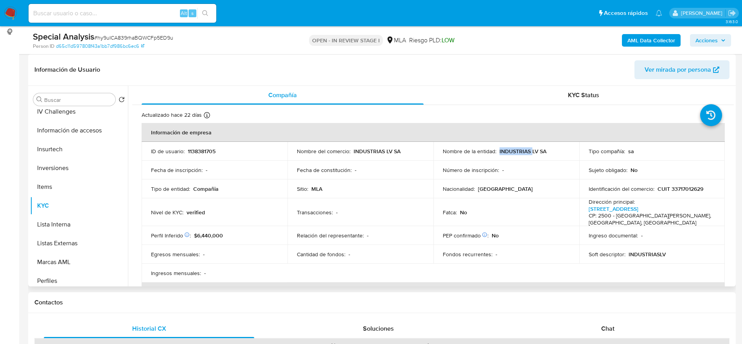
click at [515, 149] on p "INDUSTRIAS LV SA" at bounding box center [523, 151] width 47 height 7
drag, startPoint x: 522, startPoint y: 172, endPoint x: 515, endPoint y: 160, distance: 14.4
click at [520, 170] on div "Número de inscripción : -" at bounding box center [506, 169] width 127 height 7
drag, startPoint x: 506, startPoint y: 150, endPoint x: 538, endPoint y: 232, distance: 88.0
click at [554, 151] on div "Nombre de la entidad : INDUSTRIAS LV SA" at bounding box center [506, 151] width 127 height 7
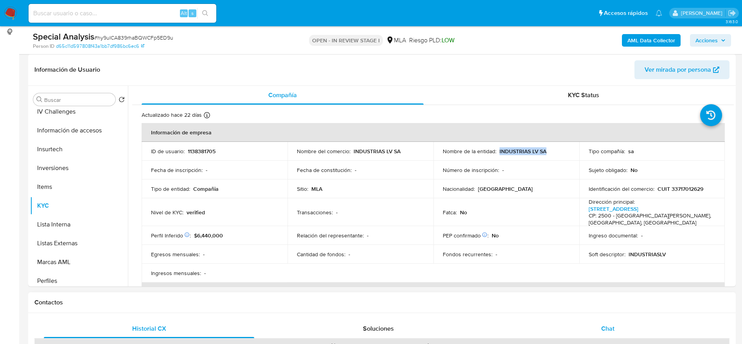
copy p "INDUSTRIAS LV SA"
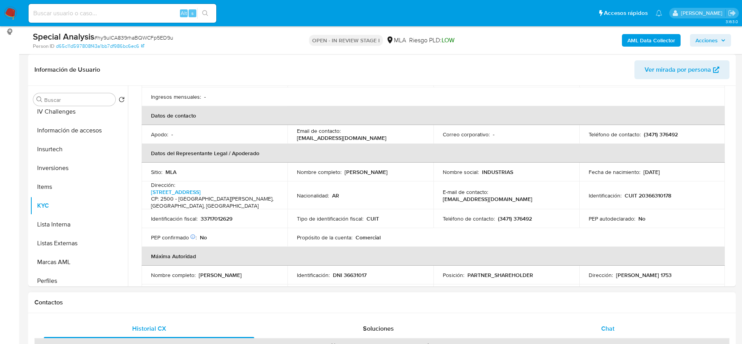
click at [605, 332] on span "Chat" at bounding box center [607, 328] width 13 height 9
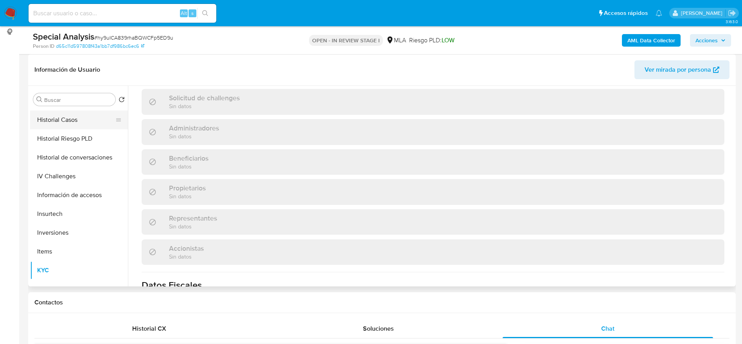
scroll to position [190, 0]
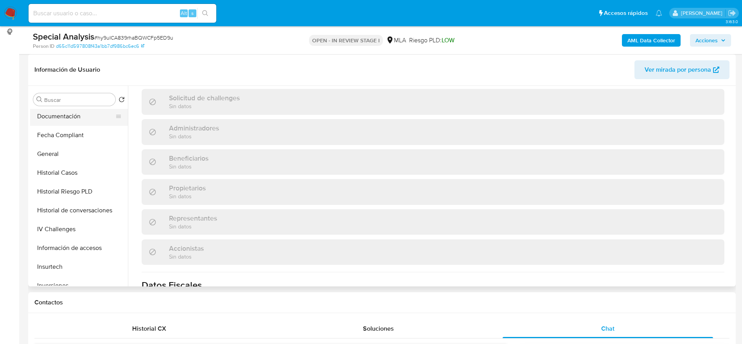
click at [60, 118] on button "Documentación" at bounding box center [76, 116] width 92 height 19
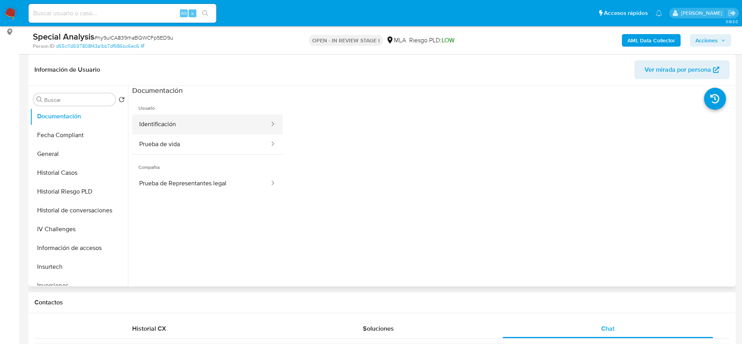
click at [194, 125] on button "Identificación" at bounding box center [201, 124] width 138 height 20
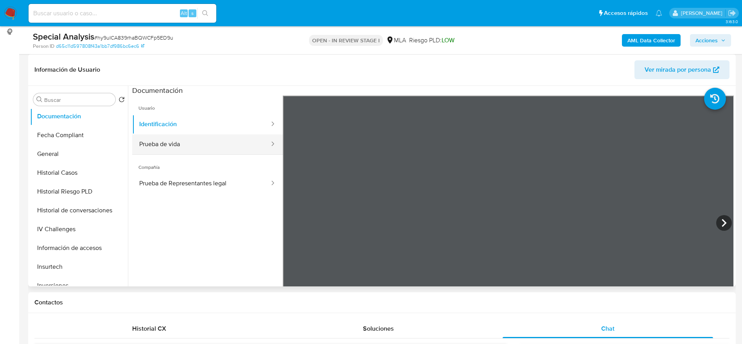
click at [198, 140] on button "Prueba de vida" at bounding box center [201, 144] width 138 height 20
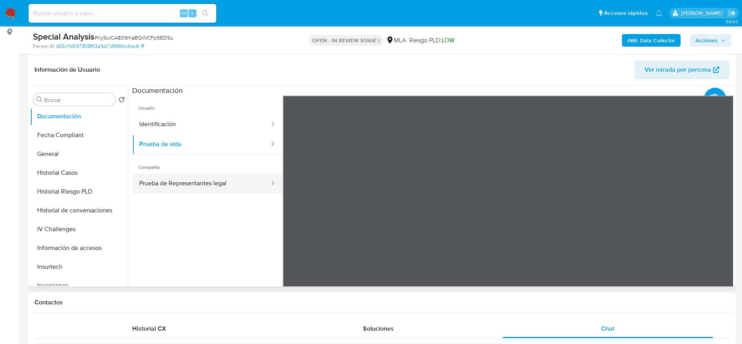
click at [208, 182] on button "Prueba de Representantes legal" at bounding box center [201, 183] width 138 height 20
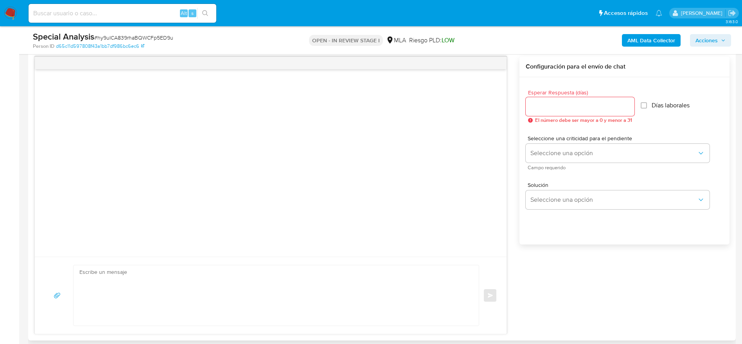
scroll to position [411, 0]
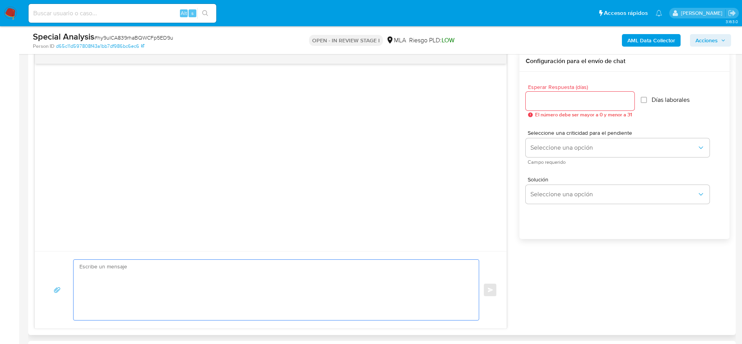
click at [239, 290] on textarea at bounding box center [274, 289] width 390 height 60
paste textarea "Hola INDUSTRIAS LV SA, En función de las operaciones registradas en la cuenta d…"
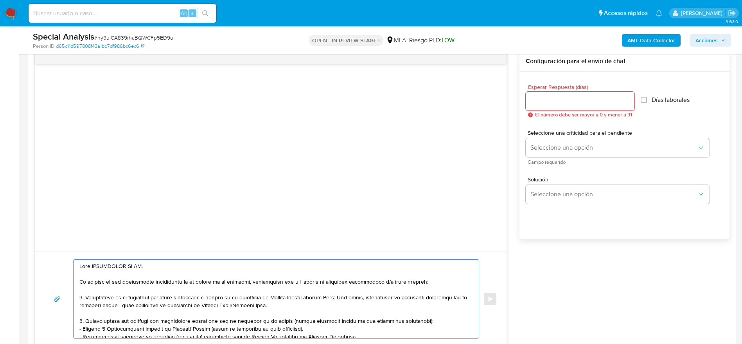
scroll to position [0, 0]
click at [437, 322] on textarea at bounding box center [274, 298] width 390 height 78
type textarea "Hola INDUSTRIAS LV SA, En función de las operaciones registradas en la cuenta d…"
click at [606, 99] on input "Esperar Respuesta (días)" at bounding box center [580, 101] width 109 height 10
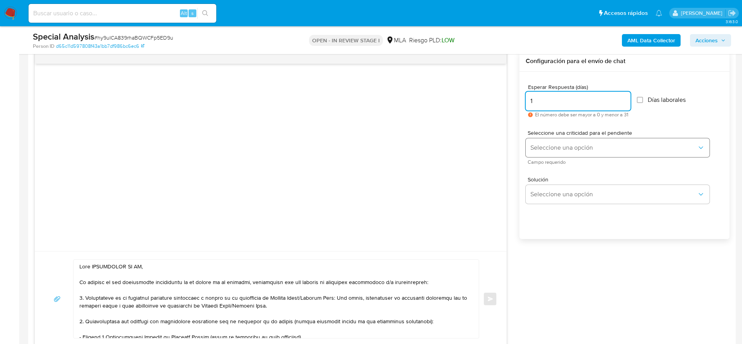
type input "1"
click at [577, 151] on span "Seleccione una opción" at bounding box center [614, 148] width 167 height 8
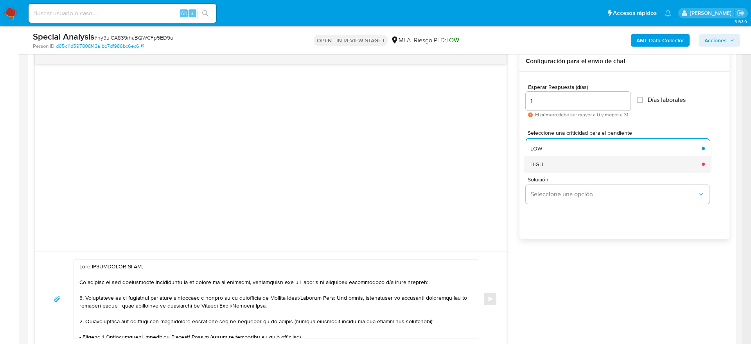
click at [570, 163] on div "HIGH" at bounding box center [614, 164] width 167 height 16
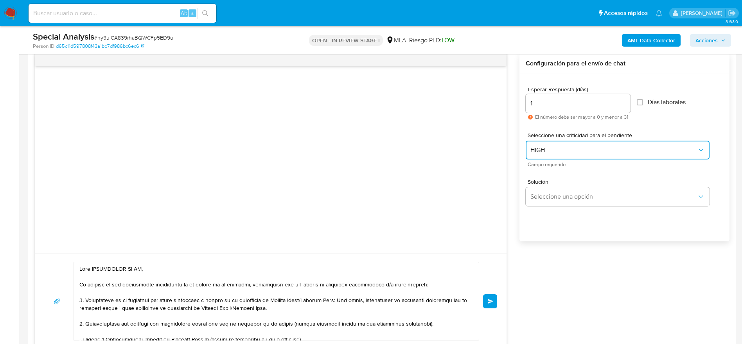
scroll to position [433, 0]
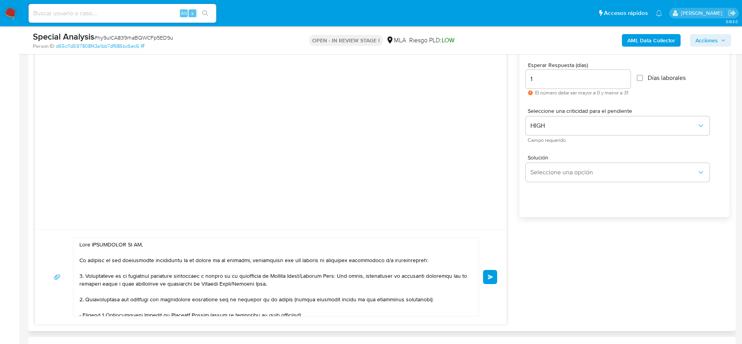
click at [485, 276] on button "Enviar" at bounding box center [490, 277] width 14 height 14
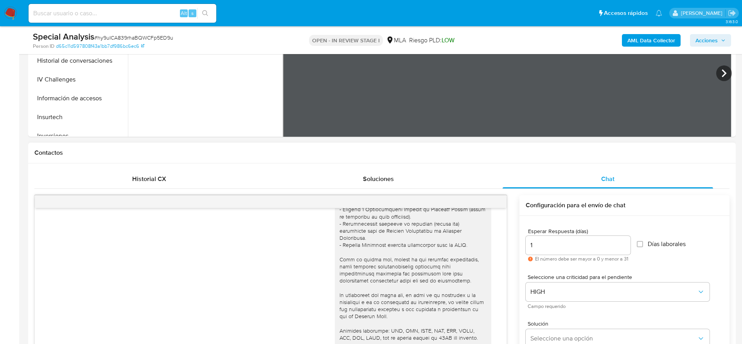
scroll to position [139, 0]
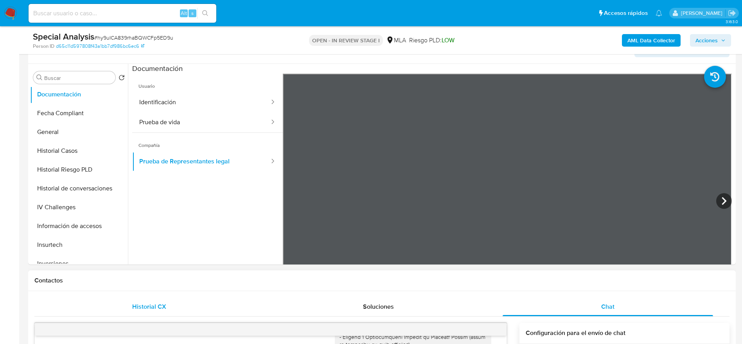
click at [158, 309] on span "Historial CX" at bounding box center [149, 306] width 34 height 9
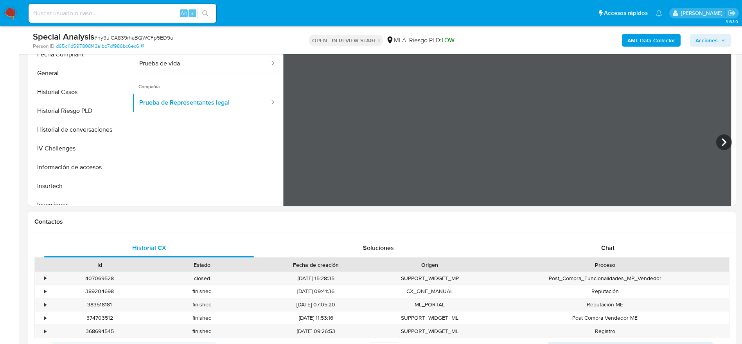
scroll to position [374, 0]
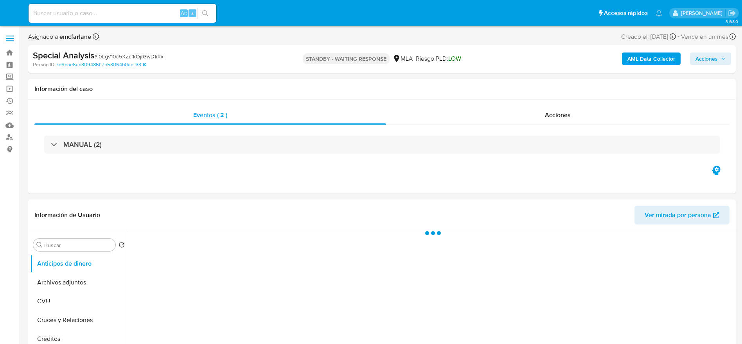
select select "10"
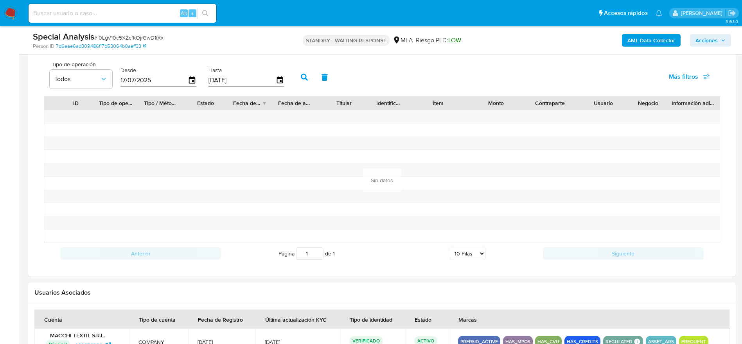
scroll to position [528, 0]
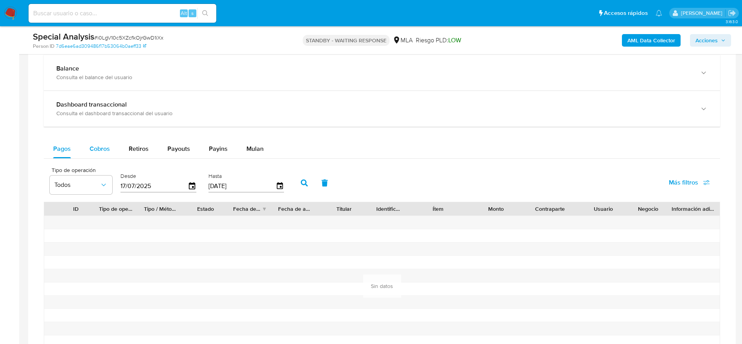
click at [95, 150] on span "Cobros" at bounding box center [100, 148] width 20 height 9
select select "10"
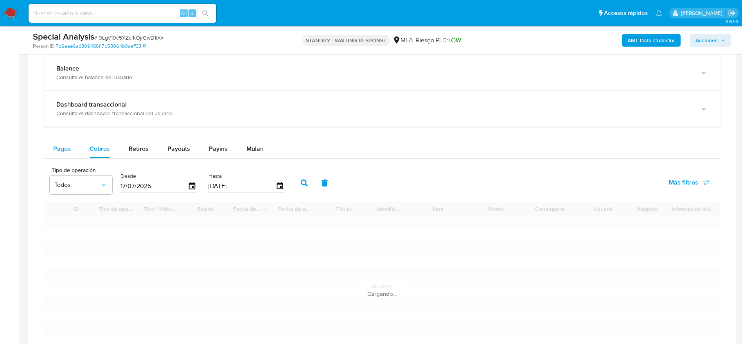
click at [56, 153] on div "Pagos" at bounding box center [62, 148] width 18 height 19
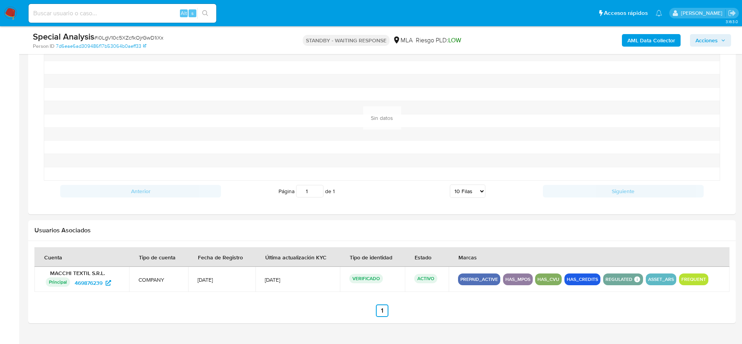
scroll to position [714, 0]
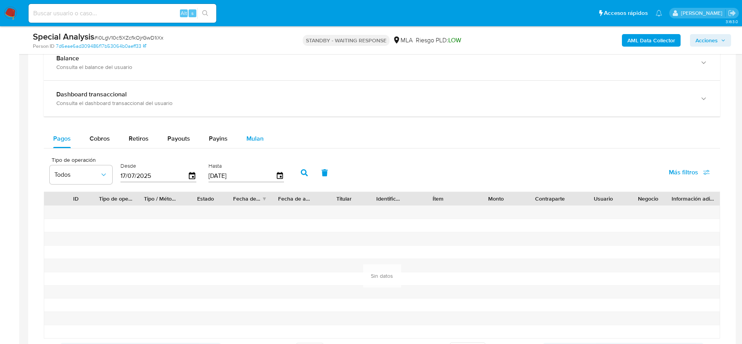
click at [261, 140] on span "Mulan" at bounding box center [254, 138] width 17 height 9
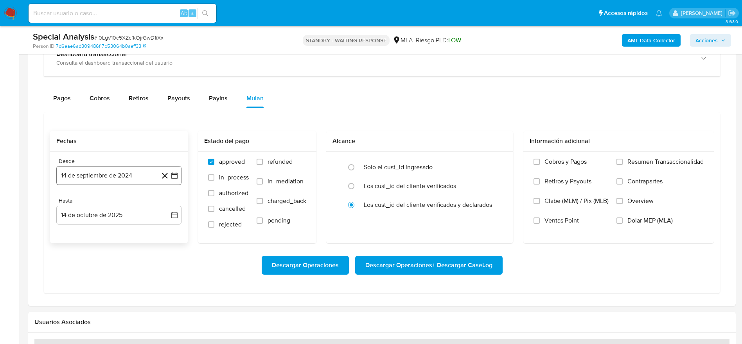
scroll to position [597, 0]
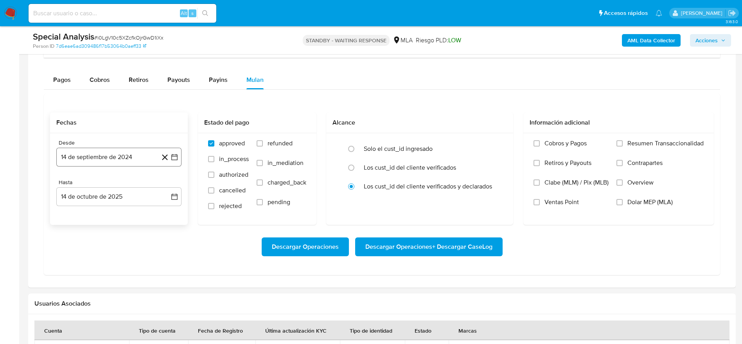
click at [122, 163] on button "14 de septiembre de 2024" at bounding box center [118, 157] width 125 height 19
click at [167, 186] on icon "Mes siguiente" at bounding box center [167, 184] width 9 height 9
click at [167, 187] on icon "Mes siguiente" at bounding box center [167, 184] width 3 height 5
click at [133, 214] on button "1" at bounding box center [134, 214] width 13 height 13
drag, startPoint x: 123, startPoint y: 200, endPoint x: 77, endPoint y: 205, distance: 46.0
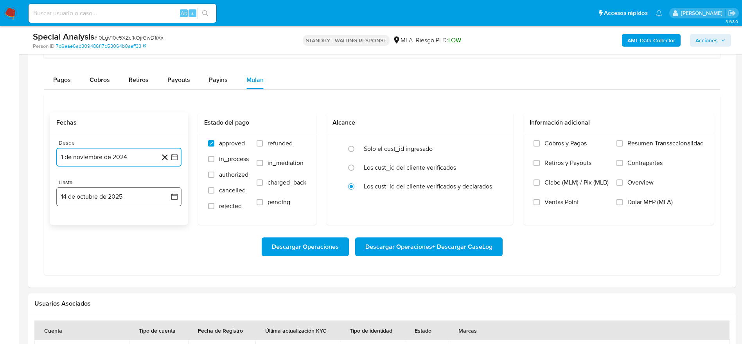
click at [123, 200] on button "14 de octubre de 2025" at bounding box center [118, 196] width 125 height 19
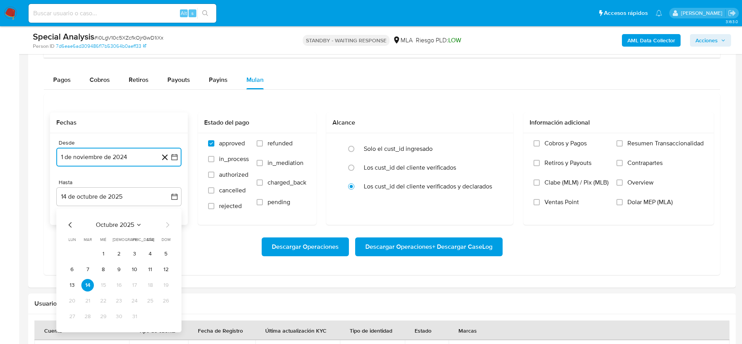
drag, startPoint x: 72, startPoint y: 222, endPoint x: 86, endPoint y: 240, distance: 22.8
click at [72, 223] on icon "Mes anterior" at bounding box center [70, 224] width 9 height 9
click at [83, 317] on button "30" at bounding box center [87, 316] width 13 height 13
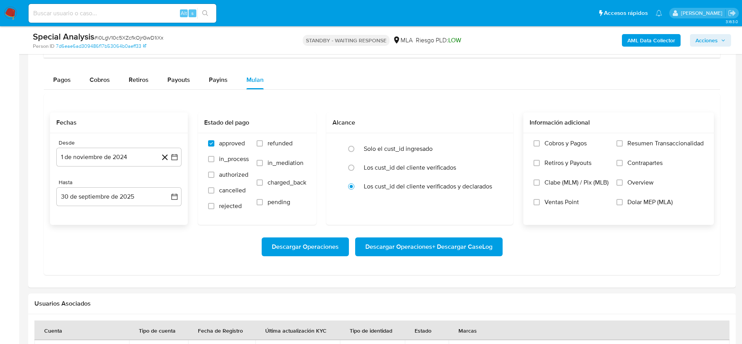
click at [618, 205] on label "Dolar MEP (MLA)" at bounding box center [660, 208] width 87 height 20
click at [618, 205] on input "Dolar MEP (MLA)" at bounding box center [620, 202] width 6 height 6
click at [107, 200] on button "30 de septiembre de 2025" at bounding box center [118, 196] width 125 height 19
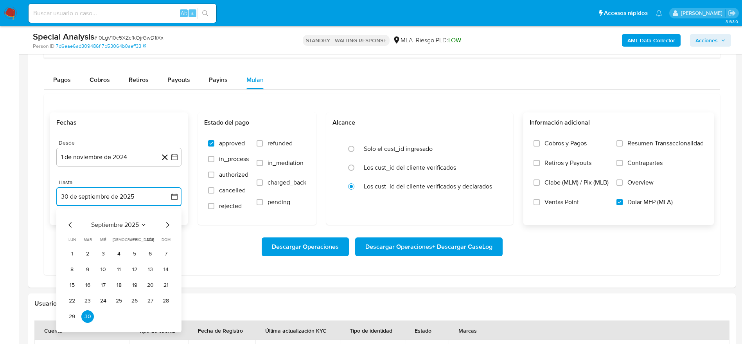
click at [164, 222] on icon "Mes siguiente" at bounding box center [167, 224] width 9 height 9
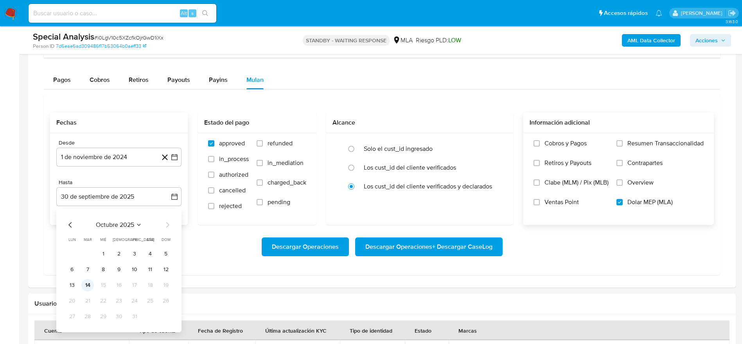
click at [87, 279] on button "14" at bounding box center [87, 285] width 13 height 13
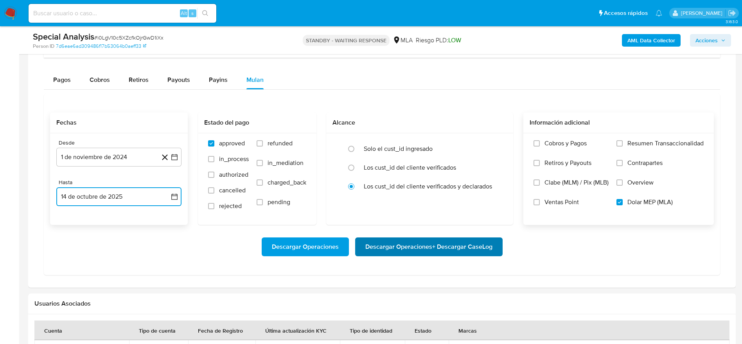
click at [441, 244] on span "Descargar Operaciones + Descargar CaseLog" at bounding box center [428, 246] width 127 height 17
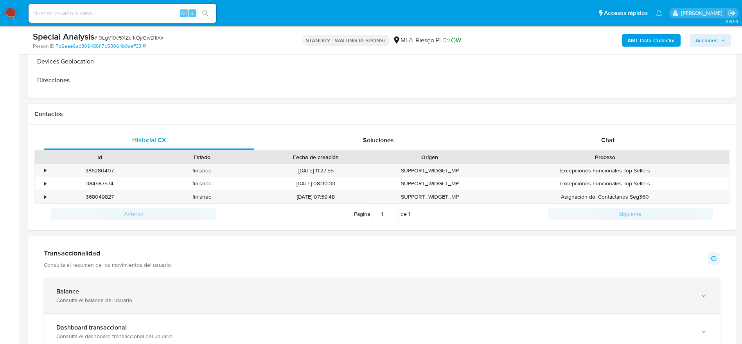
scroll to position [186, 0]
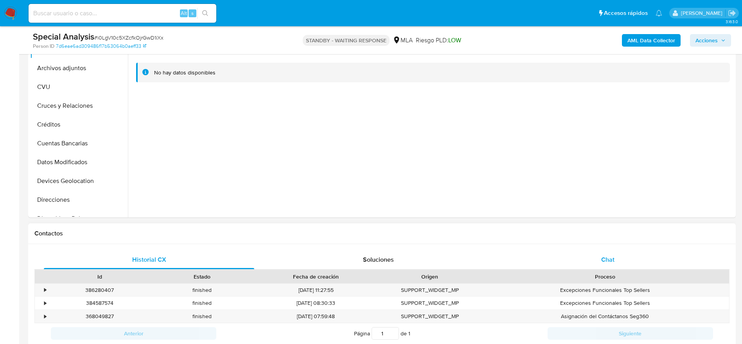
click at [612, 253] on div "Chat" at bounding box center [608, 259] width 210 height 19
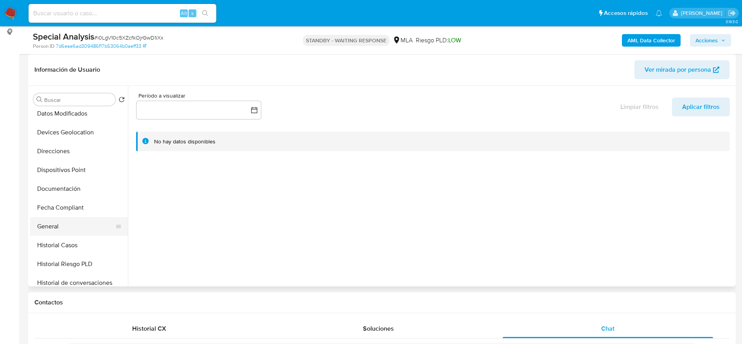
scroll to position [176, 0]
drag, startPoint x: 63, startPoint y: 171, endPoint x: 110, endPoint y: 148, distance: 52.1
click at [63, 171] on button "General" at bounding box center [79, 167] width 98 height 19
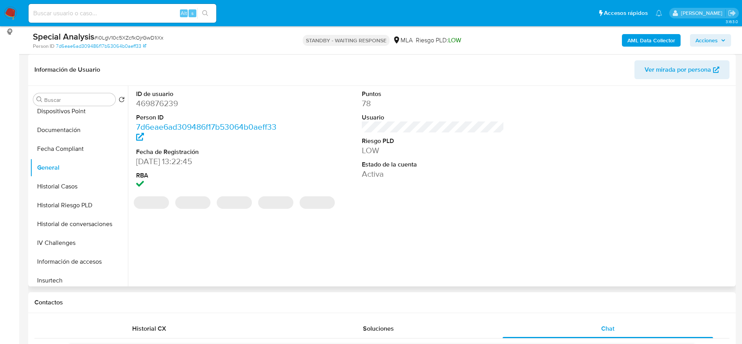
click at [159, 104] on dd "469876239" at bounding box center [207, 103] width 143 height 11
copy dd "469876239"
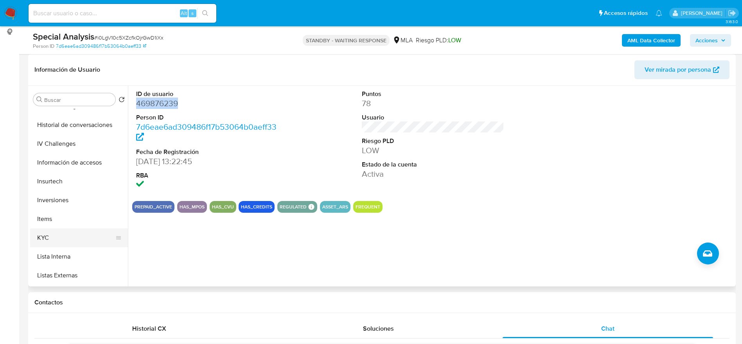
scroll to position [293, 0]
drag, startPoint x: 58, startPoint y: 204, endPoint x: 56, endPoint y: 214, distance: 10.7
click at [58, 204] on button "Items" at bounding box center [79, 200] width 98 height 19
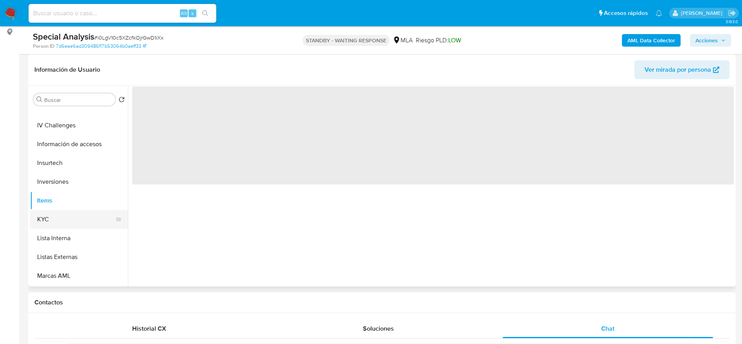
click at [56, 214] on button "KYC" at bounding box center [76, 219] width 92 height 19
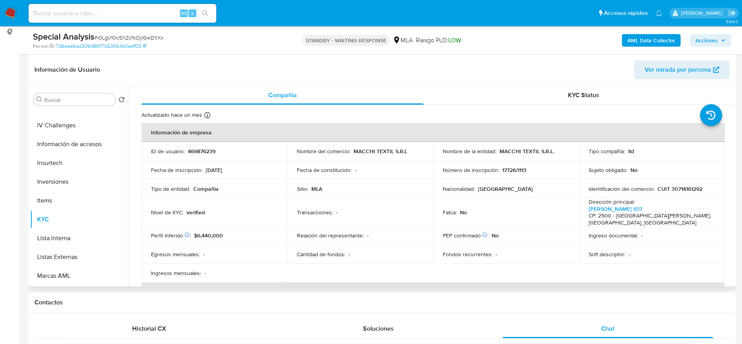
scroll to position [59, 0]
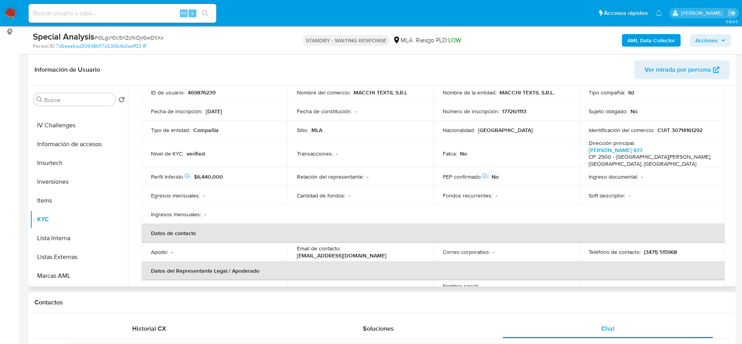
click at [387, 252] on p "[EMAIL_ADDRESS][DOMAIN_NAME]" at bounding box center [342, 255] width 90 height 7
click at [427, 261] on th "Datos del Representante Legal / Apoderado" at bounding box center [433, 270] width 583 height 19
drag, startPoint x: 420, startPoint y: 247, endPoint x: 342, endPoint y: 247, distance: 78.6
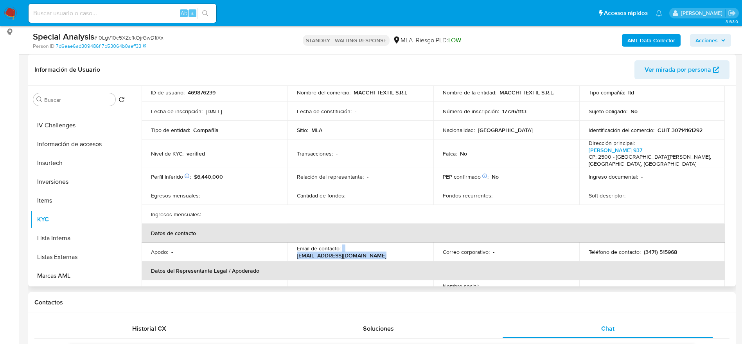
click at [342, 247] on td "Email de contacto : [EMAIL_ADDRESS][DOMAIN_NAME]" at bounding box center [361, 251] width 146 height 19
copy div "[EMAIL_ADDRESS][DOMAIN_NAME]"
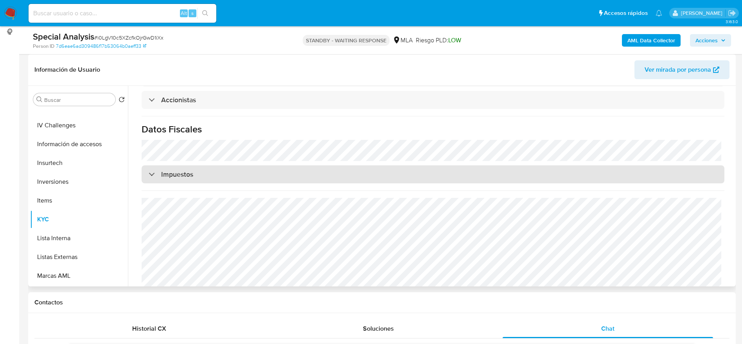
scroll to position [103, 0]
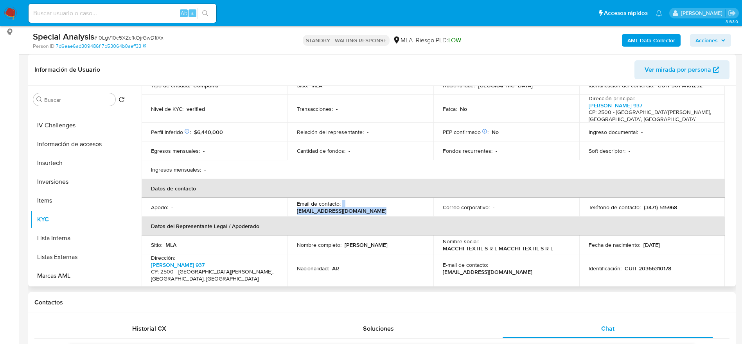
click at [675, 69] on span "Ver mirada por persona" at bounding box center [678, 69] width 67 height 19
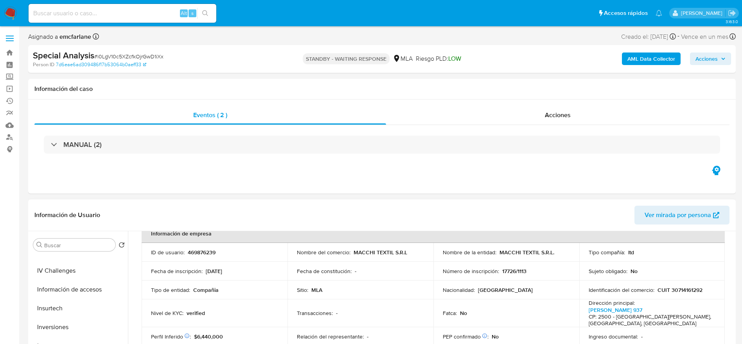
scroll to position [0, 0]
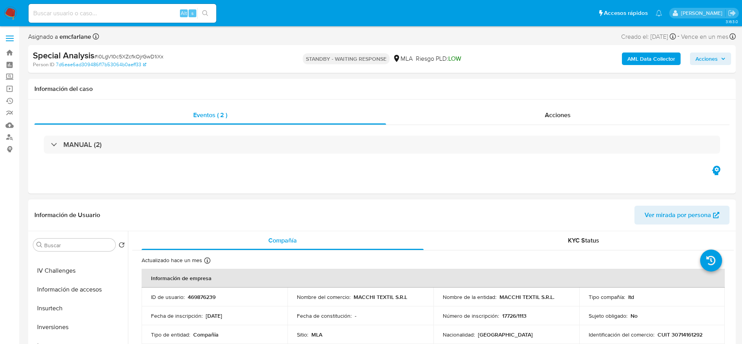
click at [204, 296] on p "469876239" at bounding box center [202, 296] width 28 height 7
copy p "469876239"
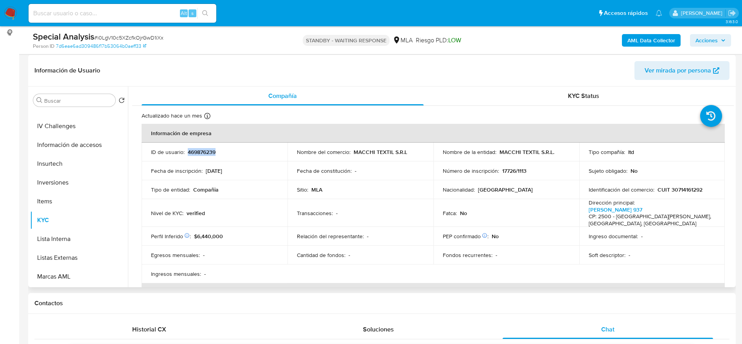
scroll to position [117, 0]
click at [685, 190] on p "CUIT 30714161292" at bounding box center [680, 188] width 45 height 7
copy p "30714161292"
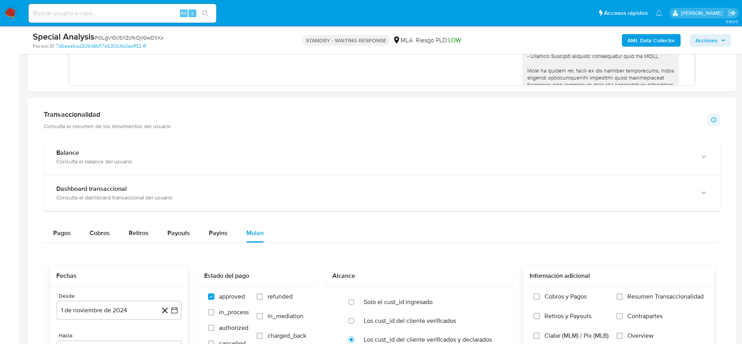
scroll to position [587, 0]
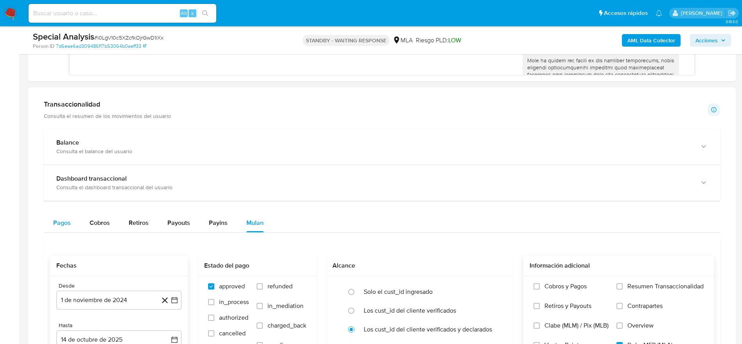
click at [51, 218] on button "Pagos" at bounding box center [62, 222] width 36 height 19
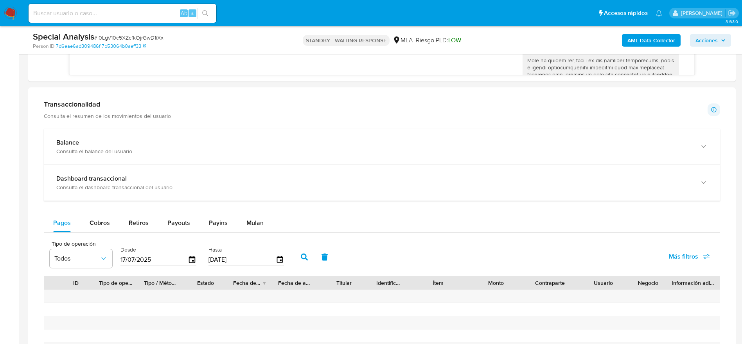
scroll to position [646, 0]
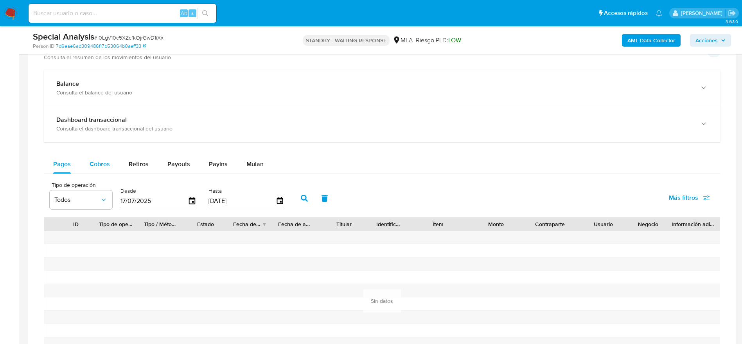
drag, startPoint x: 90, startPoint y: 166, endPoint x: 97, endPoint y: 166, distance: 7.4
click at [90, 166] on span "Cobros" at bounding box center [100, 163] width 20 height 9
click at [138, 166] on span "Retiros" at bounding box center [139, 163] width 20 height 9
select select "10"
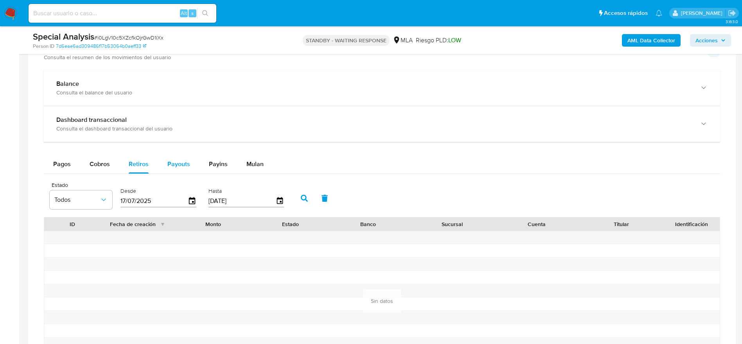
click at [174, 161] on span "Payouts" at bounding box center [178, 163] width 23 height 9
select select "10"
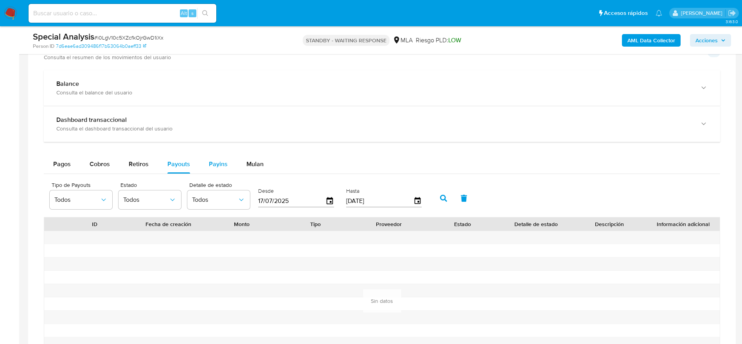
click at [214, 166] on span "Payins" at bounding box center [218, 163] width 19 height 9
select select "10"
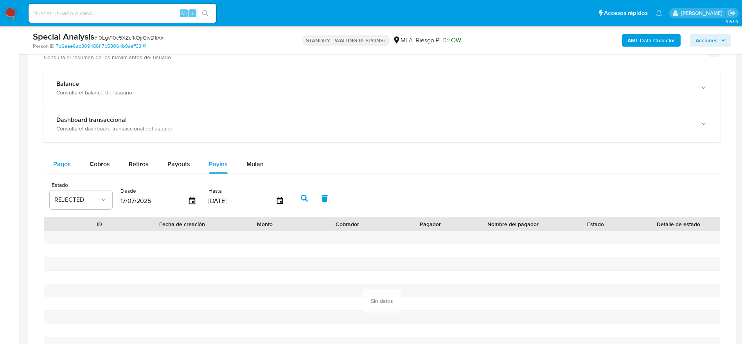
click at [59, 167] on span "Pagos" at bounding box center [62, 163] width 18 height 9
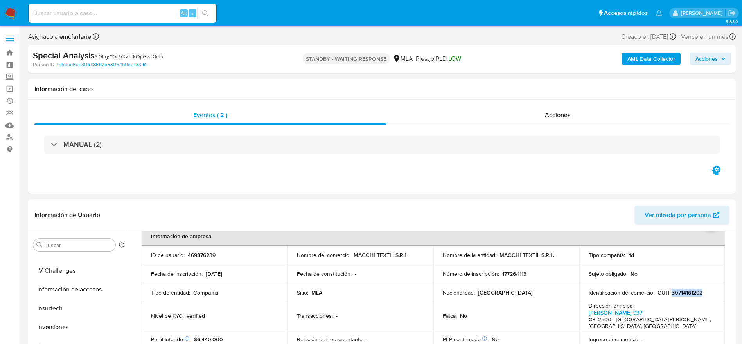
scroll to position [59, 0]
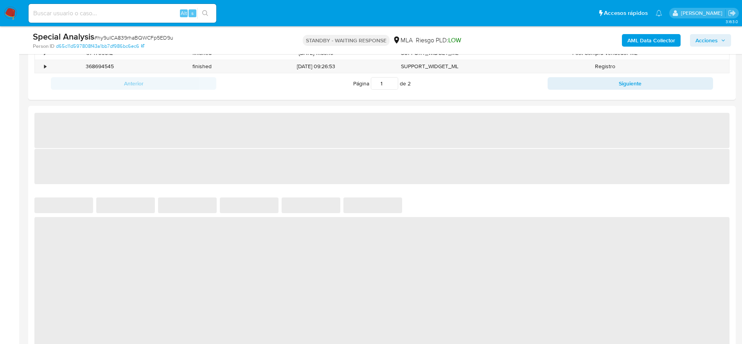
scroll to position [470, 0]
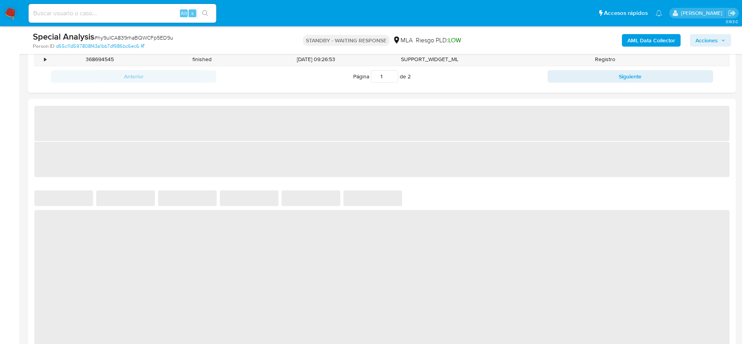
select select "10"
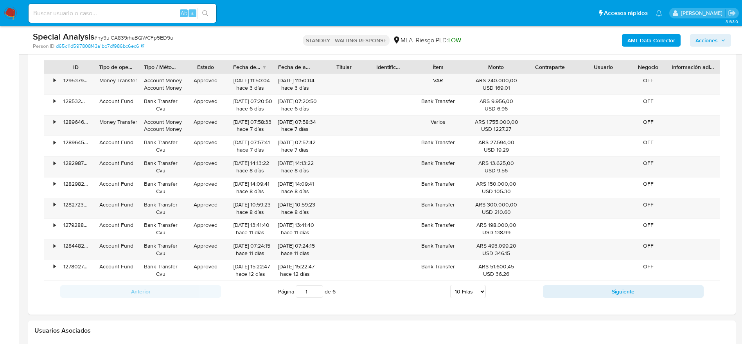
scroll to position [561, 0]
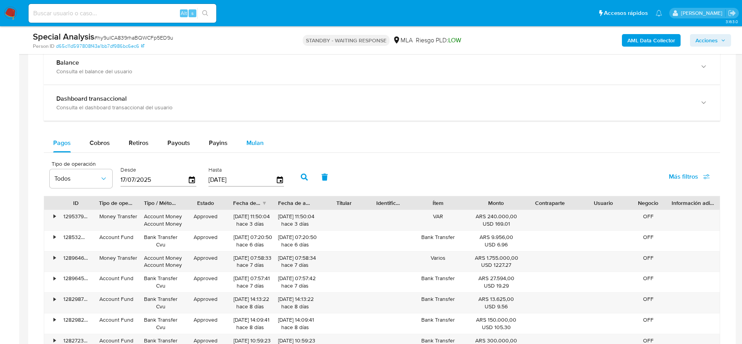
click at [263, 140] on button "Mulan" at bounding box center [255, 142] width 36 height 19
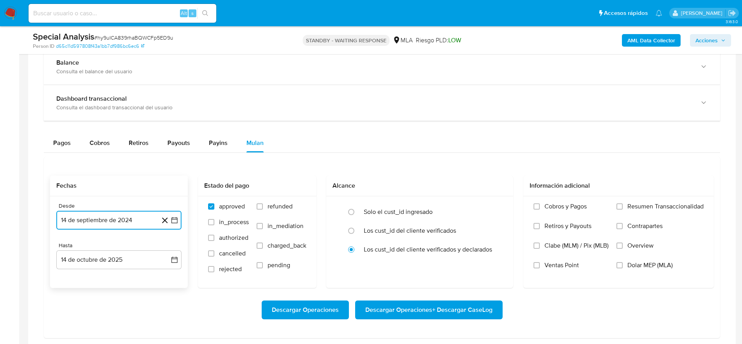
click at [99, 223] on button "14 de septiembre de 2024" at bounding box center [118, 219] width 125 height 19
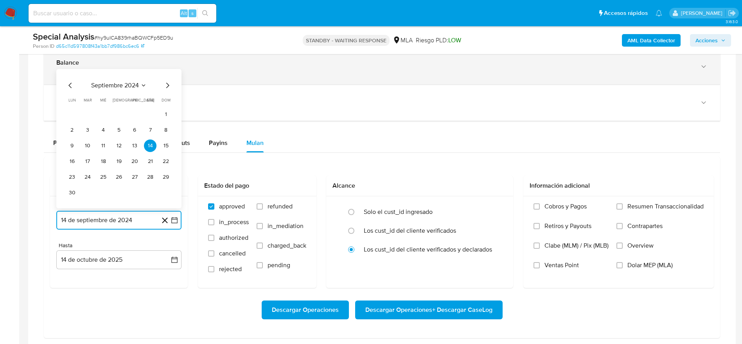
click at [166, 82] on icon "Mes siguiente" at bounding box center [167, 85] width 9 height 9
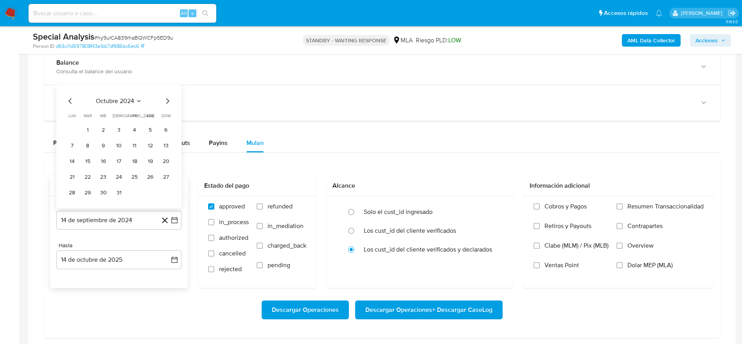
click at [166, 84] on div "Balance Consulta el balance del usuario" at bounding box center [382, 67] width 676 height 36
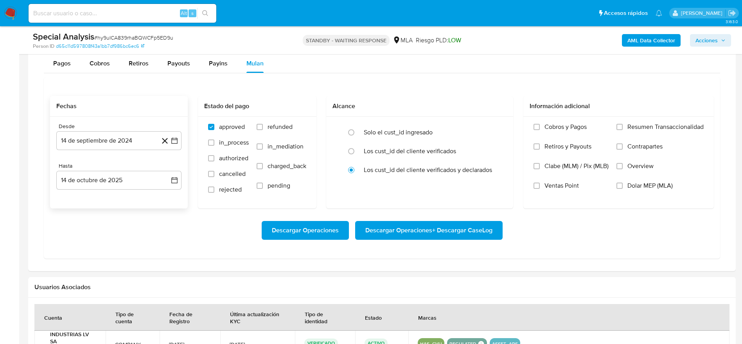
scroll to position [913, 0]
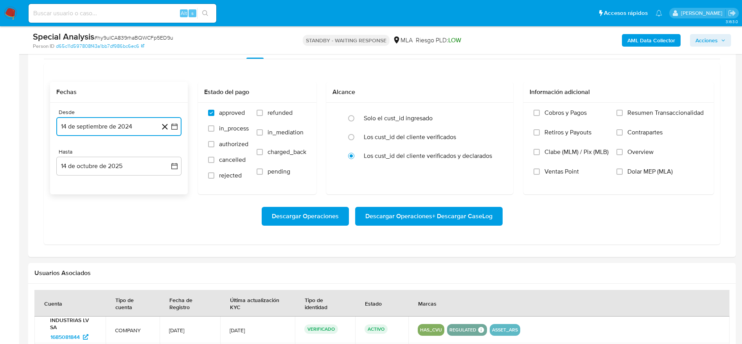
click at [117, 133] on button "14 de septiembre de 2024" at bounding box center [118, 126] width 125 height 19
click at [171, 150] on icon "Mes siguiente" at bounding box center [167, 154] width 9 height 9
click at [166, 155] on icon "Mes siguiente" at bounding box center [167, 154] width 9 height 9
click at [135, 178] on button "1" at bounding box center [134, 183] width 13 height 13
click at [116, 166] on button "14 de octubre de 2025" at bounding box center [118, 166] width 125 height 19
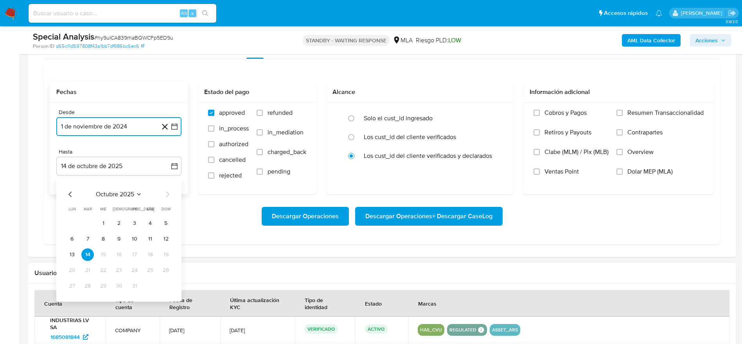
click at [72, 192] on icon "Mes anterior" at bounding box center [70, 193] width 9 height 9
click at [167, 191] on icon "Mes siguiente" at bounding box center [167, 193] width 9 height 9
click at [87, 255] on button "14" at bounding box center [87, 254] width 13 height 13
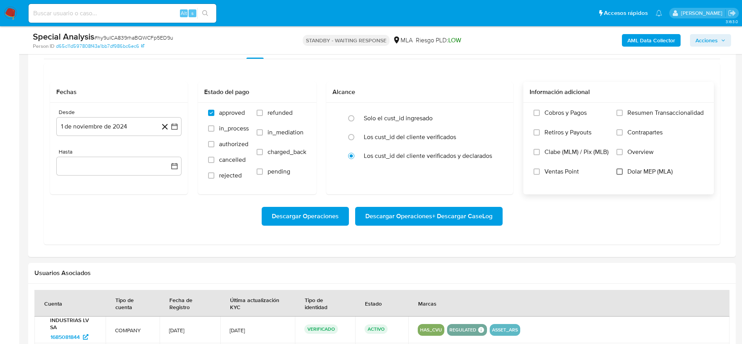
click at [621, 170] on input "Dolar MEP (MLA)" at bounding box center [620, 171] width 6 height 6
click at [126, 179] on div "Desde 1 de noviembre de 2024 1-11-2024 Hasta" at bounding box center [119, 149] width 138 height 92
click at [120, 171] on button "button" at bounding box center [118, 166] width 125 height 19
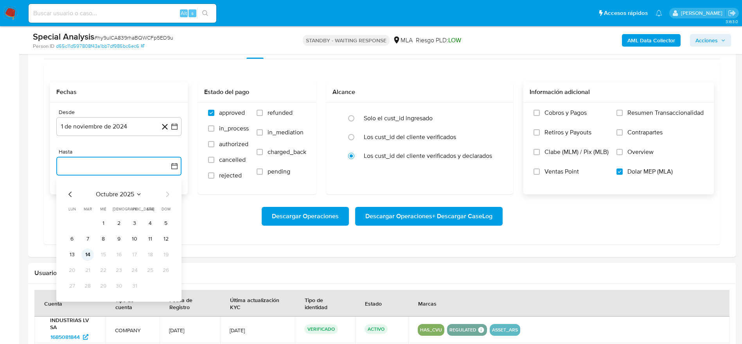
click at [85, 254] on button "14" at bounding box center [87, 254] width 13 height 13
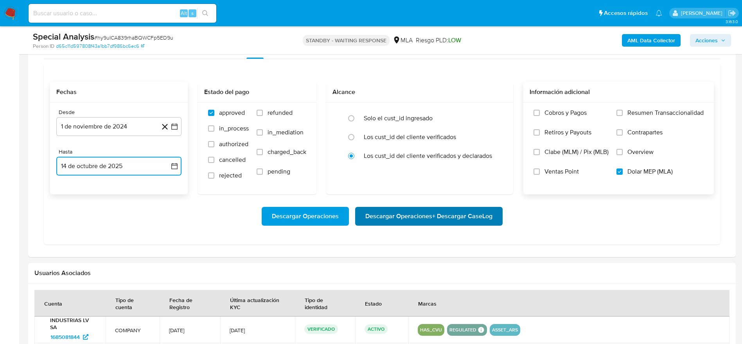
click at [461, 217] on span "Descargar Operaciones + Descargar CaseLog" at bounding box center [428, 215] width 127 height 17
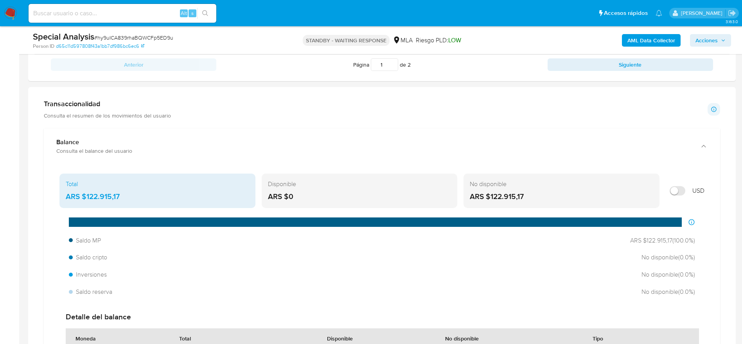
scroll to position [443, 0]
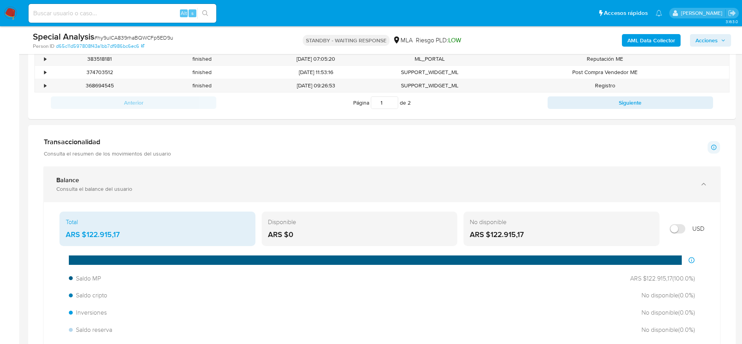
click at [68, 176] on b "Balance" at bounding box center [67, 179] width 23 height 9
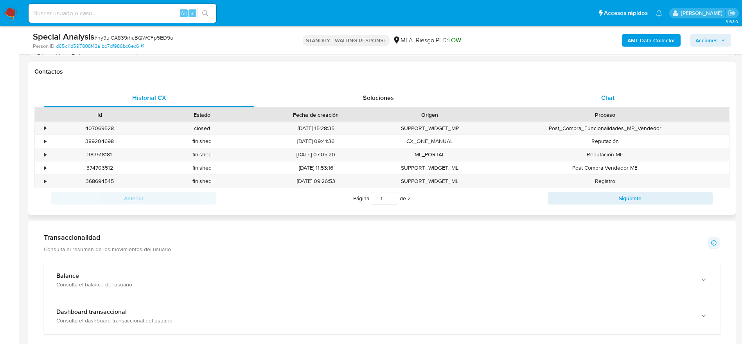
scroll to position [326, 0]
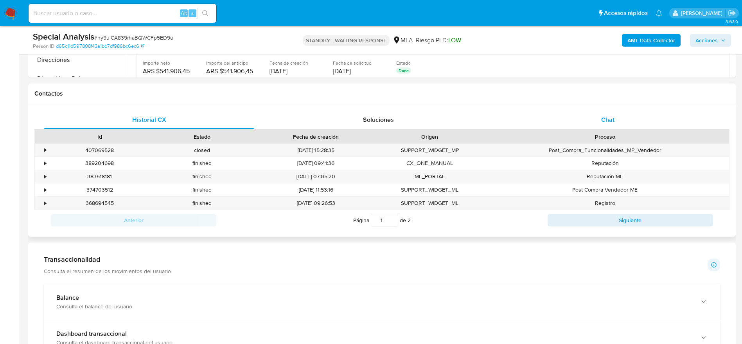
click at [610, 121] on span "Chat" at bounding box center [607, 119] width 13 height 9
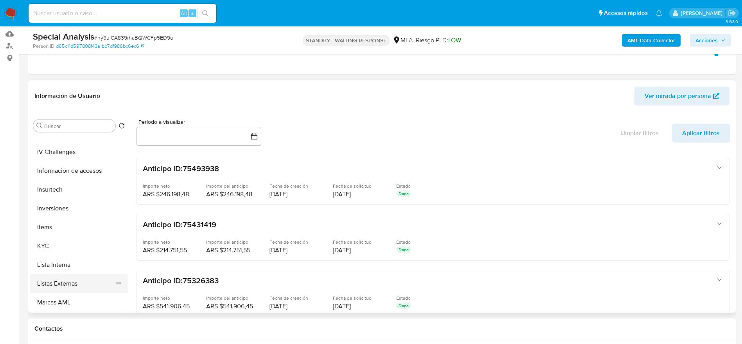
scroll to position [293, 0]
drag, startPoint x: 59, startPoint y: 246, endPoint x: 63, endPoint y: 244, distance: 4.4
click at [59, 245] on button "KYC" at bounding box center [76, 245] width 92 height 19
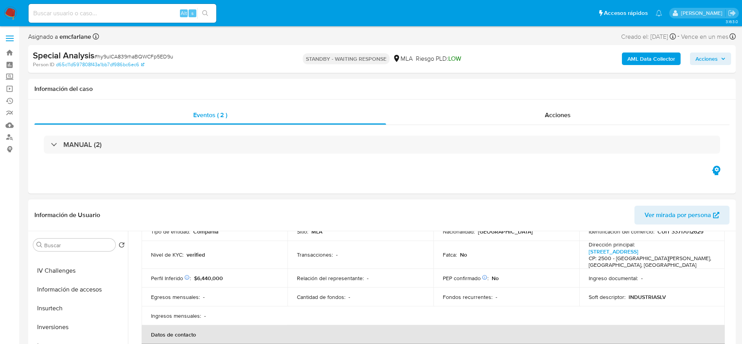
scroll to position [0, 0]
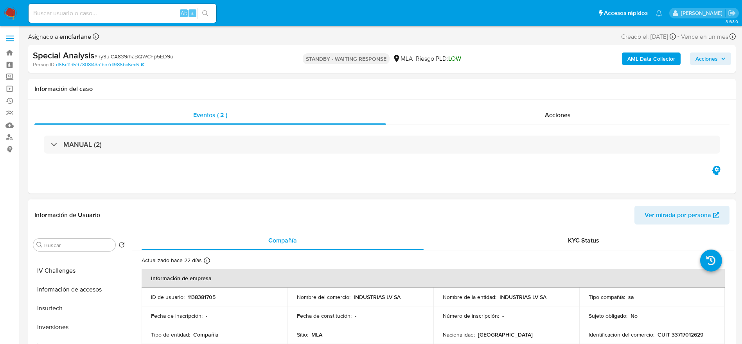
click at [204, 293] on p "1138381705" at bounding box center [202, 296] width 28 height 7
copy p "1138381705"
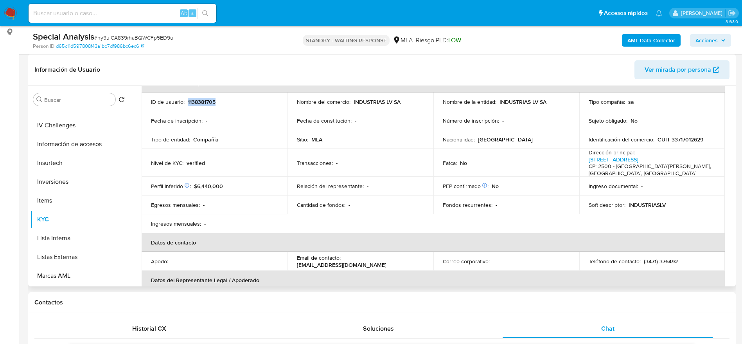
scroll to position [176, 0]
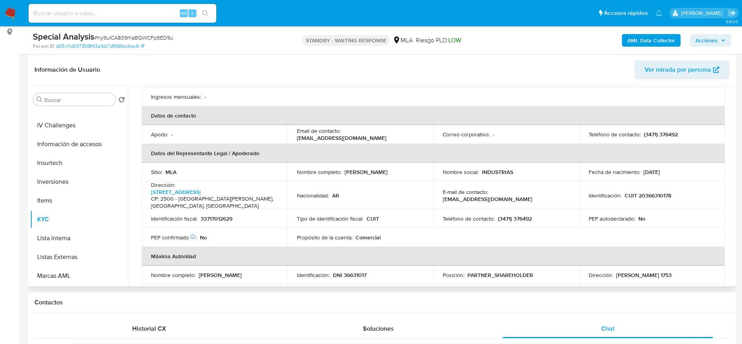
click at [556, 188] on div "E-mail de contacto : ventas@lavaleria.com.ar" at bounding box center [506, 195] width 127 height 14
click at [555, 215] on div "Teléfono de contacto : (3471) 376492" at bounding box center [506, 218] width 127 height 7
drag, startPoint x: 559, startPoint y: 189, endPoint x: 489, endPoint y: 186, distance: 70.1
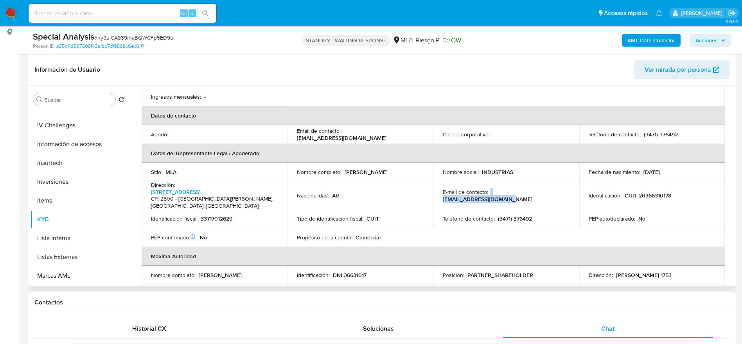
click at [489, 188] on div "E-mail de contacto : ventas@lavaleria.com.ar" at bounding box center [506, 195] width 127 height 14
copy div "ventas@lavaleria.com.ar"
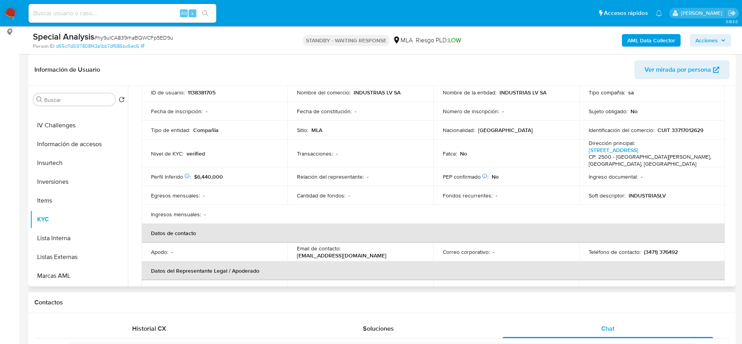
scroll to position [0, 0]
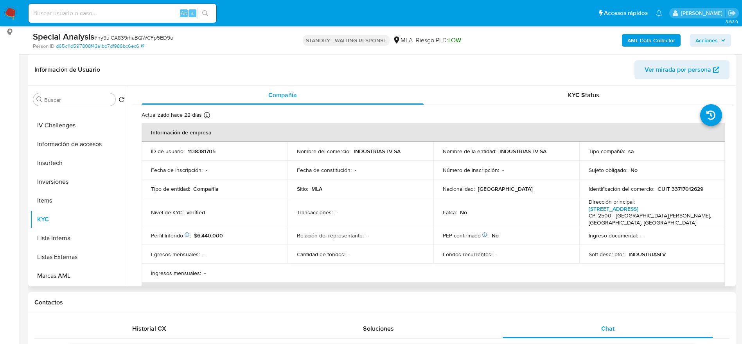
click at [662, 73] on span "Ver mirada por persona" at bounding box center [678, 69] width 67 height 19
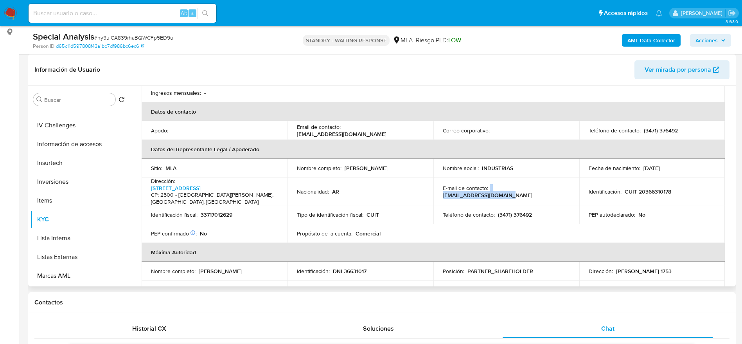
scroll to position [162, 0]
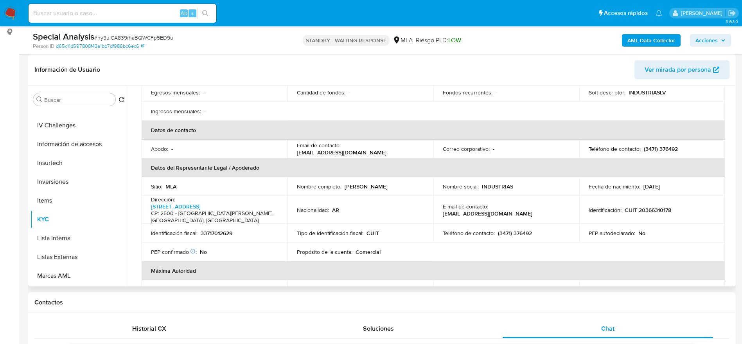
click at [539, 229] on div "Teléfono de contacto : (3471) 376492" at bounding box center [506, 232] width 127 height 7
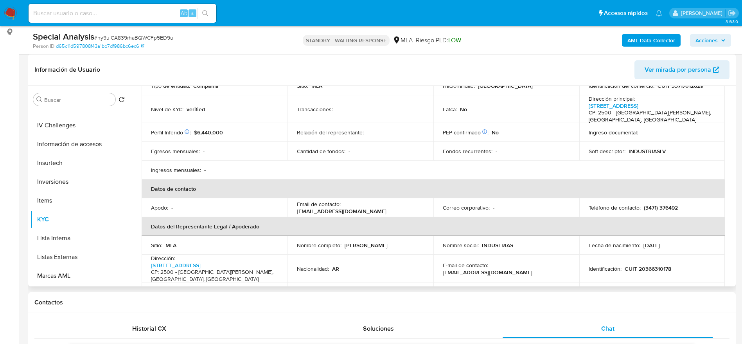
drag, startPoint x: 344, startPoint y: 199, endPoint x: 404, endPoint y: 198, distance: 60.7
click at [403, 200] on div "Email de contacto : ventas@lavaleria.com.ar" at bounding box center [360, 207] width 127 height 14
click at [404, 200] on div "Email de contacto : ventas@lavaleria.com.ar" at bounding box center [360, 207] width 127 height 14
drag, startPoint x: 344, startPoint y: 199, endPoint x: 403, endPoint y: 202, distance: 59.1
click at [403, 202] on div "Email de contacto : ventas@lavaleria.com.ar" at bounding box center [360, 207] width 127 height 14
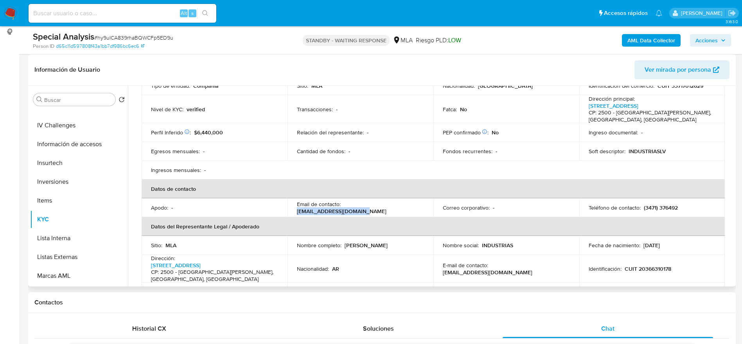
copy p "ventas@lavaleria.com.ar"
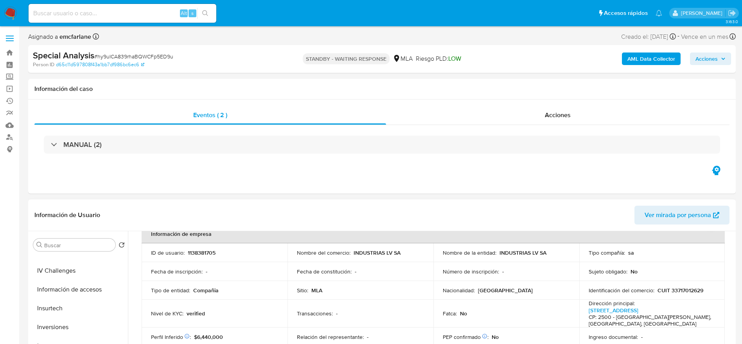
scroll to position [0, 0]
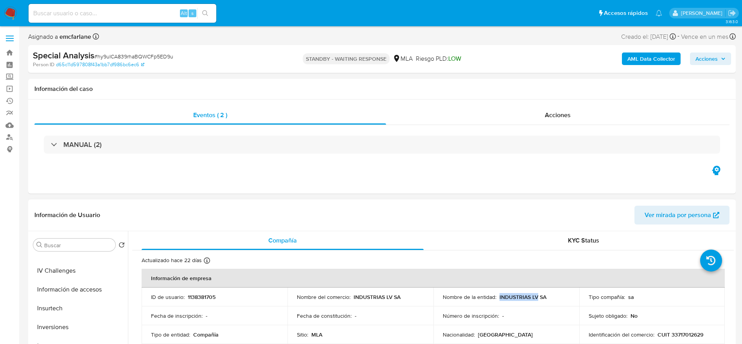
drag, startPoint x: 497, startPoint y: 296, endPoint x: 552, endPoint y: 290, distance: 54.7
click at [548, 290] on td "Nombre de la entidad : INDUSTRIAS LV SA" at bounding box center [507, 296] width 146 height 19
click at [554, 290] on td "Nombre de la entidad : INDUSTRIAS LV SA" at bounding box center [507, 296] width 146 height 19
click at [526, 293] on p "INDUSTRIAS LV SA" at bounding box center [523, 296] width 47 height 7
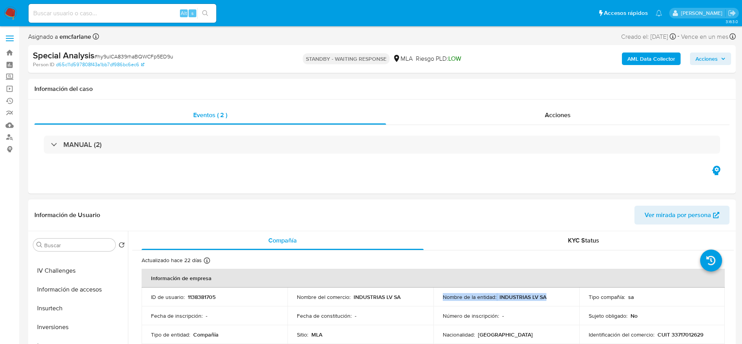
click at [526, 293] on p "INDUSTRIAS LV SA" at bounding box center [523, 296] width 47 height 7
click at [550, 296] on div "Nombre de la entidad : INDUSTRIAS LV SA" at bounding box center [506, 296] width 127 height 7
click at [505, 298] on p "INDUSTRIAS LV SA" at bounding box center [523, 296] width 47 height 7
click at [493, 279] on th "Información de empresa" at bounding box center [433, 277] width 583 height 19
drag, startPoint x: 496, startPoint y: 296, endPoint x: 552, endPoint y: 295, distance: 55.6
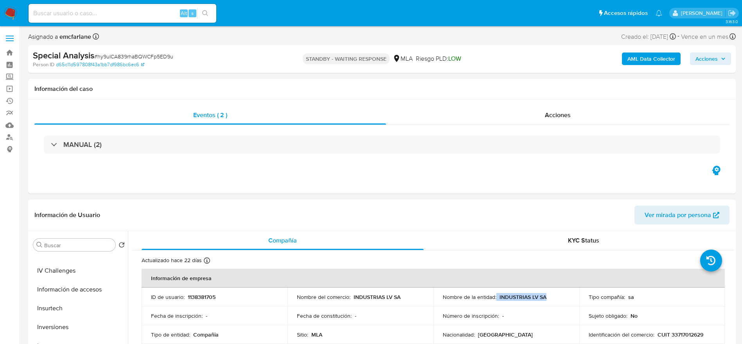
click at [552, 295] on div "Nombre de la entidad : INDUSTRIAS LV SA" at bounding box center [506, 296] width 127 height 7
copy div "INDUSTRIAS LV SA"
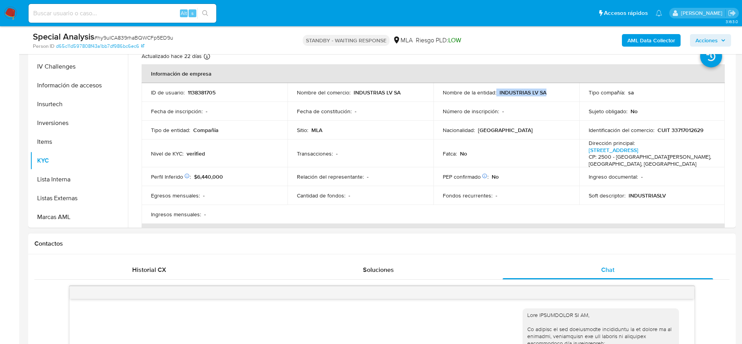
copy div "INDUSTRIAS LV SA"
click at [202, 99] on td "ID de usuario : 1138381705" at bounding box center [215, 92] width 146 height 19
click at [194, 91] on p "1138381705" at bounding box center [202, 92] width 28 height 7
copy p "1138381705"
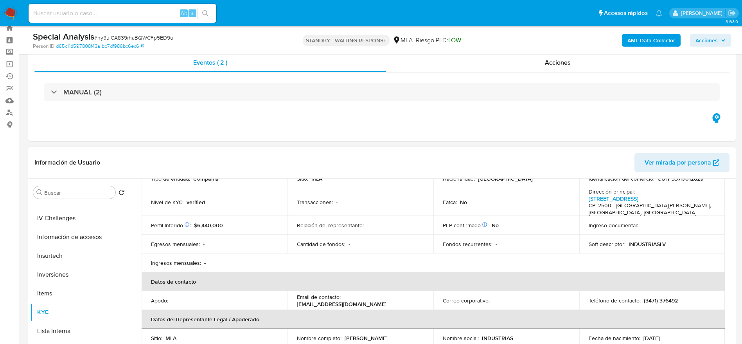
scroll to position [0, 0]
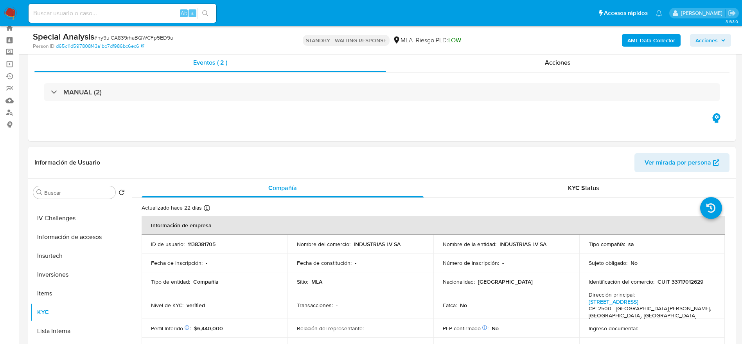
drag, startPoint x: 236, startPoint y: 251, endPoint x: 202, endPoint y: 245, distance: 34.2
click at [236, 252] on td "ID de usuario : 1138381705" at bounding box center [215, 243] width 146 height 19
click at [201, 241] on p "1138381705" at bounding box center [202, 243] width 28 height 7
copy p "1138381705"
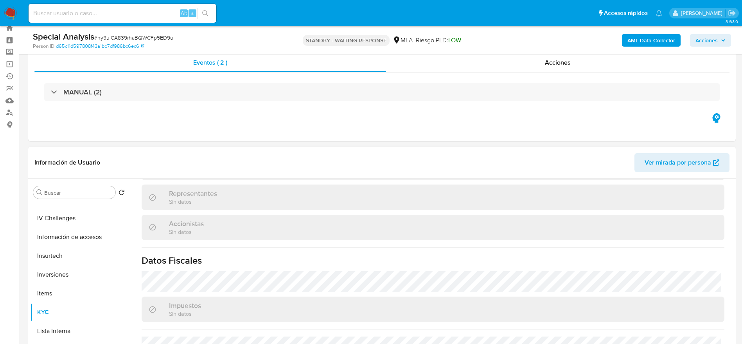
scroll to position [553, 0]
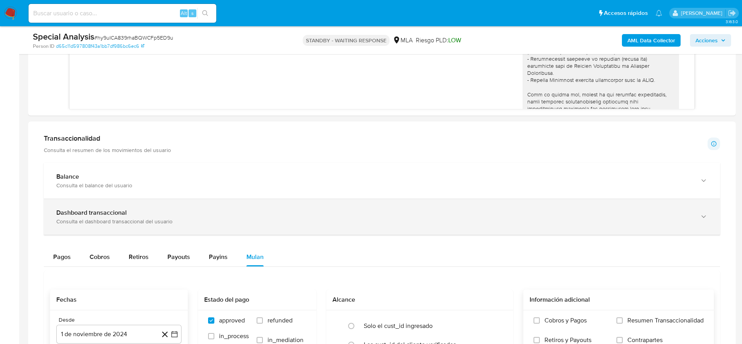
click at [58, 257] on span "Pagos" at bounding box center [62, 256] width 18 height 9
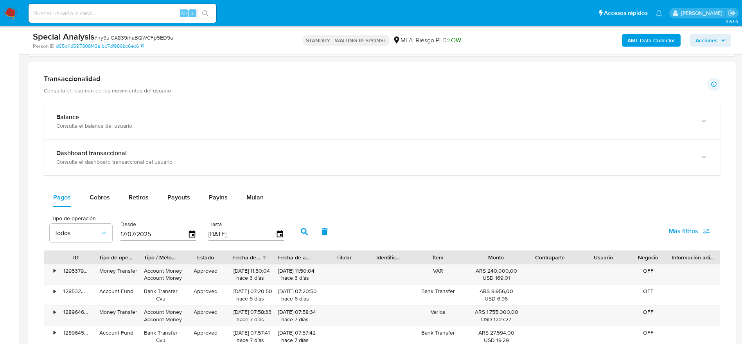
scroll to position [670, 0]
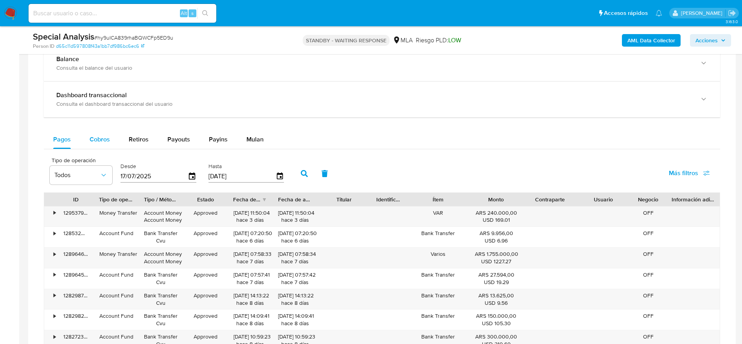
click at [101, 134] on div "Cobros" at bounding box center [100, 139] width 20 height 19
select select "10"
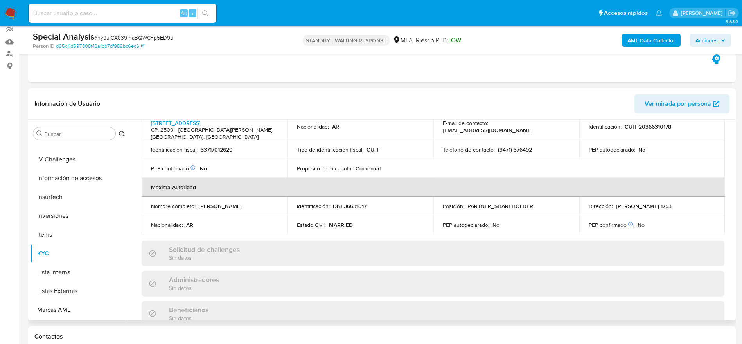
scroll to position [162, 0]
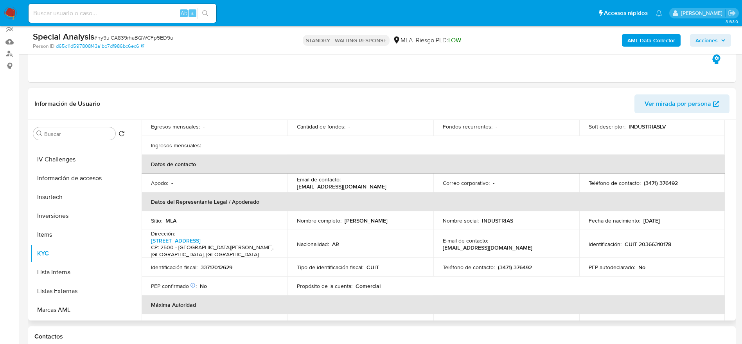
click at [652, 240] on p "CUIT 20366310178" at bounding box center [648, 243] width 47 height 7
copy p "20366310178"
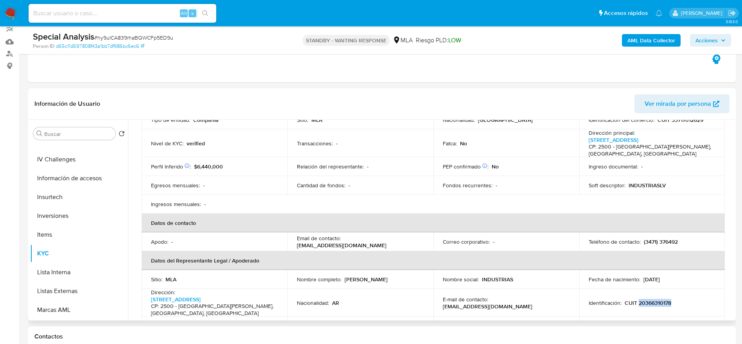
scroll to position [44, 0]
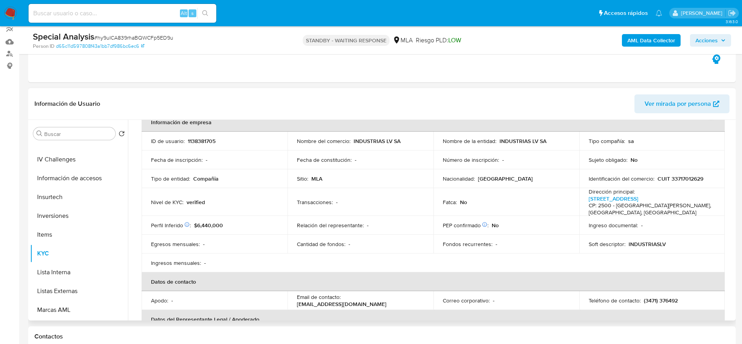
click at [691, 176] on p "CUIT 33717012629" at bounding box center [681, 178] width 46 height 7
copy p "33717012629"
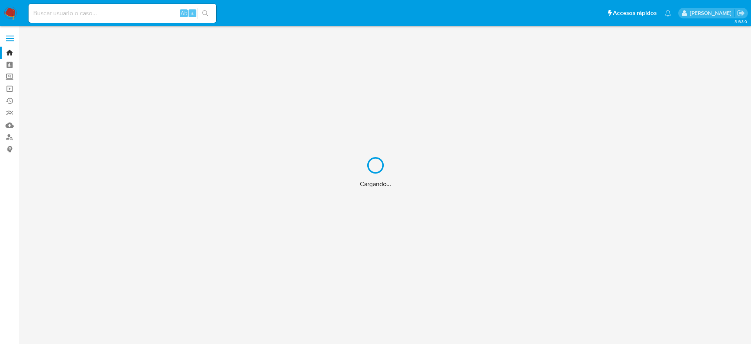
click at [41, 7] on div "Cargando..." at bounding box center [375, 172] width 751 height 344
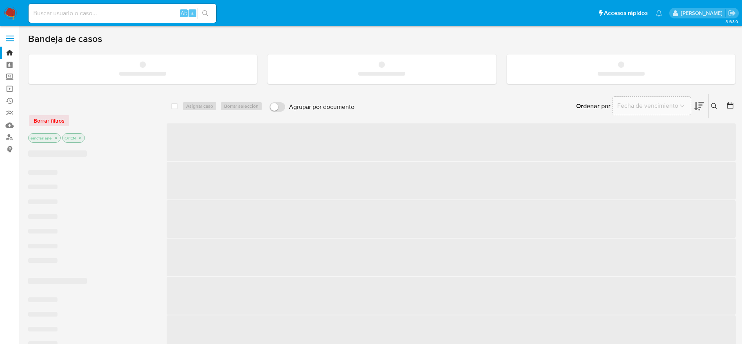
click at [43, 11] on input at bounding box center [123, 13] width 188 height 10
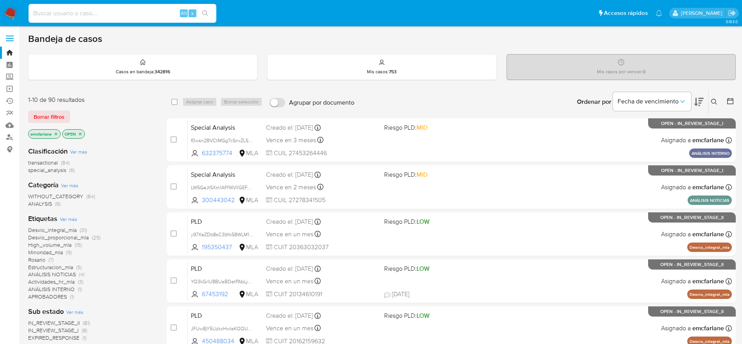
paste input "134573525"
type input "134573525"
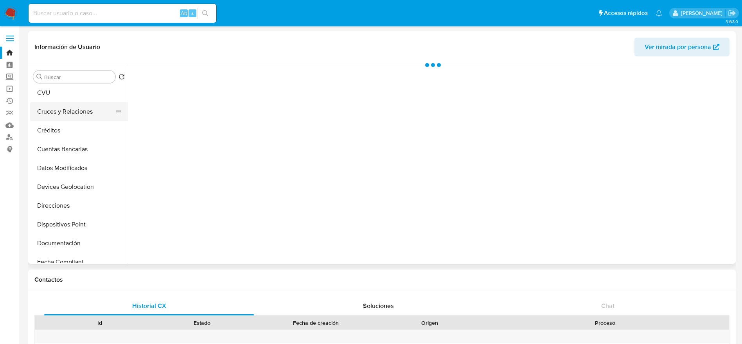
scroll to position [59, 0]
select select "10"
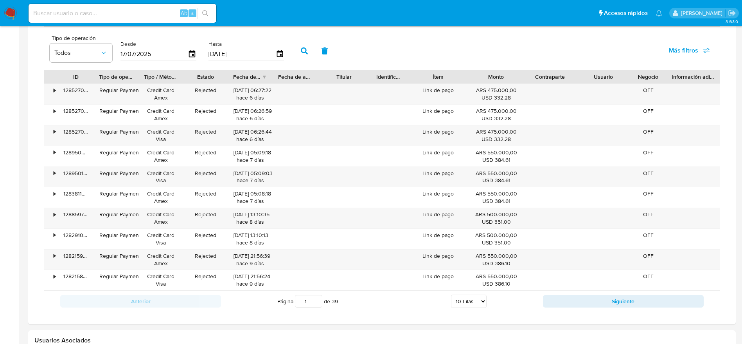
scroll to position [675, 0]
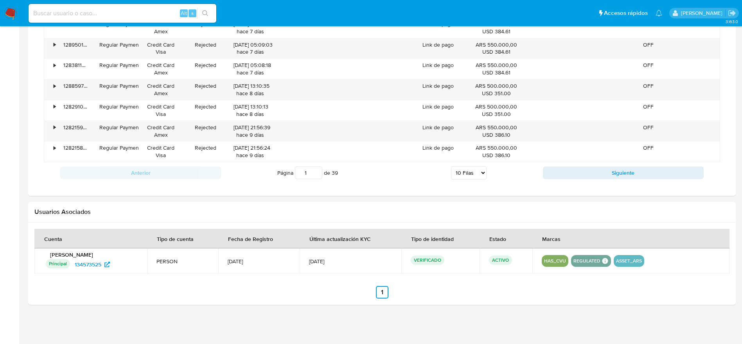
click at [322, 260] on span "24/Sep/2025" at bounding box center [350, 260] width 83 height 7
click at [351, 261] on span "24/Sep/2025" at bounding box center [350, 260] width 83 height 7
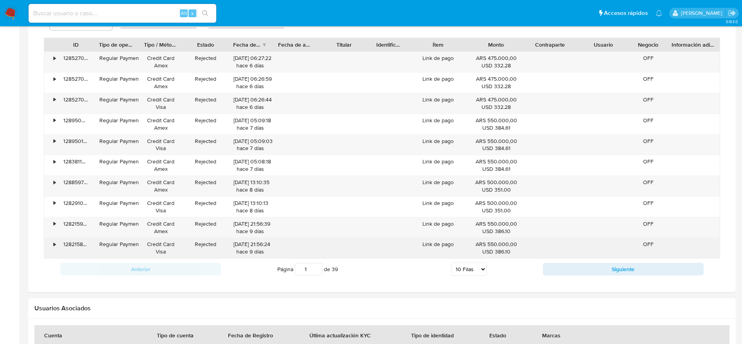
scroll to position [558, 0]
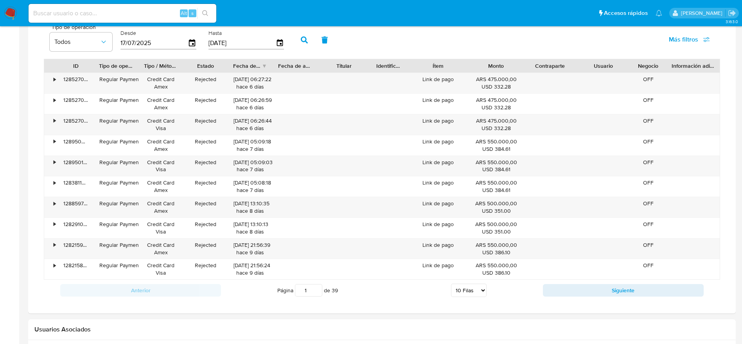
click at [567, 282] on div "Anterior Página 1 de 39 5 Filas 10 Filas 20 Filas 25 Filas 50 Filas 100 Filas S…" at bounding box center [382, 289] width 676 height 21
click at [573, 290] on button "Siguiente" at bounding box center [623, 290] width 161 height 13
type input "2"
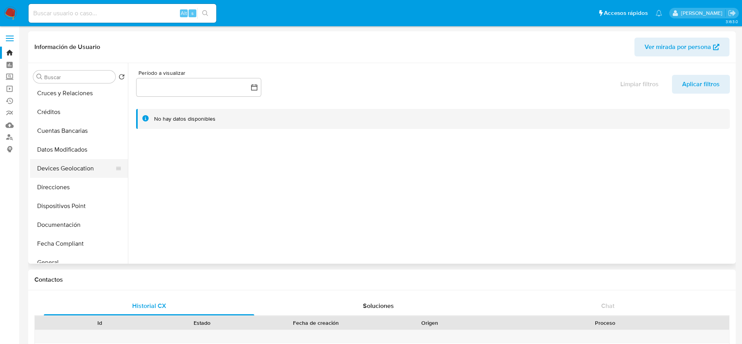
scroll to position [176, 0]
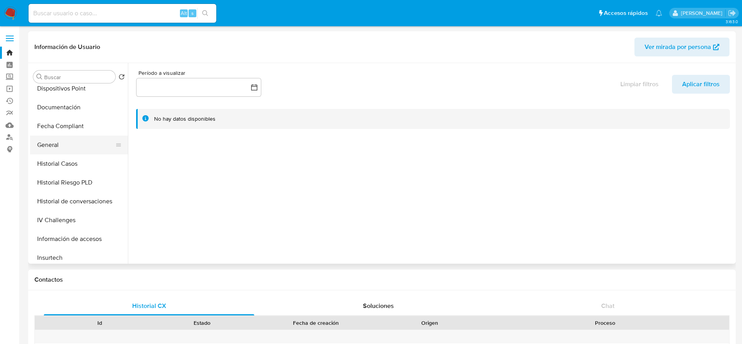
click at [57, 143] on button "General" at bounding box center [76, 144] width 92 height 19
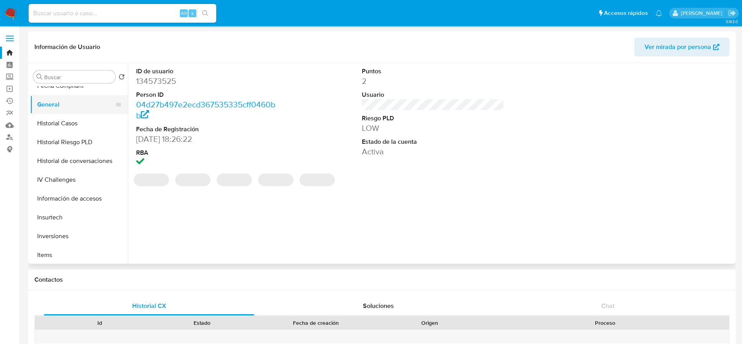
scroll to position [235, 0]
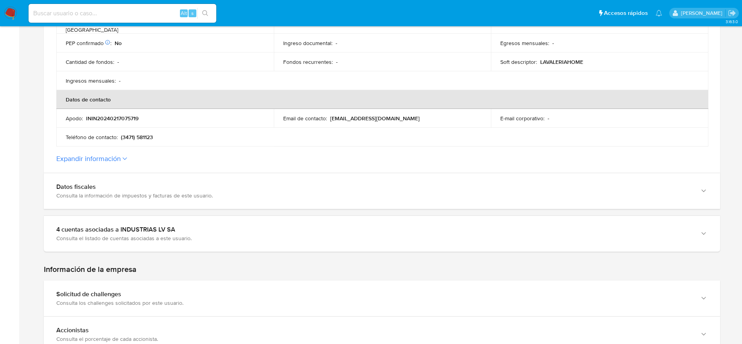
scroll to position [293, 0]
click at [110, 154] on button "Expandir información" at bounding box center [88, 158] width 65 height 9
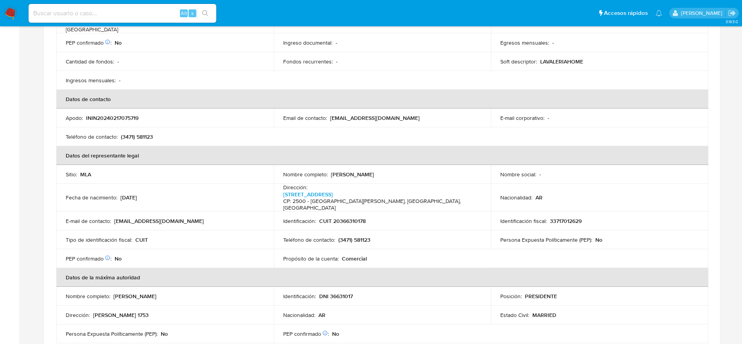
click at [147, 217] on p "[EMAIL_ADDRESS][DOMAIN_NAME]" at bounding box center [159, 220] width 90 height 7
click at [148, 217] on p "[EMAIL_ADDRESS][DOMAIN_NAME]" at bounding box center [159, 220] width 90 height 7
click at [230, 211] on td "E-mail de contacto : [EMAIL_ADDRESS][DOMAIN_NAME]" at bounding box center [165, 220] width 218 height 19
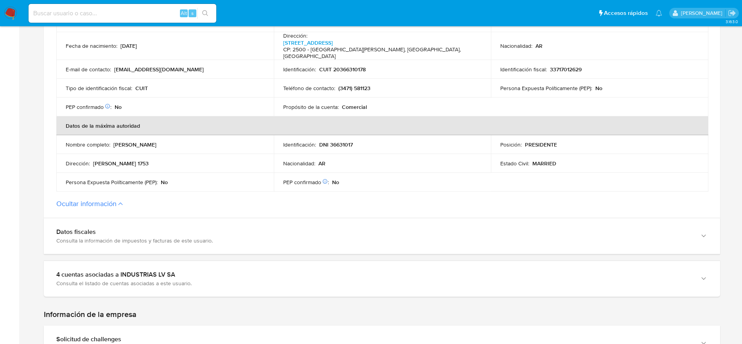
scroll to position [470, 0]
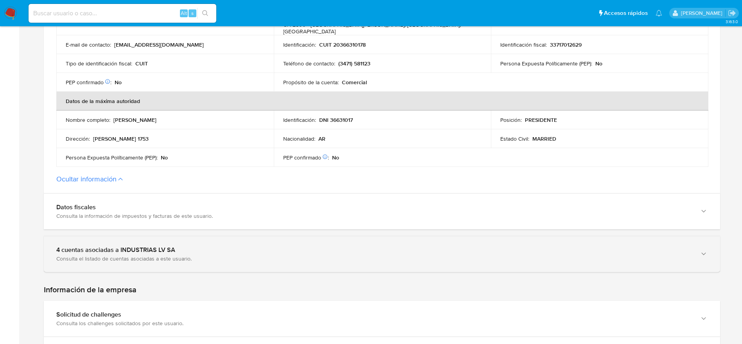
click at [232, 246] on div "4 cuentas asociadas a INDUSTRIAS LV SA" at bounding box center [374, 250] width 636 height 8
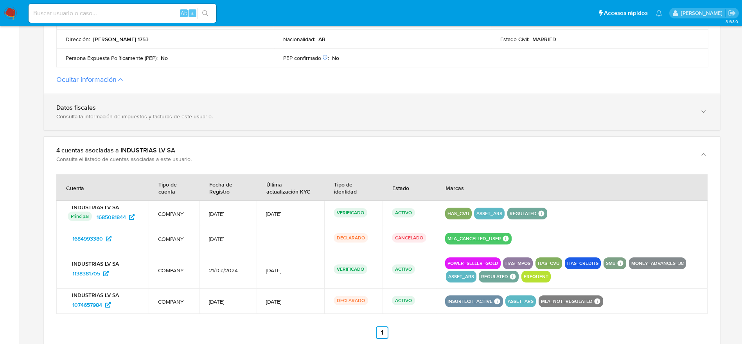
scroll to position [587, 0]
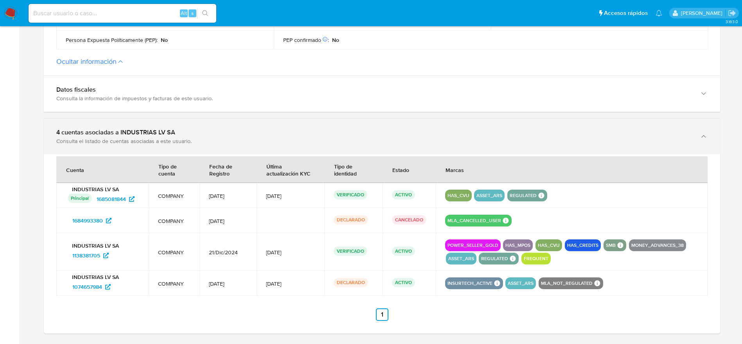
click at [149, 128] on div "4 cuentas asociadas a INDUSTRIAS LV SA Consulta el listado de cuentas asociadas…" at bounding box center [374, 136] width 636 height 16
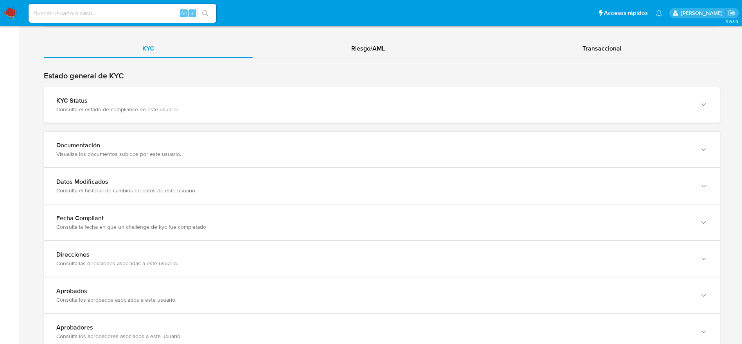
scroll to position [998, 0]
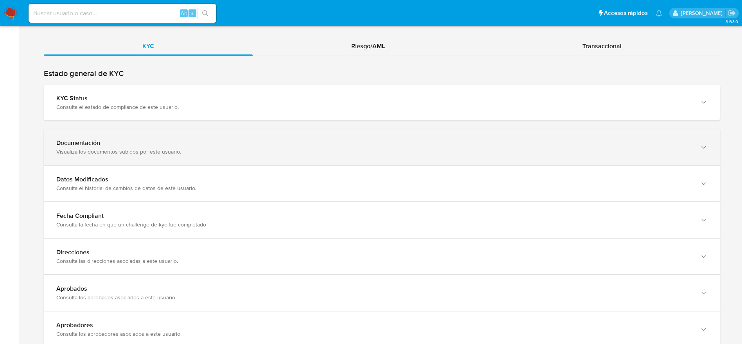
click at [342, 148] on div "Visualiza los documentos subidos por este usuario." at bounding box center [374, 151] width 636 height 7
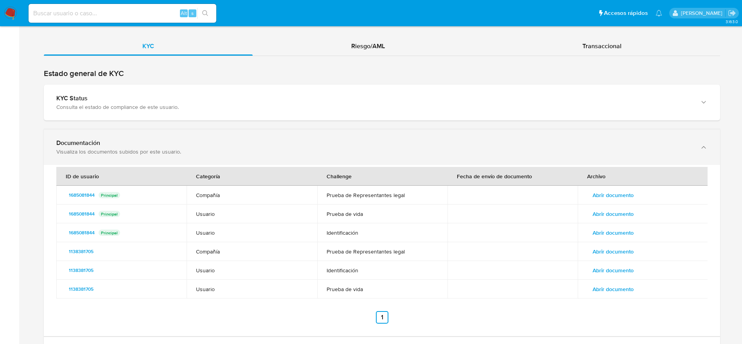
click at [342, 148] on div "Visualiza los documentos subidos por este usuario." at bounding box center [374, 151] width 636 height 7
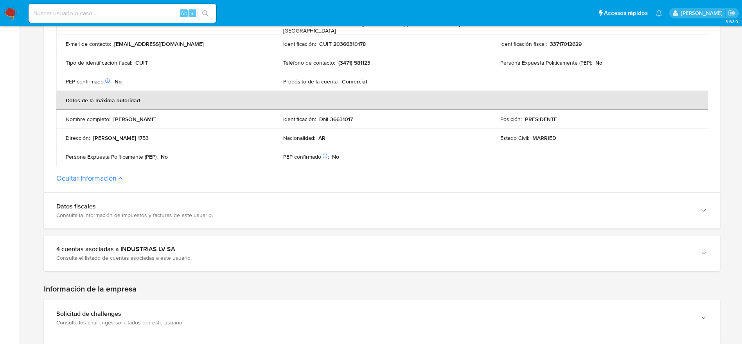
scroll to position [390, 0]
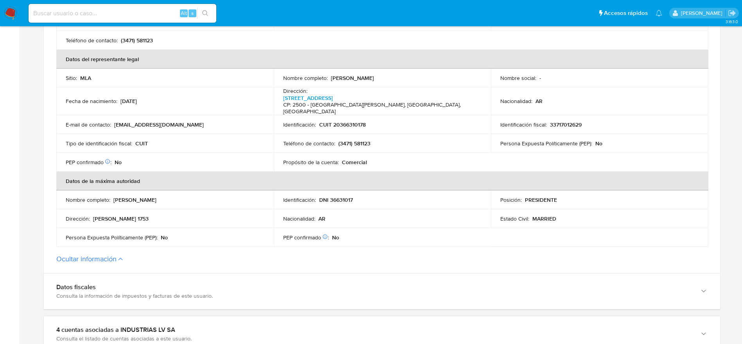
click at [252, 115] on td "E-mail de contacto : lavaleriahome@gmail.com" at bounding box center [165, 124] width 218 height 19
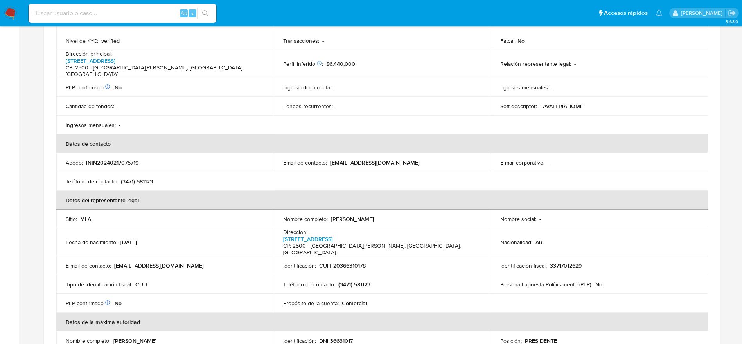
scroll to position [272, 0]
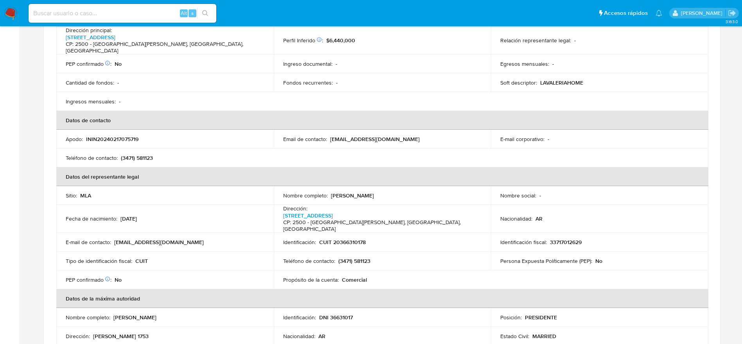
drag, startPoint x: 328, startPoint y: 130, endPoint x: 381, endPoint y: 128, distance: 53.2
click at [381, 135] on div "Email de contacto : lavaleriahome@gmail.com" at bounding box center [382, 138] width 199 height 7
click at [399, 135] on div "Email de contacto : lavaleriahome@gmail.com" at bounding box center [382, 138] width 199 height 7
click at [398, 135] on div "Email de contacto : lavaleriahome@gmail.com" at bounding box center [382, 138] width 199 height 7
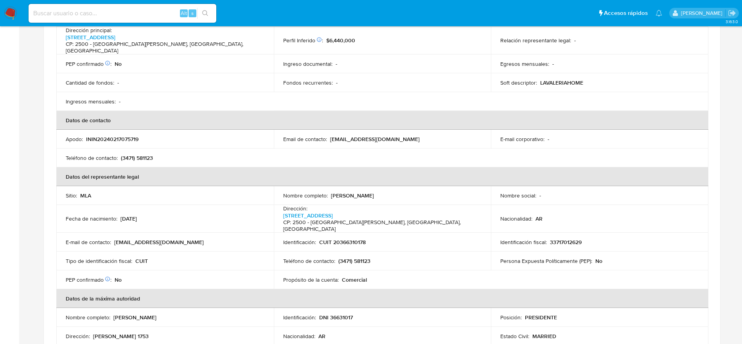
drag, startPoint x: 330, startPoint y: 130, endPoint x: 396, endPoint y: 128, distance: 65.4
click at [396, 135] on div "Email de contacto : lavaleriahome@gmail.com" at bounding box center [382, 138] width 199 height 7
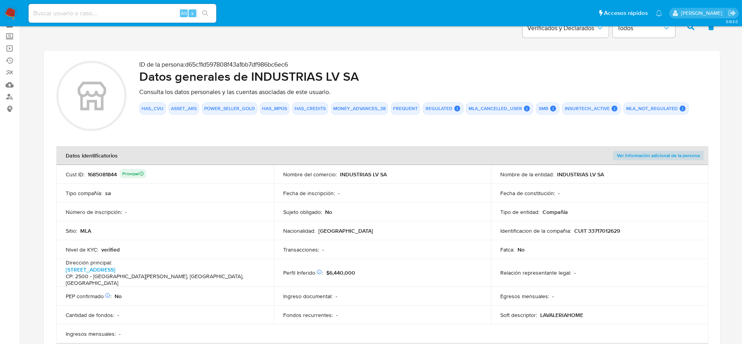
scroll to position [0, 0]
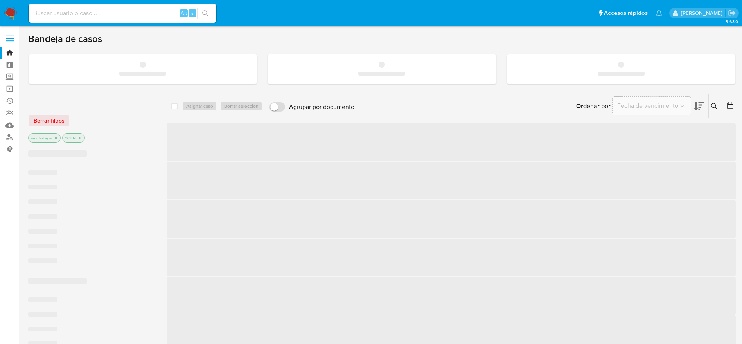
click at [67, 14] on input at bounding box center [123, 13] width 188 height 10
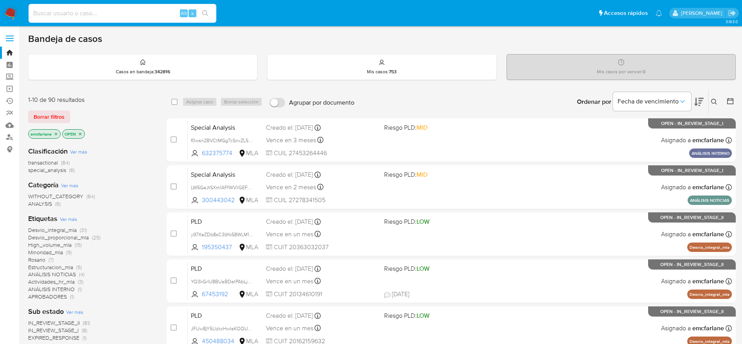
paste input "134575609"
type input "134575609"
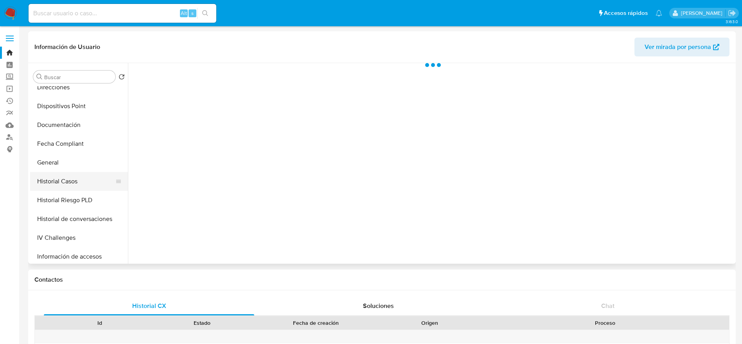
scroll to position [176, 0]
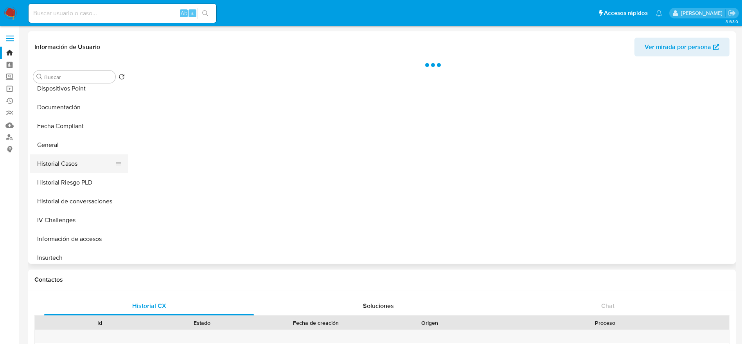
click at [66, 163] on button "Historial Casos" at bounding box center [76, 163] width 92 height 19
select select "10"
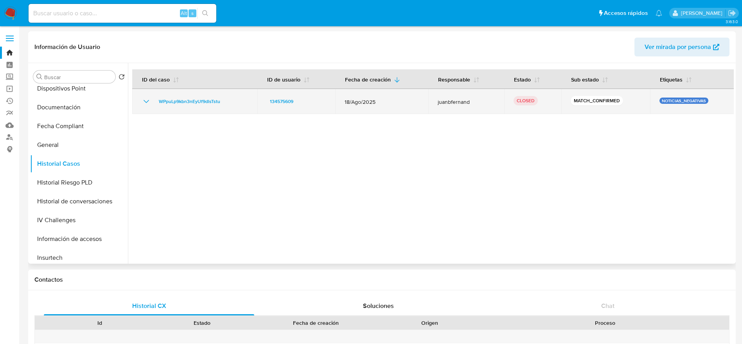
click at [147, 102] on icon "Mostrar/Ocultar" at bounding box center [146, 101] width 5 height 3
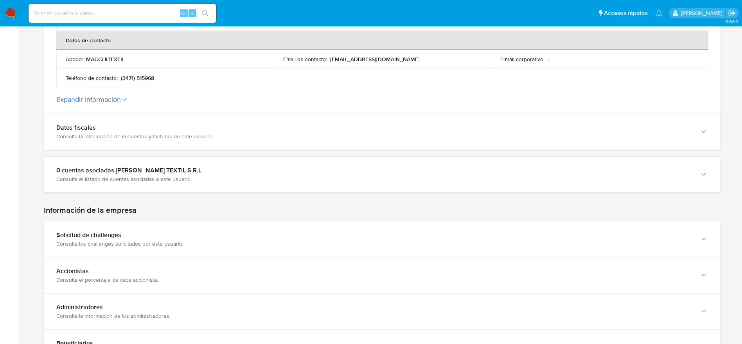
scroll to position [176, 0]
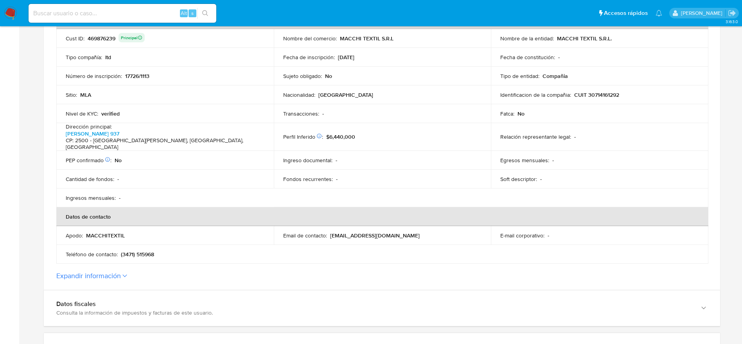
click at [91, 271] on button "Expandir información" at bounding box center [88, 275] width 65 height 9
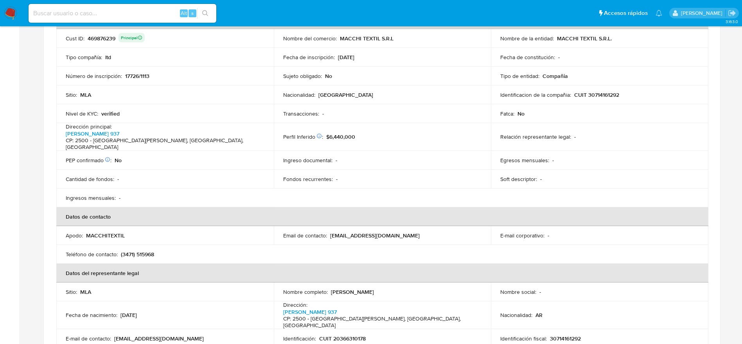
scroll to position [235, 0]
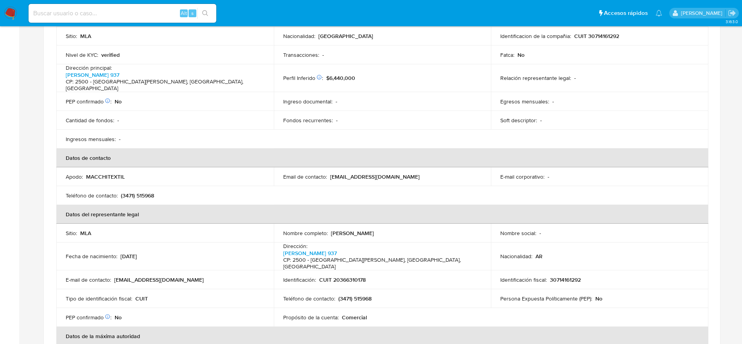
drag, startPoint x: 331, startPoint y: 166, endPoint x: 401, endPoint y: 167, distance: 70.4
click at [401, 173] on p "admin@macchitextilsrl.com.ar" at bounding box center [375, 176] width 90 height 7
click at [445, 179] on table "Datos identificatorios Ver información adicional de la persona Cust ID : 469876…" at bounding box center [382, 176] width 652 height 450
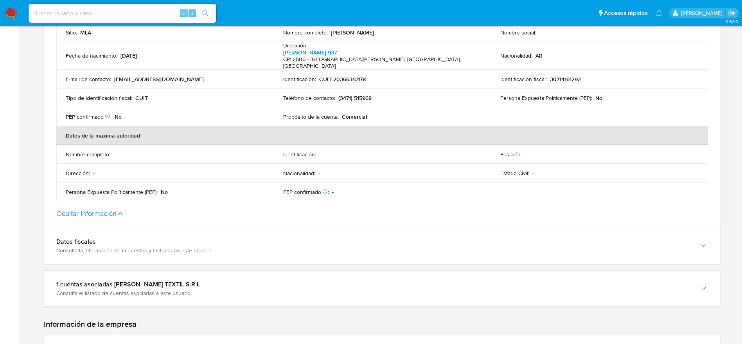
scroll to position [470, 0]
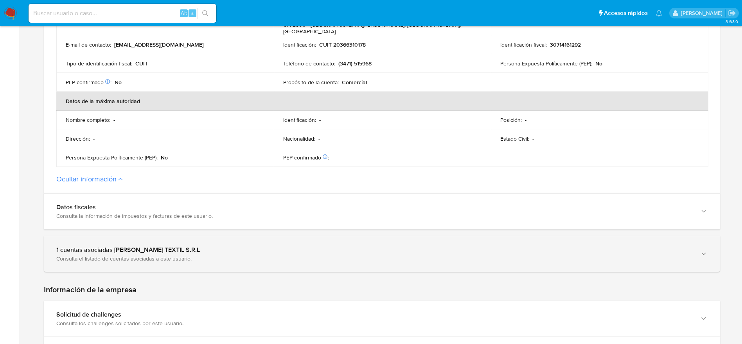
click at [439, 236] on div "1 cuentas asociadas a MACCHI TEXTIL S.R.L Consulta el listado de cuentas asocia…" at bounding box center [382, 254] width 676 height 36
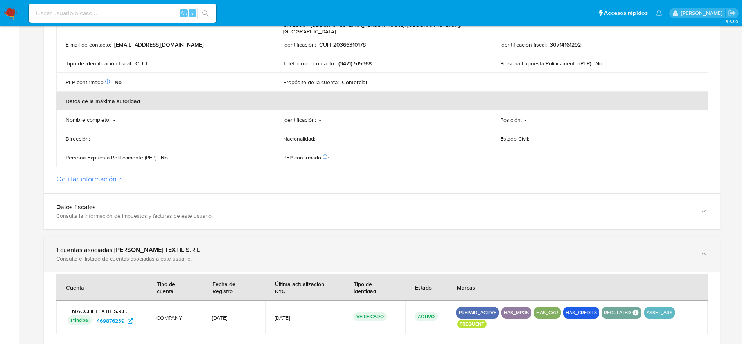
click at [440, 236] on div "1 cuentas asociadas a MACCHI TEXTIL S.R.L Consulta el listado de cuentas asocia…" at bounding box center [382, 254] width 676 height 36
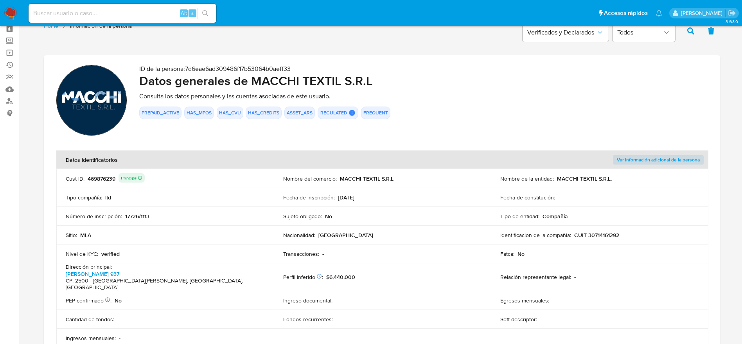
scroll to position [0, 0]
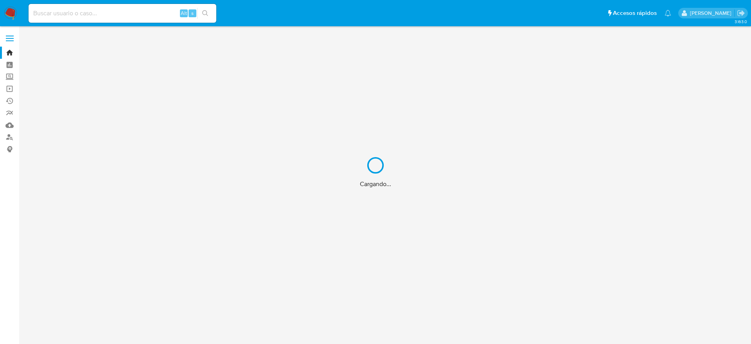
click at [60, 13] on div "Cargando..." at bounding box center [375, 172] width 751 height 344
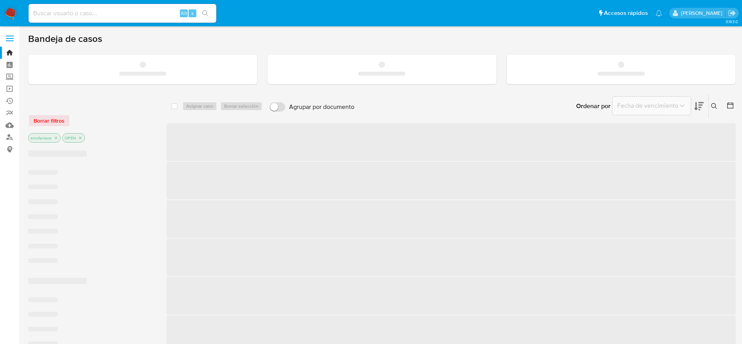
click at [68, 14] on input at bounding box center [123, 13] width 188 height 10
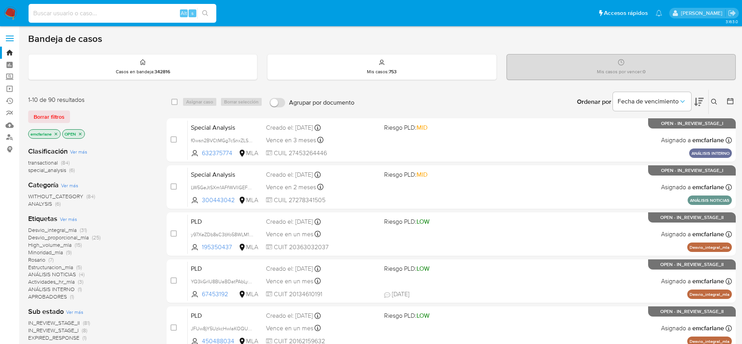
paste input "134575609"
type input "134575609"
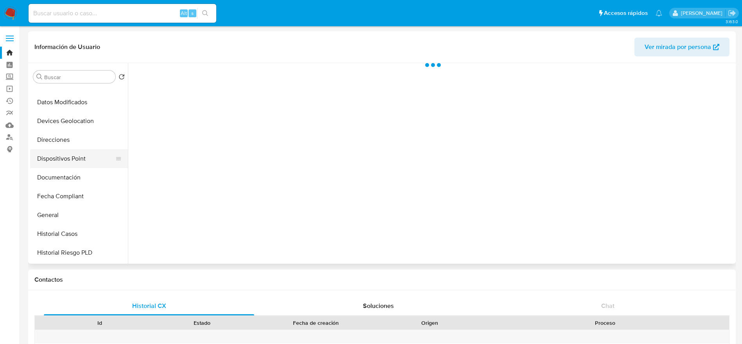
scroll to position [117, 0]
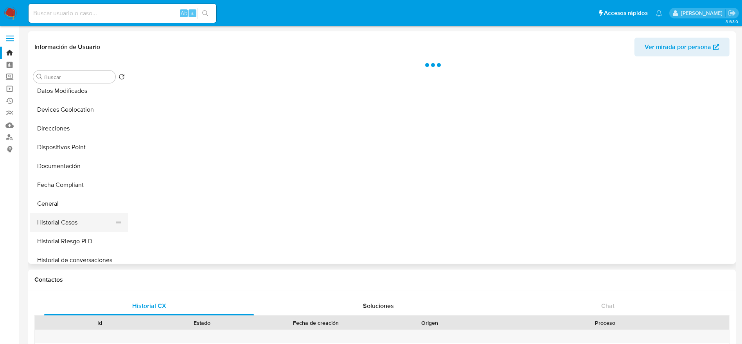
select select "10"
click at [81, 227] on button "Historial Casos" at bounding box center [76, 222] width 92 height 19
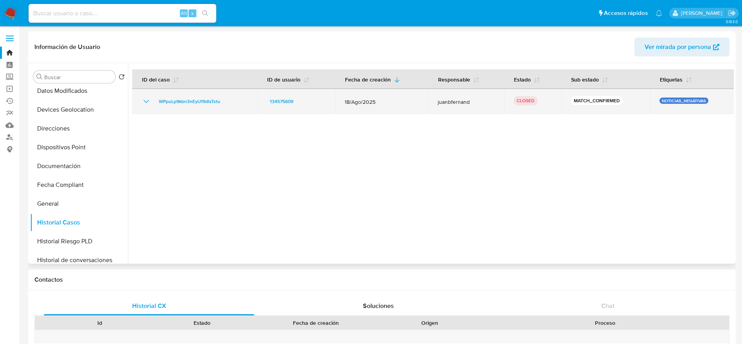
click at [148, 97] on icon "Mostrar/Ocultar" at bounding box center [146, 101] width 9 height 9
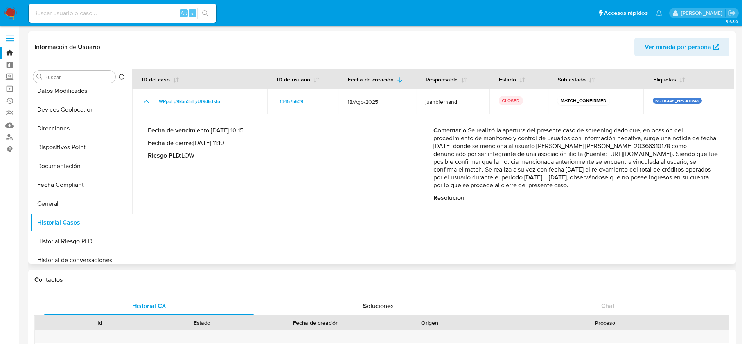
drag, startPoint x: 433, startPoint y: 153, endPoint x: 482, endPoint y: 160, distance: 50.2
click at [471, 160] on p "Comentario : Se realizó la apertura del presente caso de screening dado que, en…" at bounding box center [577, 157] width 286 height 63
click at [580, 151] on p "Comentario : Se realizó la apertura del presente caso de screening dado que, en…" at bounding box center [577, 157] width 286 height 63
click at [136, 11] on input at bounding box center [123, 13] width 188 height 10
paste input "154785251"
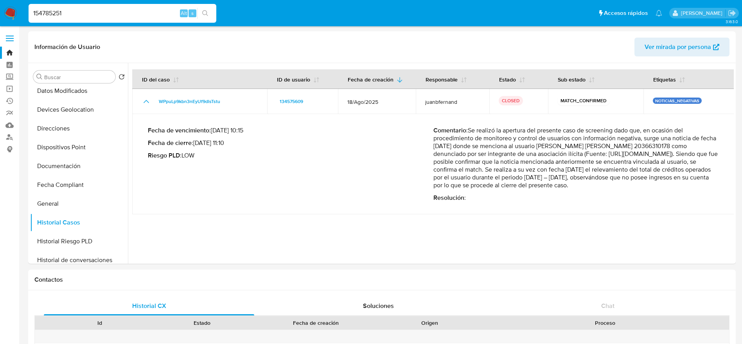
type input "154785251"
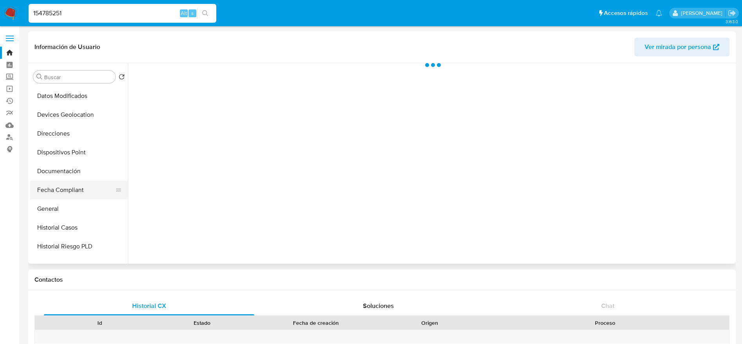
scroll to position [117, 0]
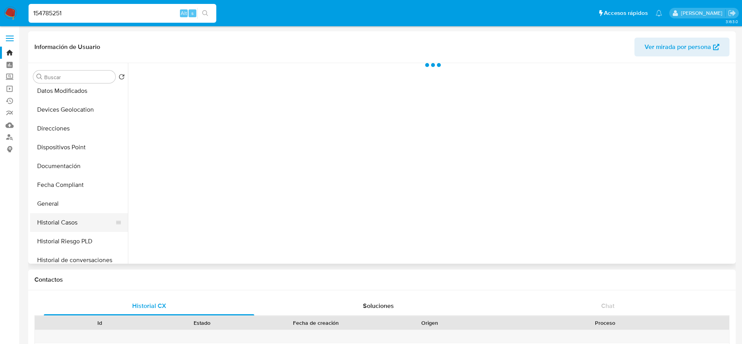
click at [66, 216] on button "Historial Casos" at bounding box center [76, 222] width 92 height 19
select select "10"
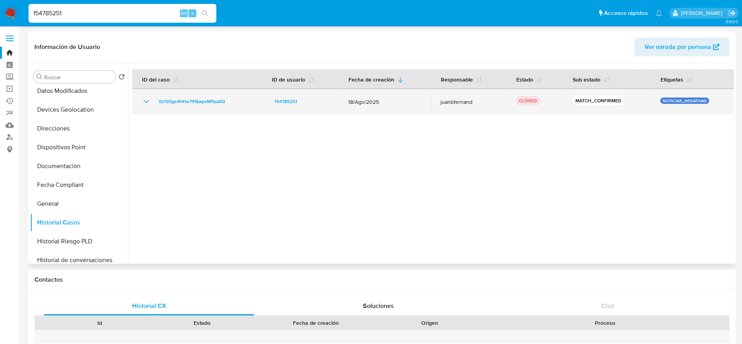
click at [141, 102] on td "0LfSOgs4HHe749jwpxMPpa0Q" at bounding box center [197, 101] width 130 height 25
click at [145, 102] on icon "Mostrar/Ocultar" at bounding box center [146, 101] width 9 height 9
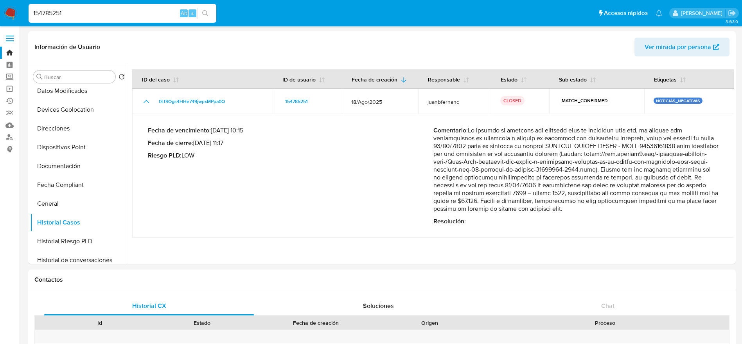
click at [98, 5] on div "154785251 Alt s" at bounding box center [123, 13] width 188 height 19
click at [98, 7] on div "154785251 Alt s" at bounding box center [123, 13] width 188 height 19
click at [97, 11] on input "154785251" at bounding box center [123, 13] width 188 height 10
paste input "761789015"
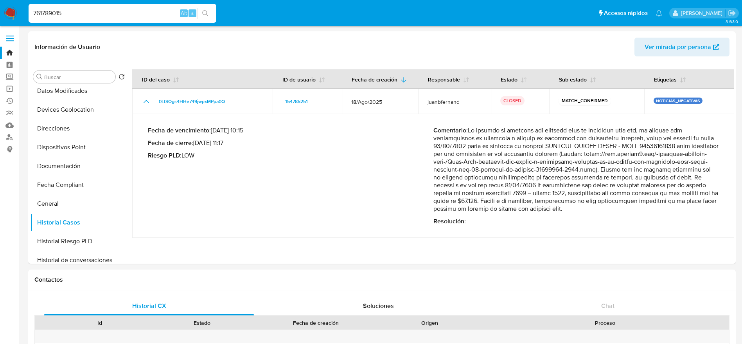
type input "761789015"
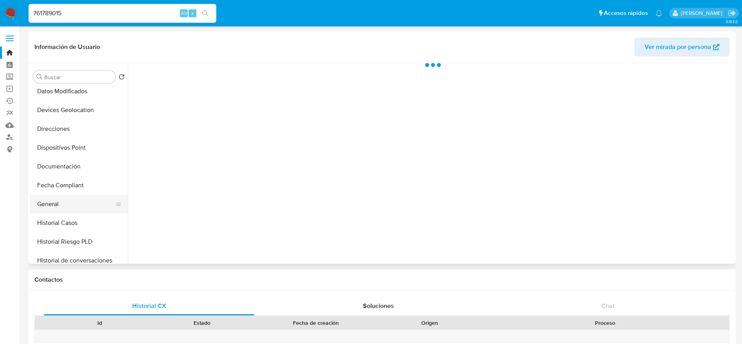
scroll to position [117, 0]
click at [66, 230] on button "Historial Casos" at bounding box center [76, 222] width 92 height 19
select select "10"
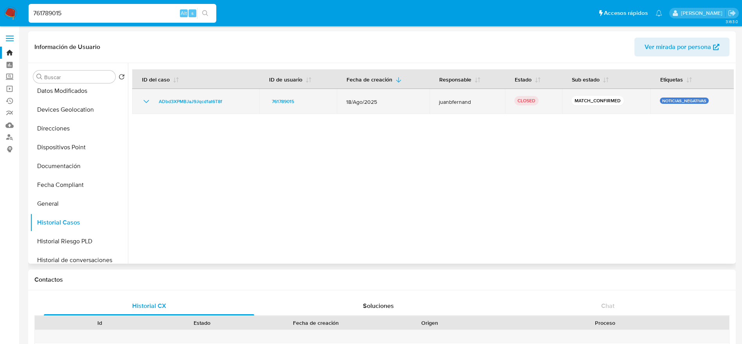
click at [146, 100] on icon "Mostrar/Ocultar" at bounding box center [146, 101] width 9 height 9
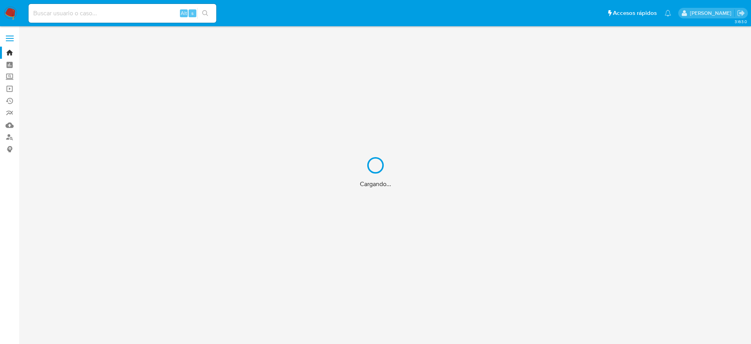
click at [48, 13] on div "Cargando..." at bounding box center [375, 172] width 751 height 344
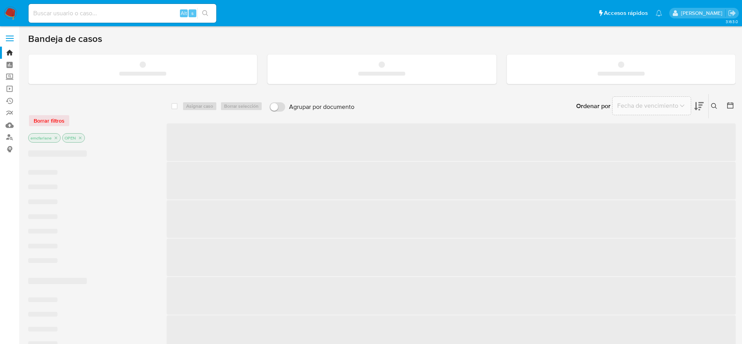
click at [47, 13] on input at bounding box center [123, 13] width 188 height 10
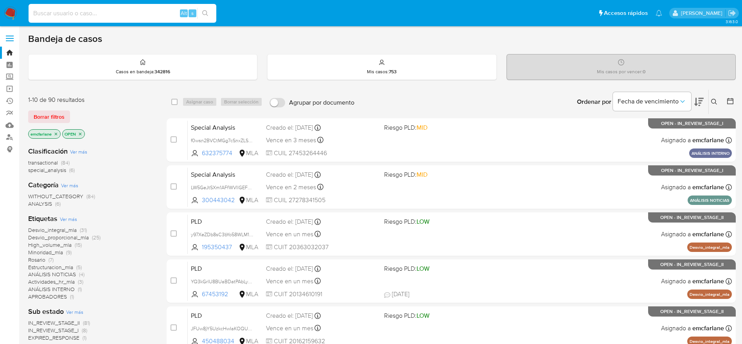
paste input "2535470862"
type input "2535470862"
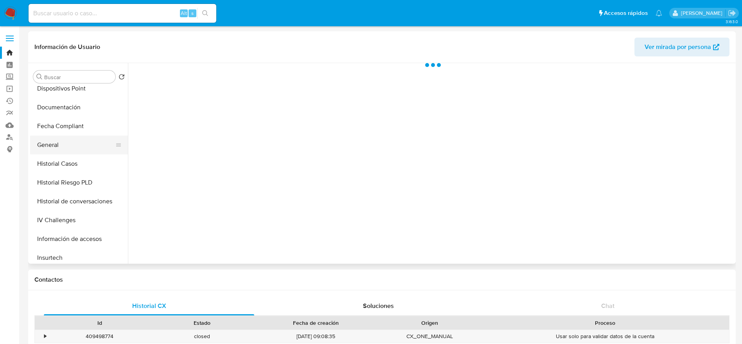
select select "10"
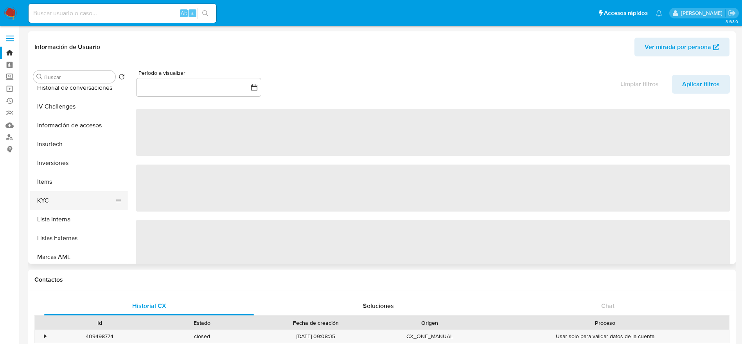
scroll to position [293, 0]
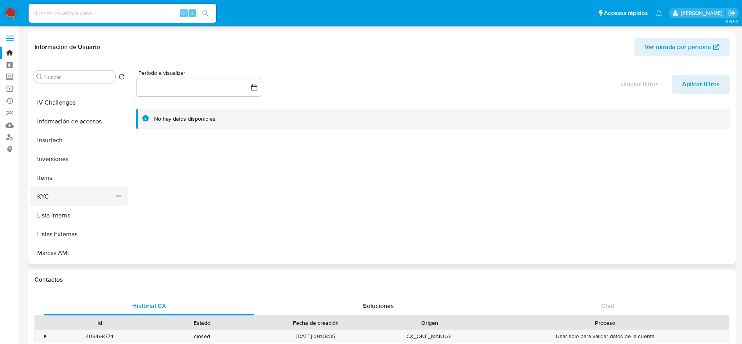
click at [60, 198] on button "KYC" at bounding box center [76, 196] width 92 height 19
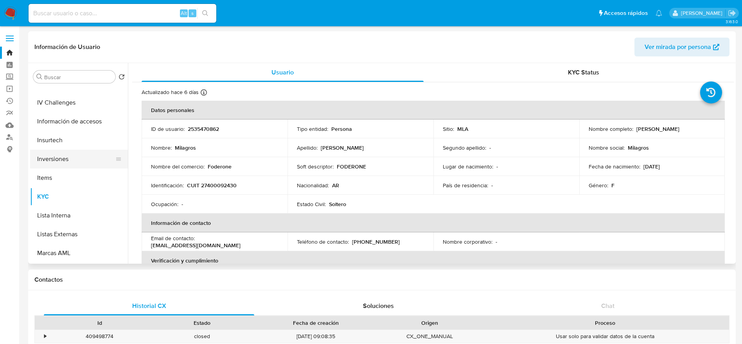
scroll to position [0, 0]
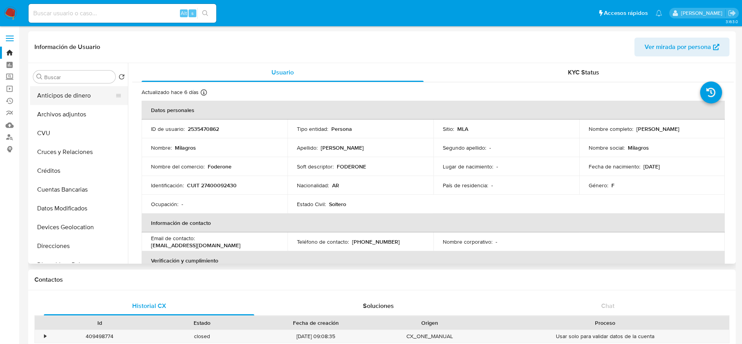
click at [66, 102] on button "Anticipos de dinero" at bounding box center [76, 95] width 92 height 19
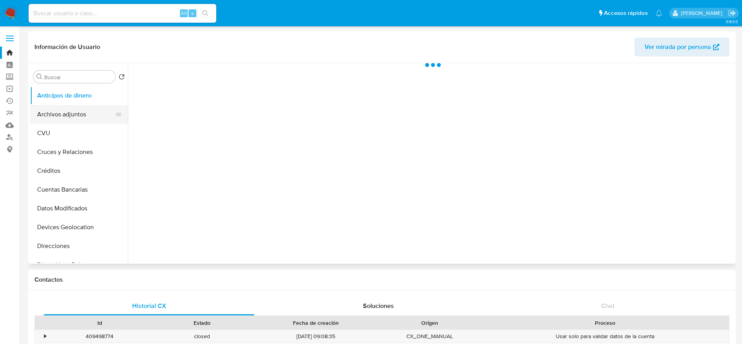
click at [67, 108] on button "Archivos adjuntos" at bounding box center [76, 114] width 92 height 19
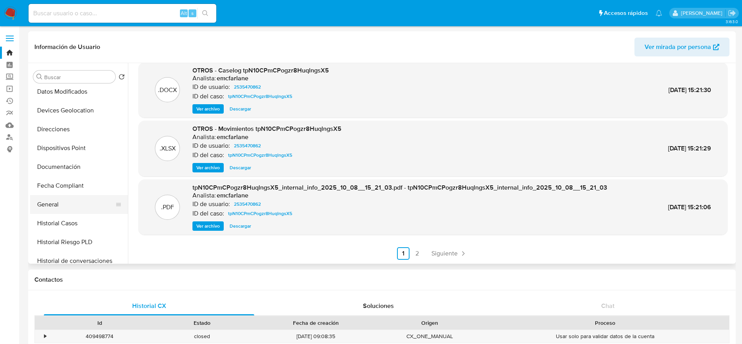
scroll to position [117, 0]
click at [67, 218] on button "Historial Casos" at bounding box center [76, 222] width 92 height 19
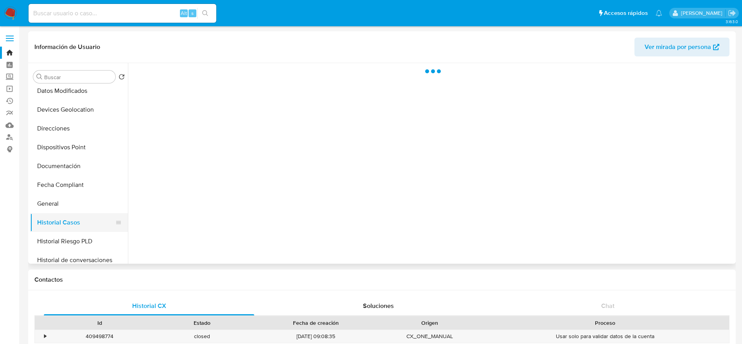
scroll to position [0, 0]
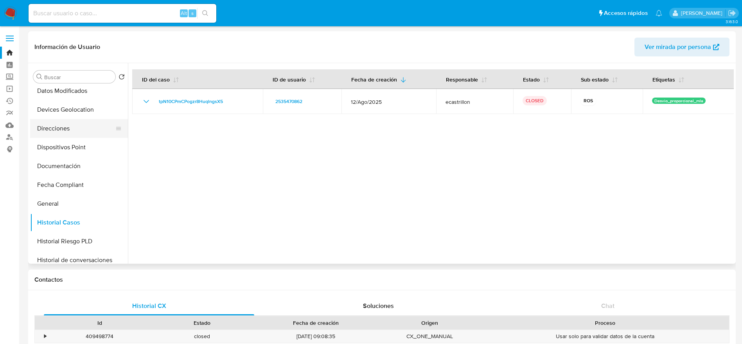
click at [56, 131] on button "Direcciones" at bounding box center [76, 128] width 92 height 19
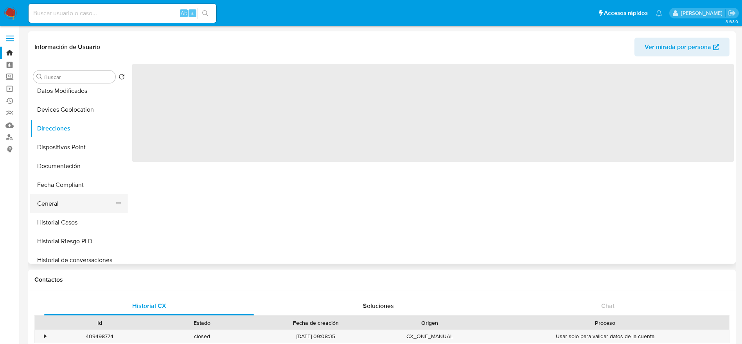
click at [58, 197] on button "General" at bounding box center [76, 203] width 92 height 19
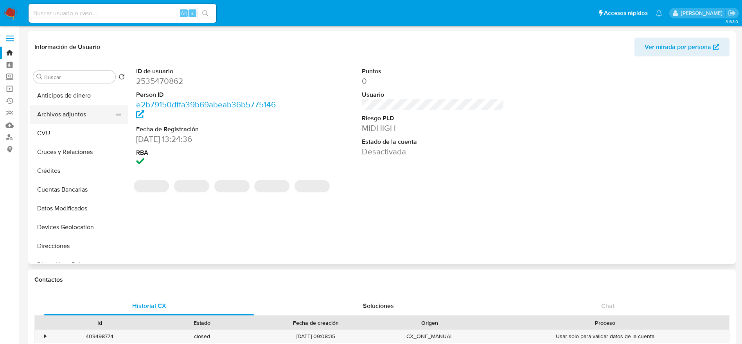
click at [68, 114] on button "Archivos adjuntos" at bounding box center [76, 114] width 92 height 19
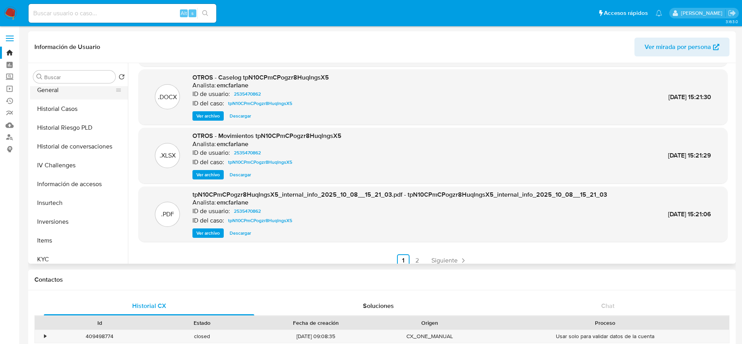
scroll to position [293, 0]
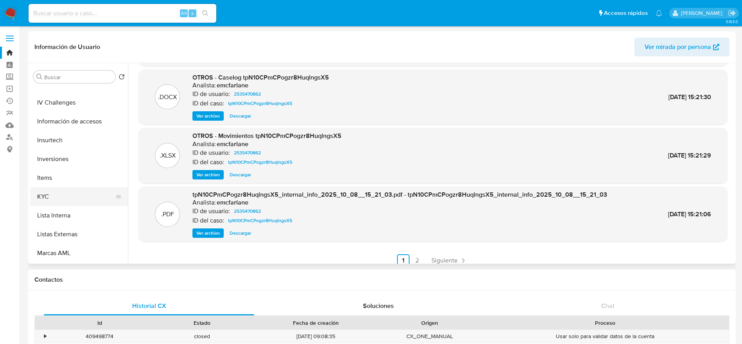
click at [47, 200] on button "KYC" at bounding box center [76, 196] width 92 height 19
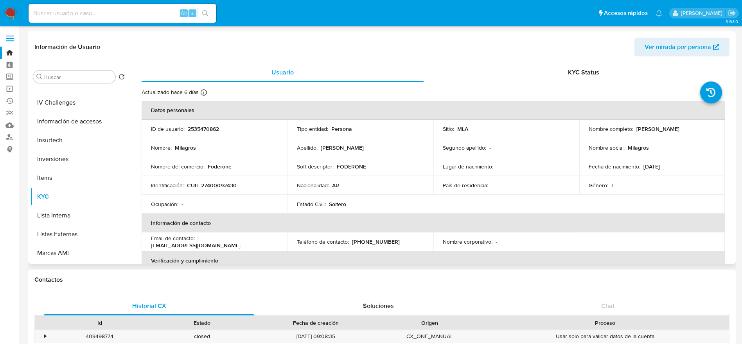
click at [198, 127] on p "2535470862" at bounding box center [203, 128] width 31 height 7
copy p "2535470862"
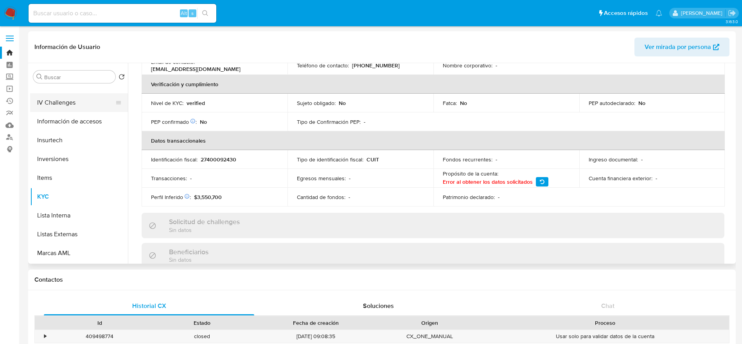
scroll to position [235, 0]
click at [63, 106] on button "Historial Casos" at bounding box center [76, 104] width 92 height 19
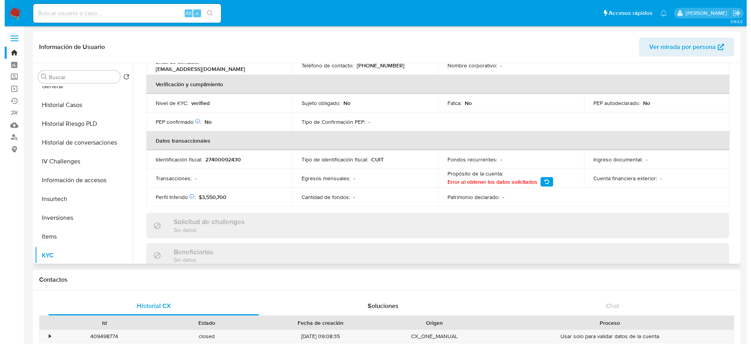
scroll to position [0, 0]
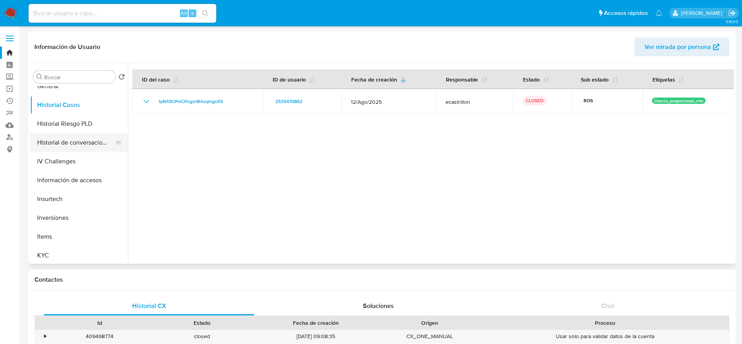
click at [85, 143] on button "Historial de conversaciones" at bounding box center [76, 142] width 92 height 19
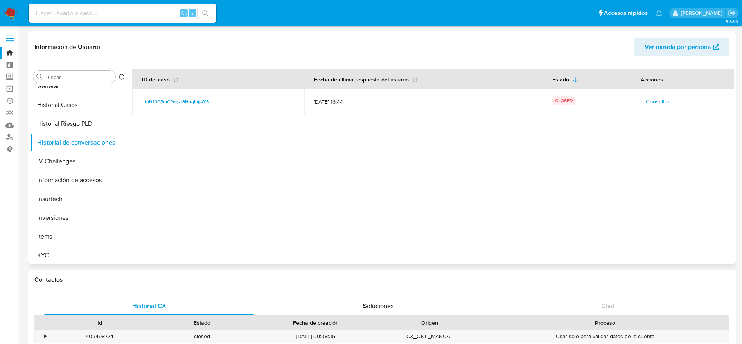
click at [655, 104] on span "Consultar" at bounding box center [658, 101] width 24 height 11
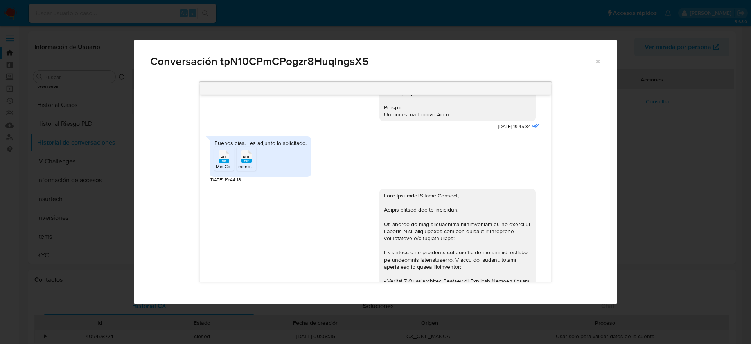
scroll to position [384, 0]
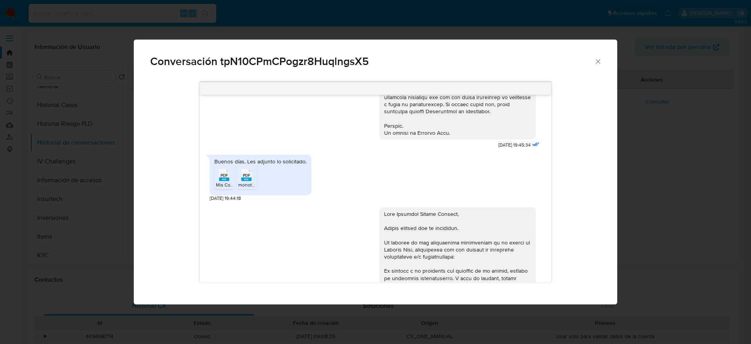
click at [223, 178] on span "PDF" at bounding box center [224, 175] width 7 height 5
click at [241, 182] on div "PDF PDF" at bounding box center [246, 173] width 16 height 15
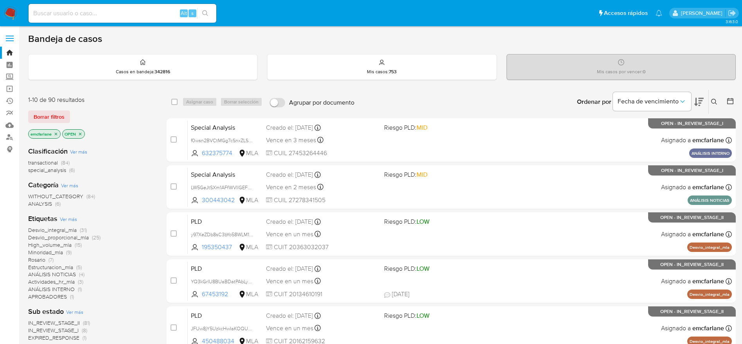
click at [93, 22] on div "Alt s" at bounding box center [123, 13] width 188 height 19
click at [88, 8] on input at bounding box center [123, 13] width 188 height 10
paste input "2535470862"
type input "2535470862"
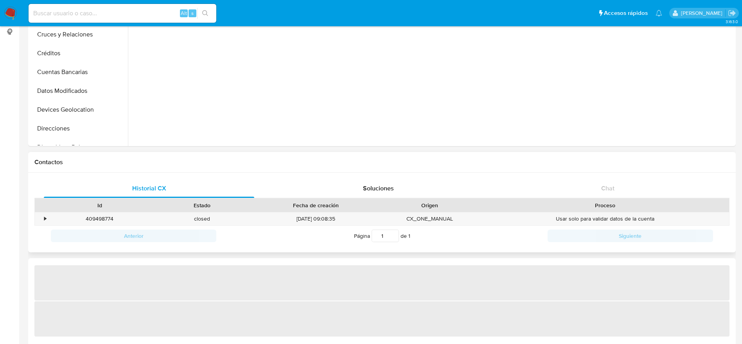
select select "10"
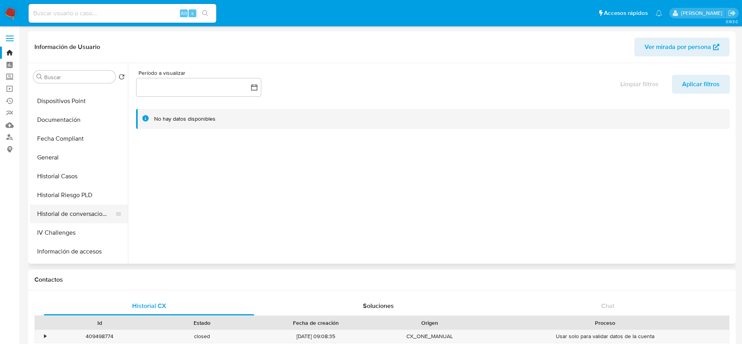
scroll to position [176, 0]
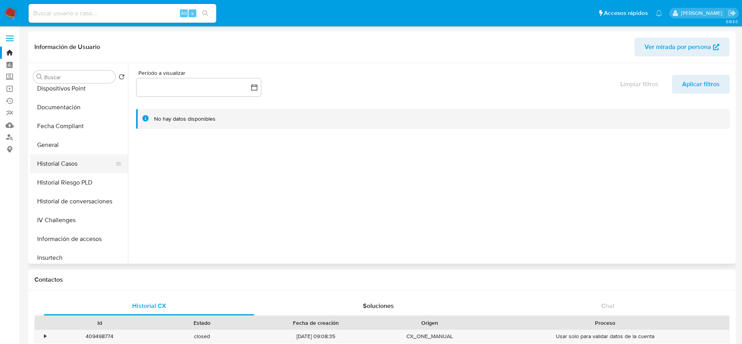
click at [70, 164] on button "Historial Casos" at bounding box center [76, 163] width 92 height 19
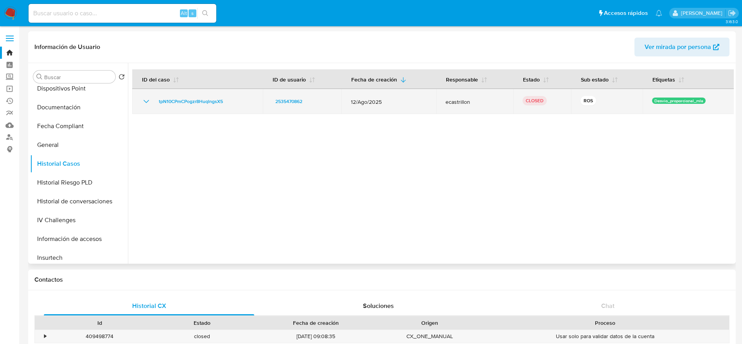
click at [144, 102] on icon "Mostrar/Ocultar" at bounding box center [146, 101] width 9 height 9
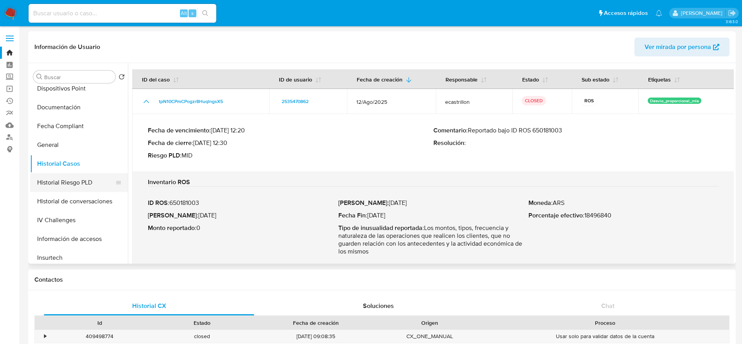
scroll to position [0, 0]
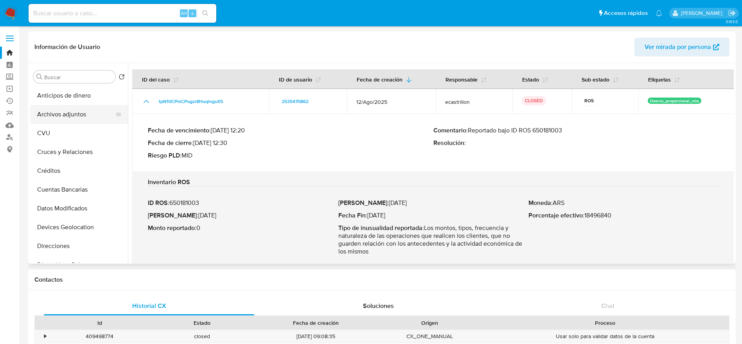
click at [71, 114] on button "Archivos adjuntos" at bounding box center [76, 114] width 92 height 19
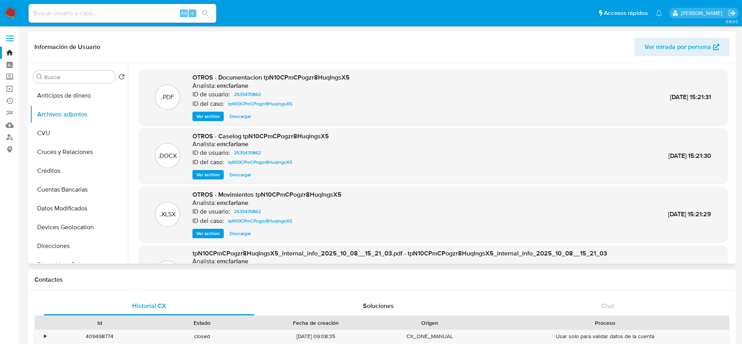
click at [207, 117] on span "Ver archivo" at bounding box center [207, 116] width 23 height 8
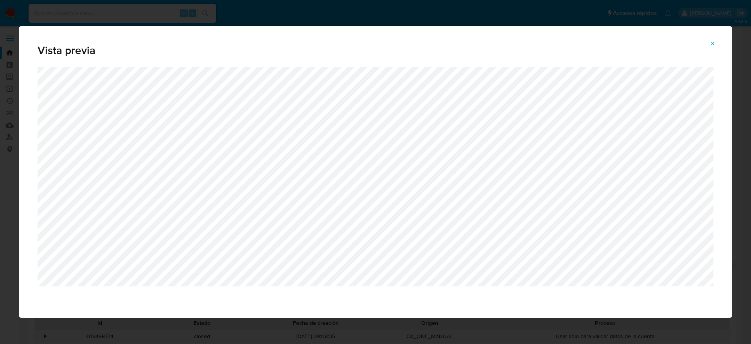
click at [715, 42] on icon "Attachment preview" at bounding box center [713, 43] width 6 height 6
